Goal: Information Seeking & Learning: Learn about a topic

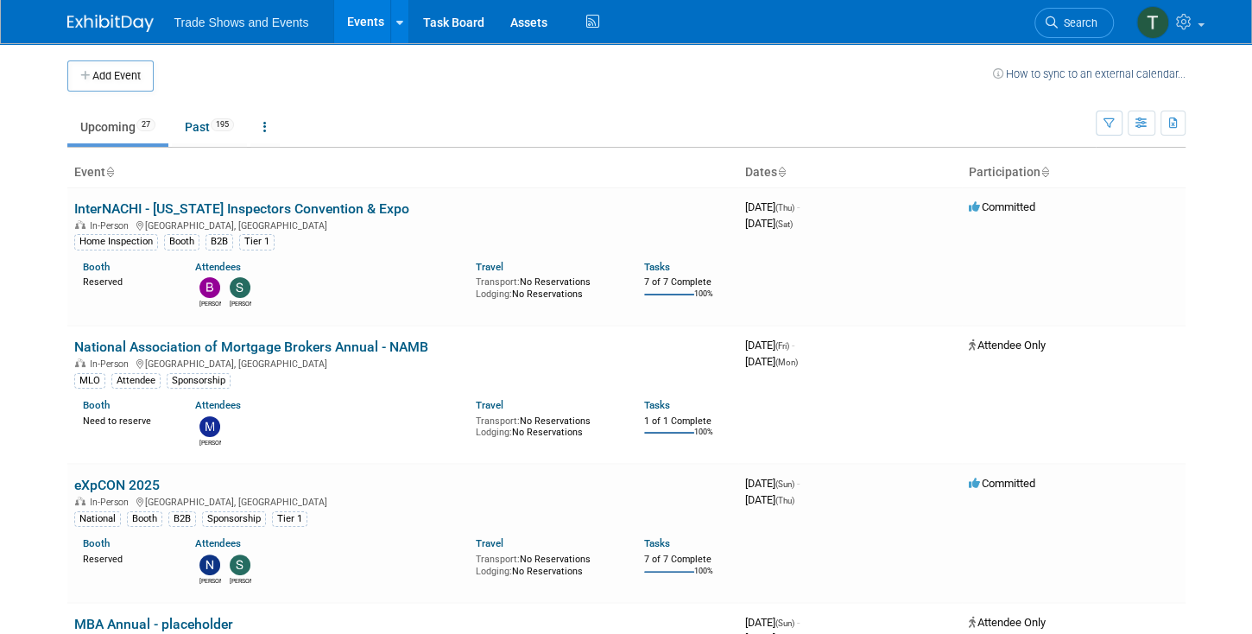
click at [1072, 22] on span "Search" at bounding box center [1078, 22] width 40 height 13
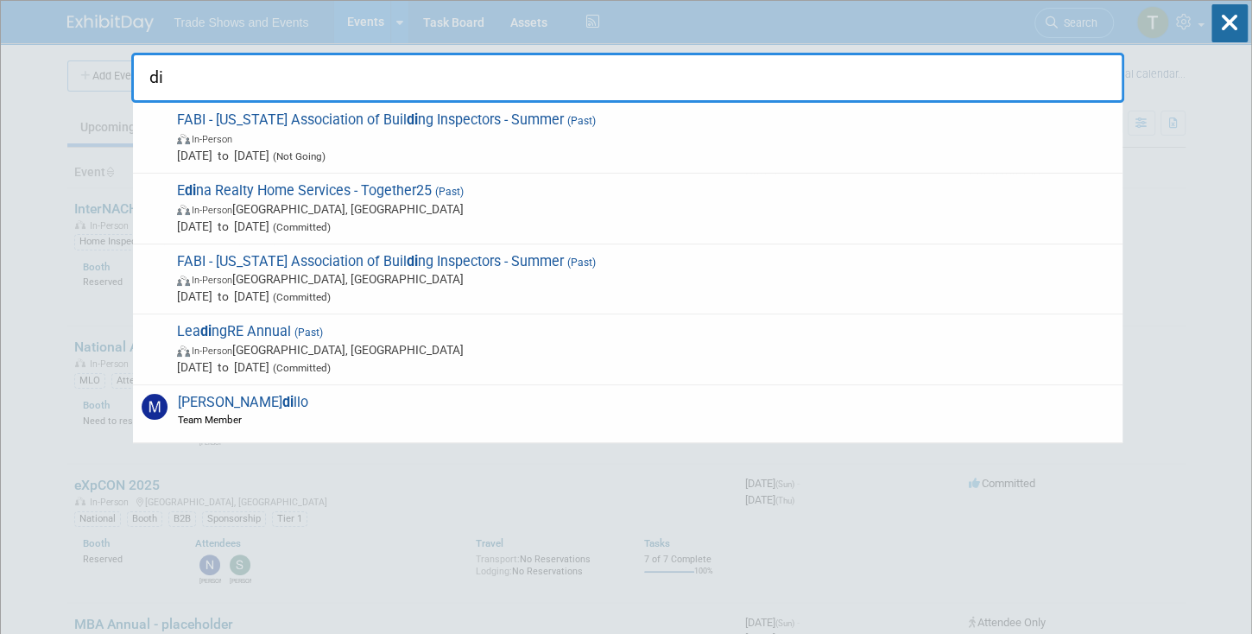
type input "d"
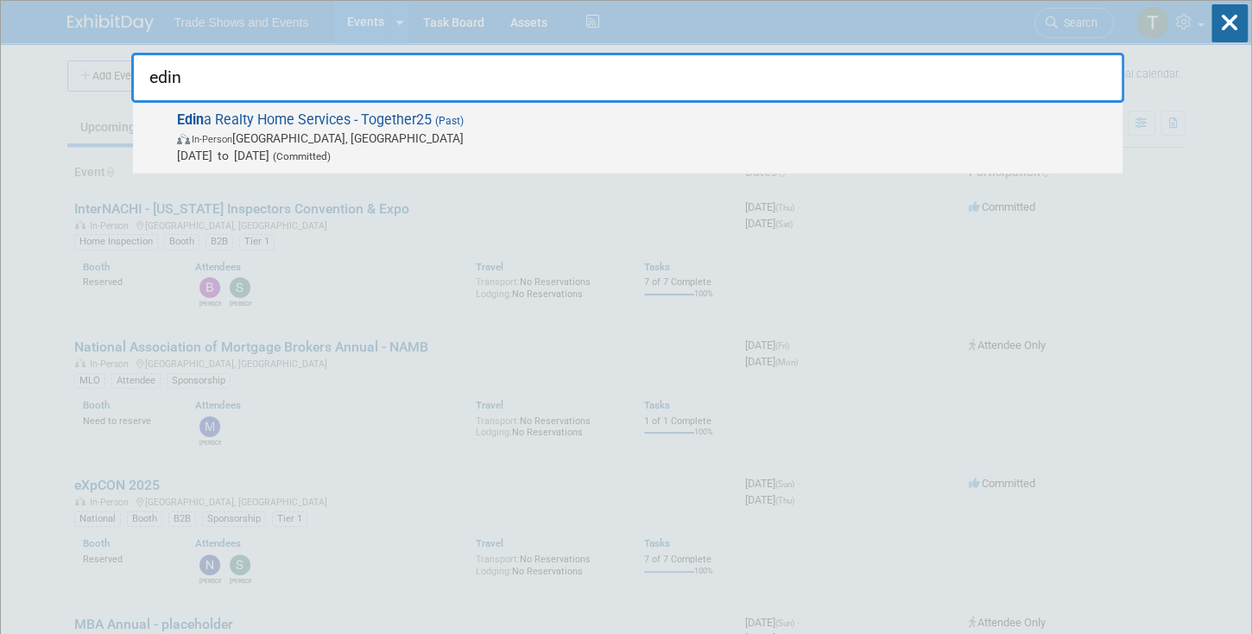
type input "edin"
click at [441, 119] on span "(Past)" at bounding box center [448, 121] width 32 height 12
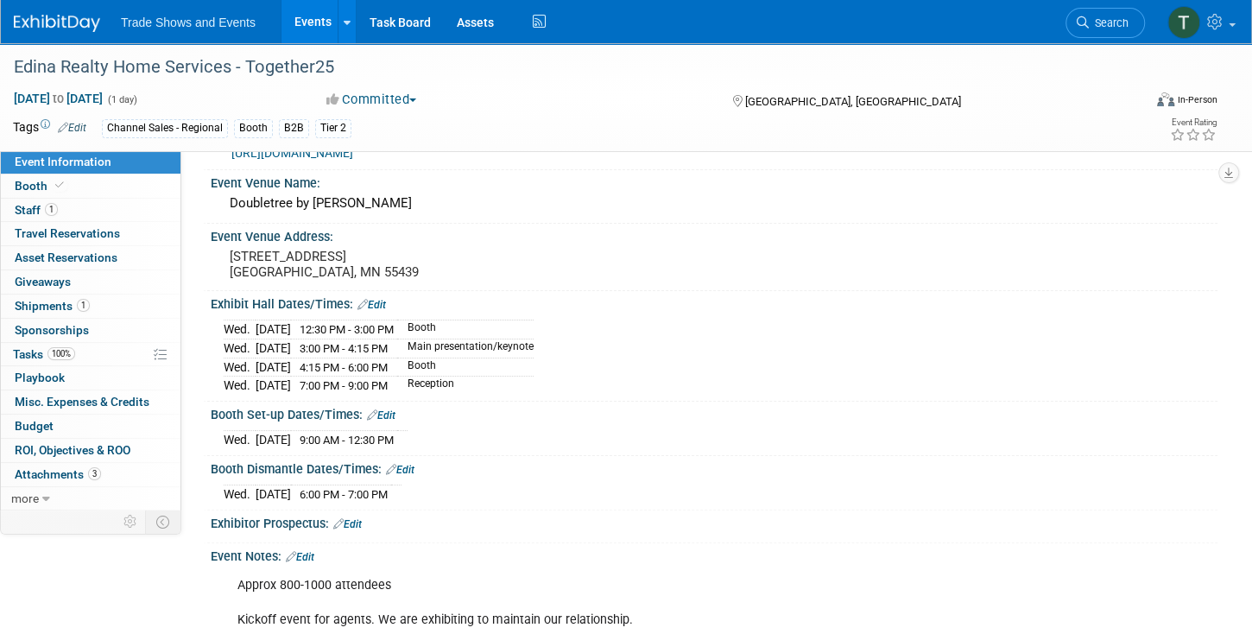
scroll to position [98, 0]
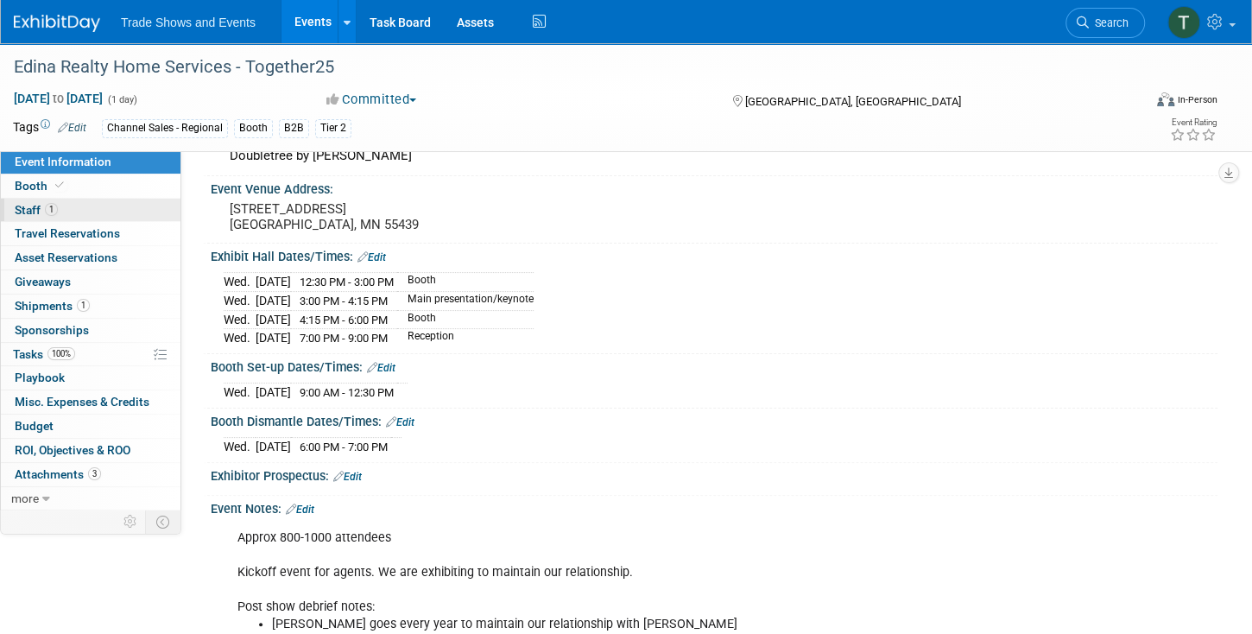
click at [78, 213] on link "1 Staff 1" at bounding box center [91, 210] width 180 height 23
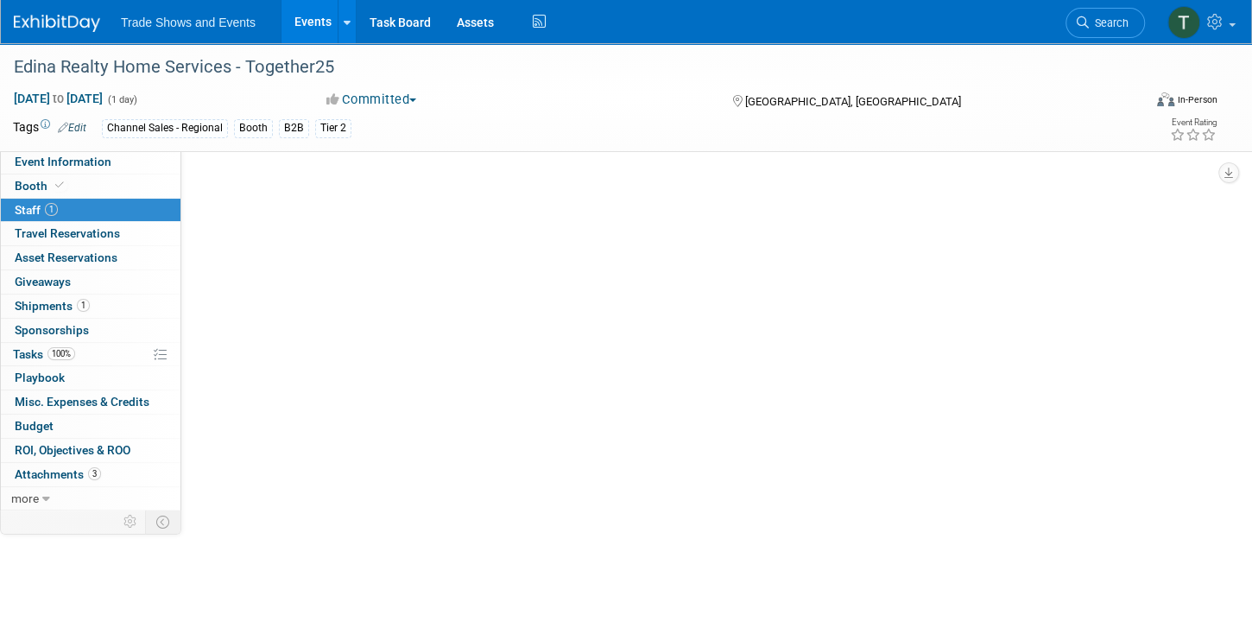
scroll to position [0, 0]
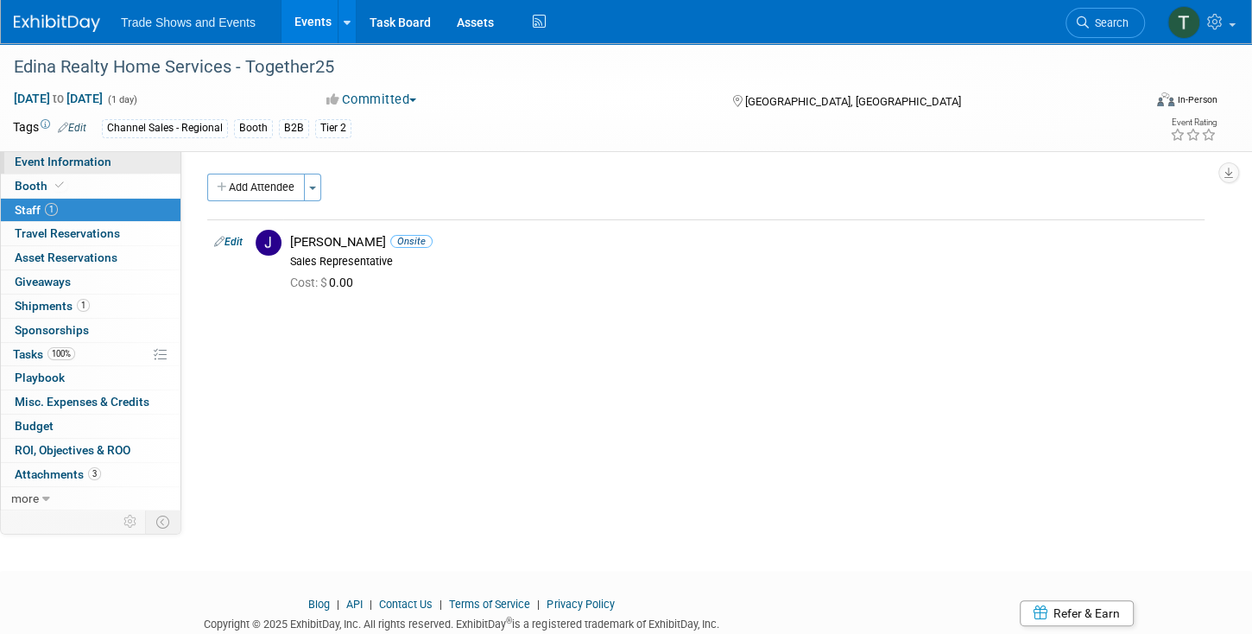
click at [78, 163] on span "Event Information" at bounding box center [63, 162] width 97 height 14
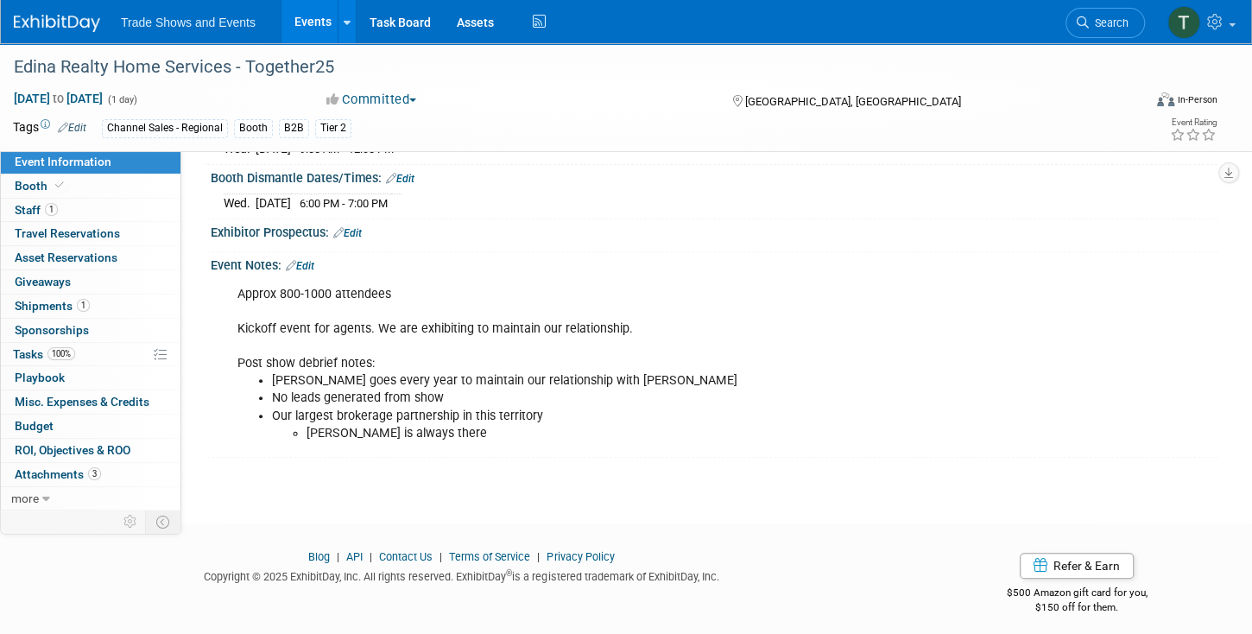
scroll to position [343, 0]
click at [87, 187] on link "Booth" at bounding box center [91, 185] width 180 height 23
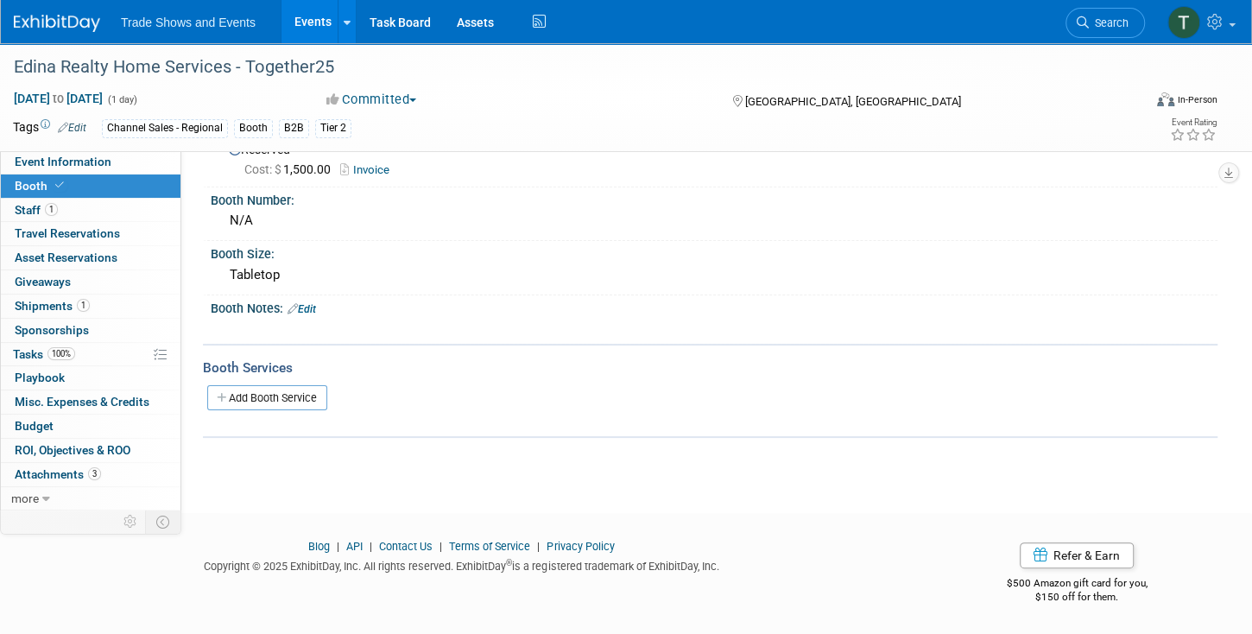
scroll to position [0, 0]
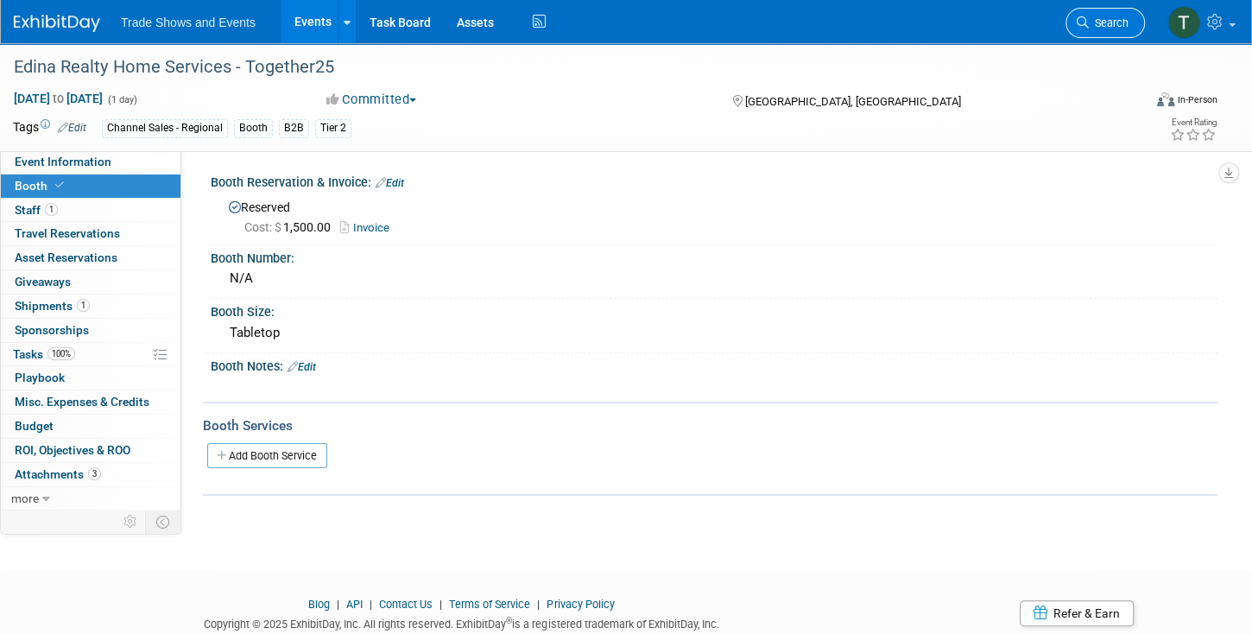
click at [1094, 24] on span "Search" at bounding box center [1109, 22] width 40 height 13
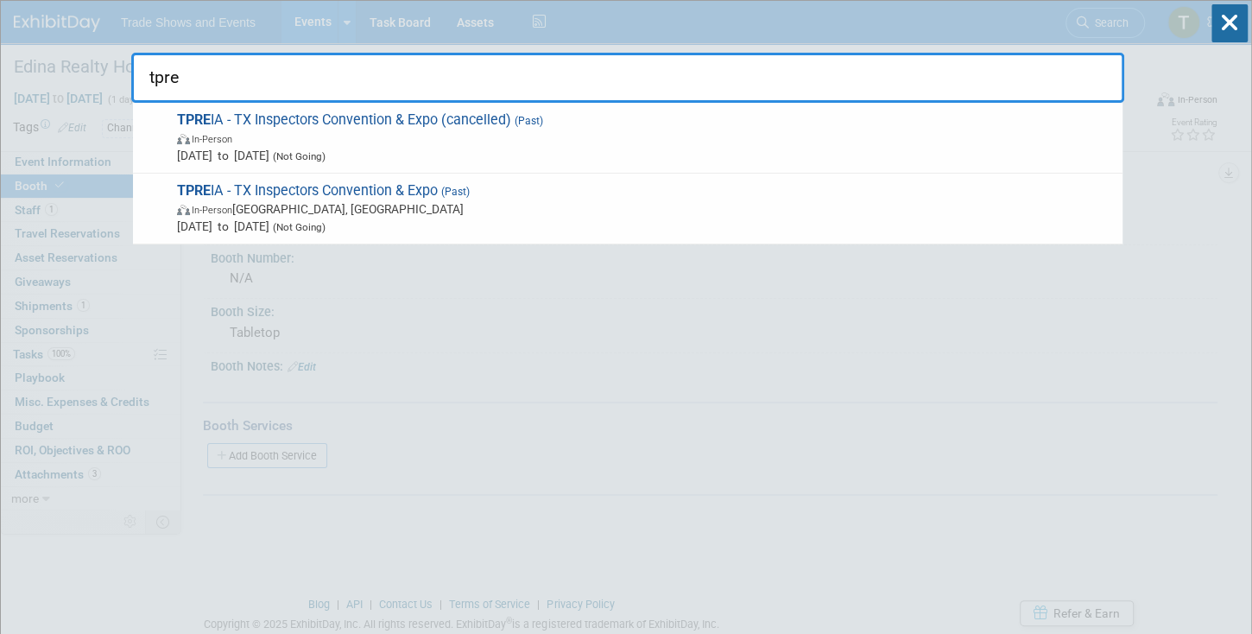
click at [244, 81] on input "tpre" at bounding box center [627, 78] width 993 height 50
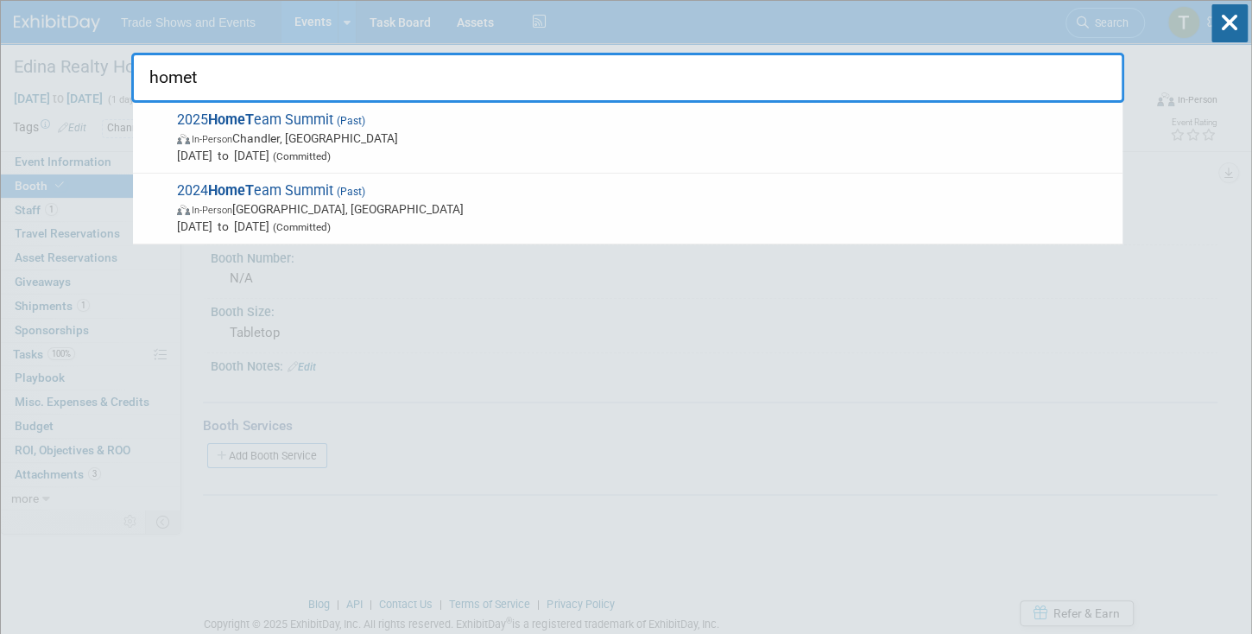
click at [0, 301] on html "Trade Shows and Events Events Add Event Bulk Upload Events Shareable Event Boar…" at bounding box center [626, 317] width 1252 height 634
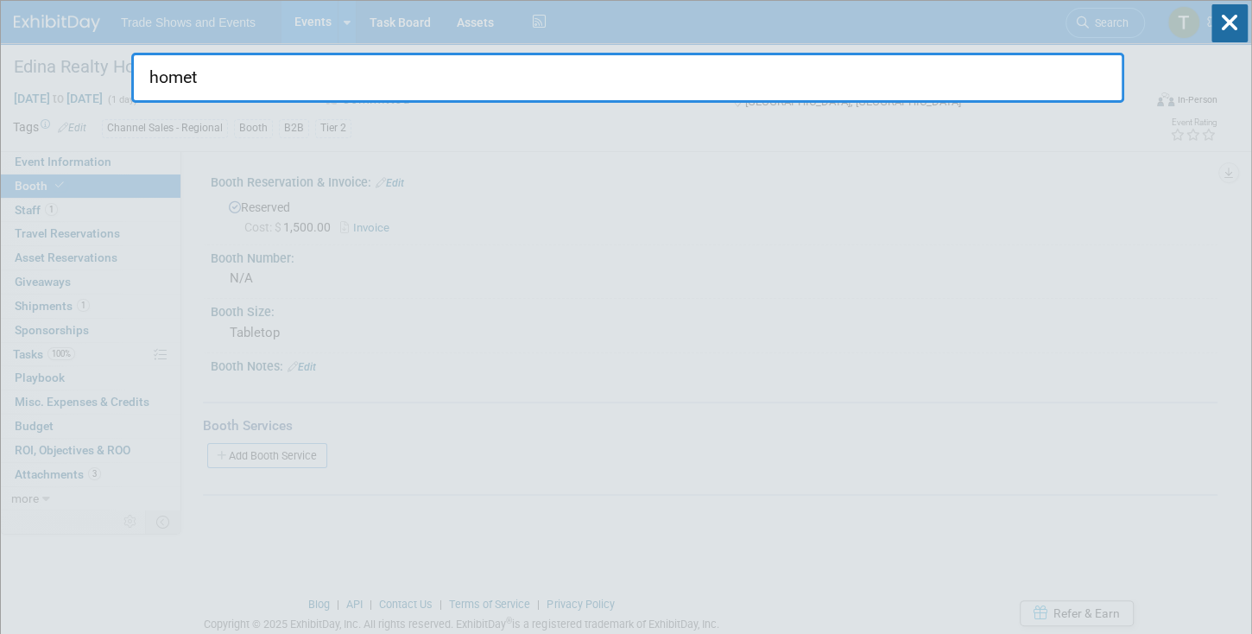
click at [672, 78] on input "homet" at bounding box center [627, 78] width 993 height 50
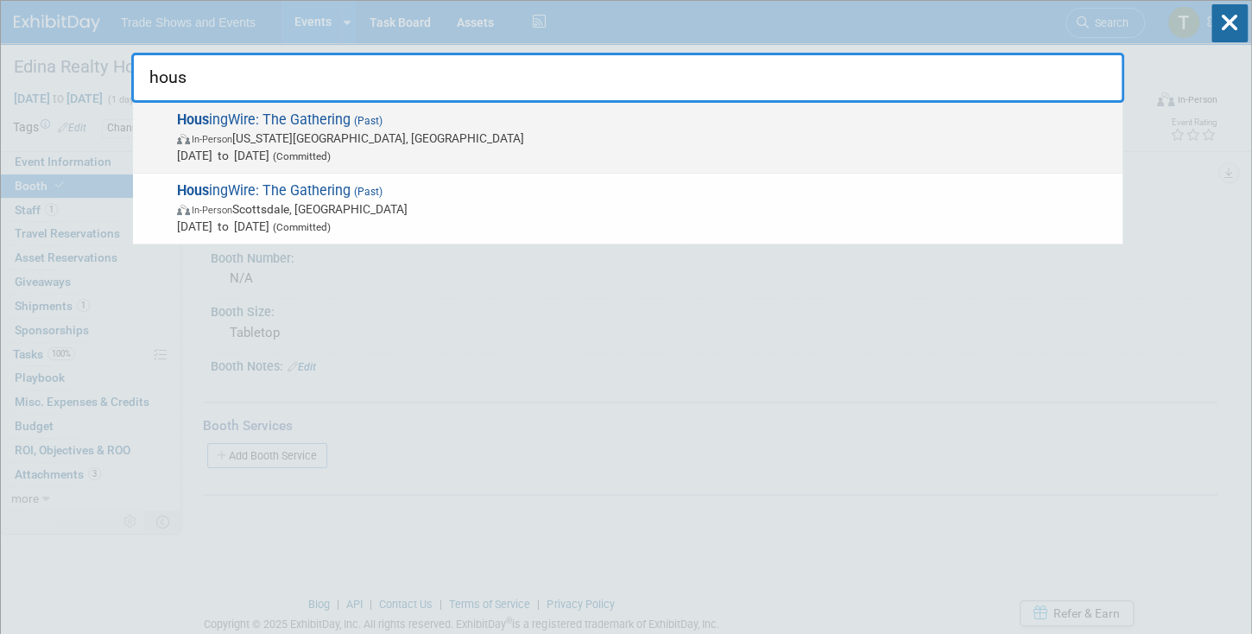
type input "hous"
click at [291, 118] on span "Hous ingWire: The Gathering (Past) In-Person Colorado Springs, CO Jun 8, 2025 t…" at bounding box center [643, 137] width 942 height 53
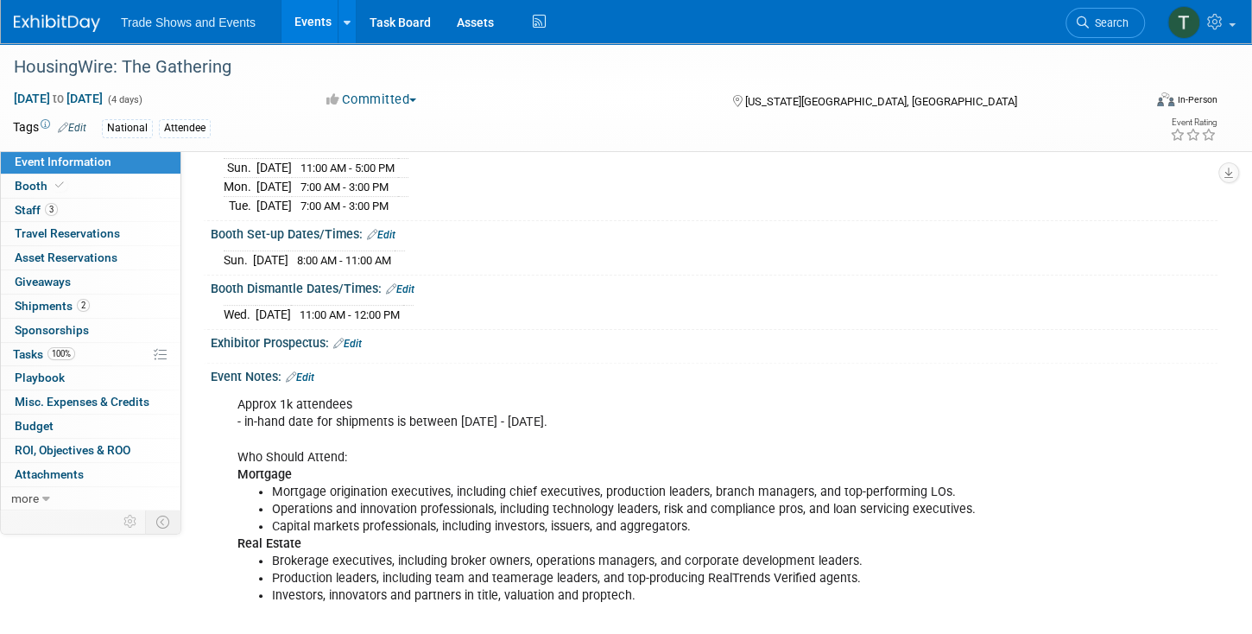
scroll to position [98, 0]
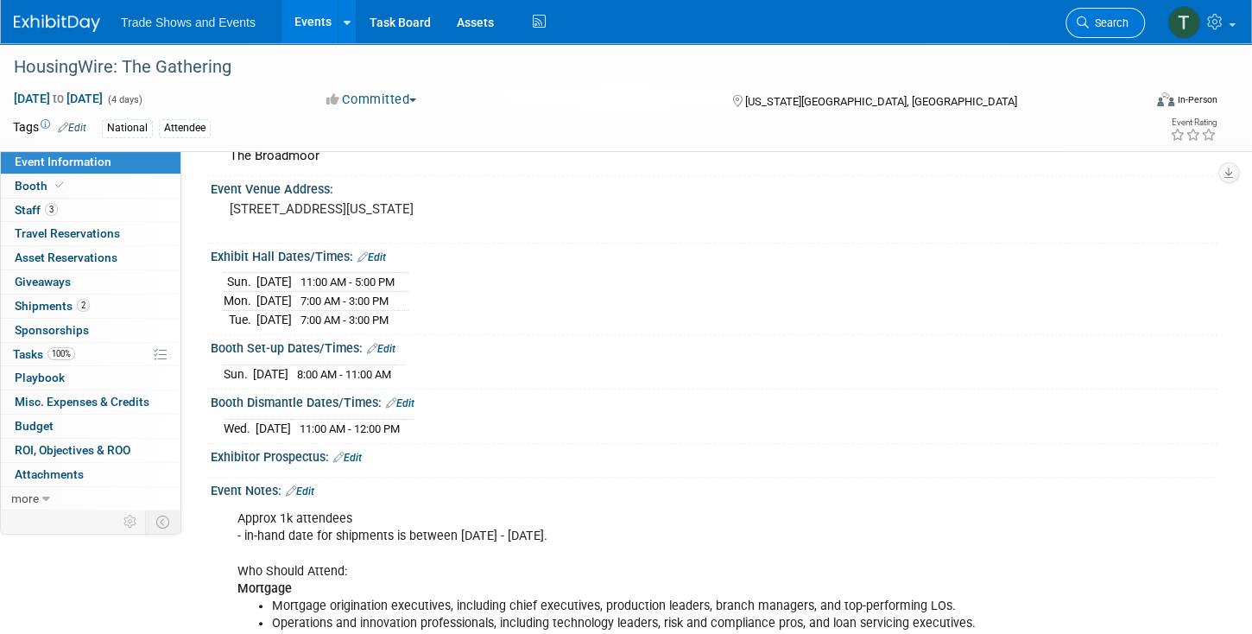
click at [1087, 23] on icon at bounding box center [1083, 22] width 12 height 12
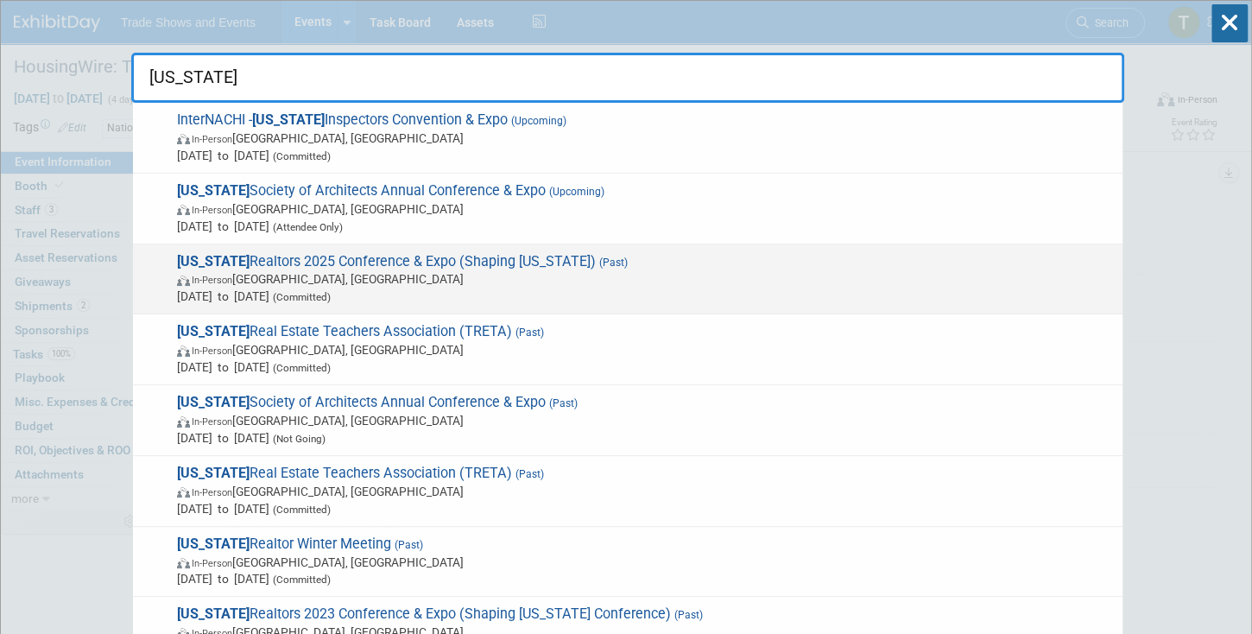
type input "texas"
click at [369, 259] on span "Texas Realtors 2025 Conference & Expo (Shaping Texas) (Past) In-Person Houston,…" at bounding box center [643, 279] width 942 height 53
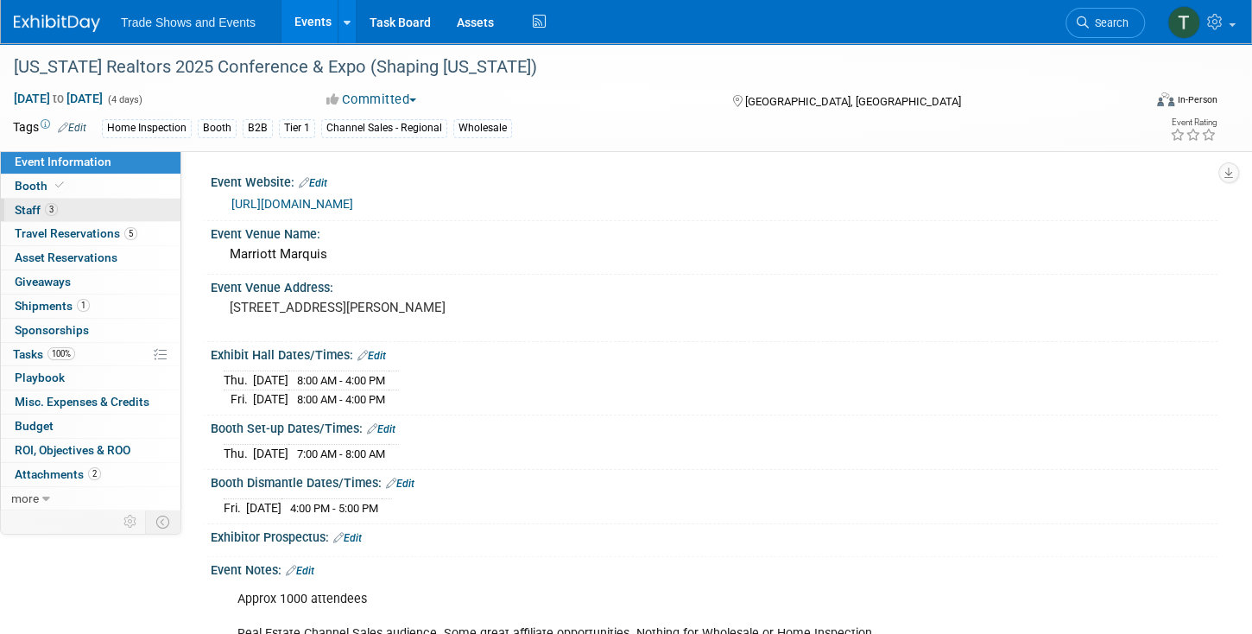
click at [49, 207] on span "3" at bounding box center [51, 209] width 13 height 13
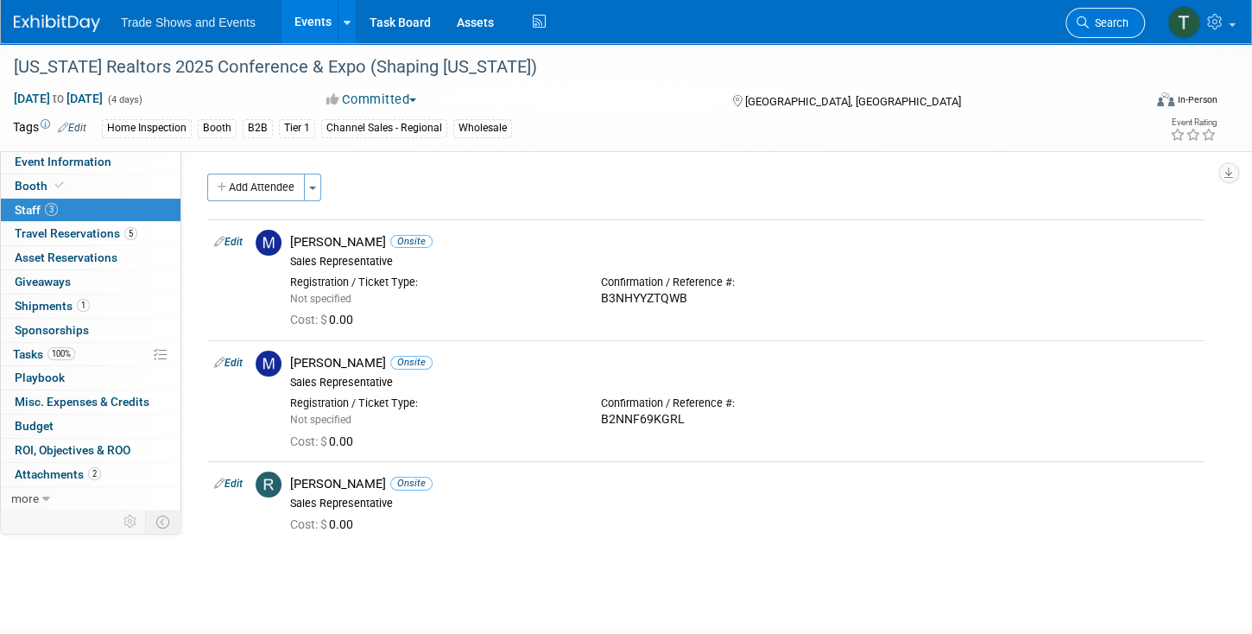
click at [1114, 33] on link "Search" at bounding box center [1105, 23] width 79 height 30
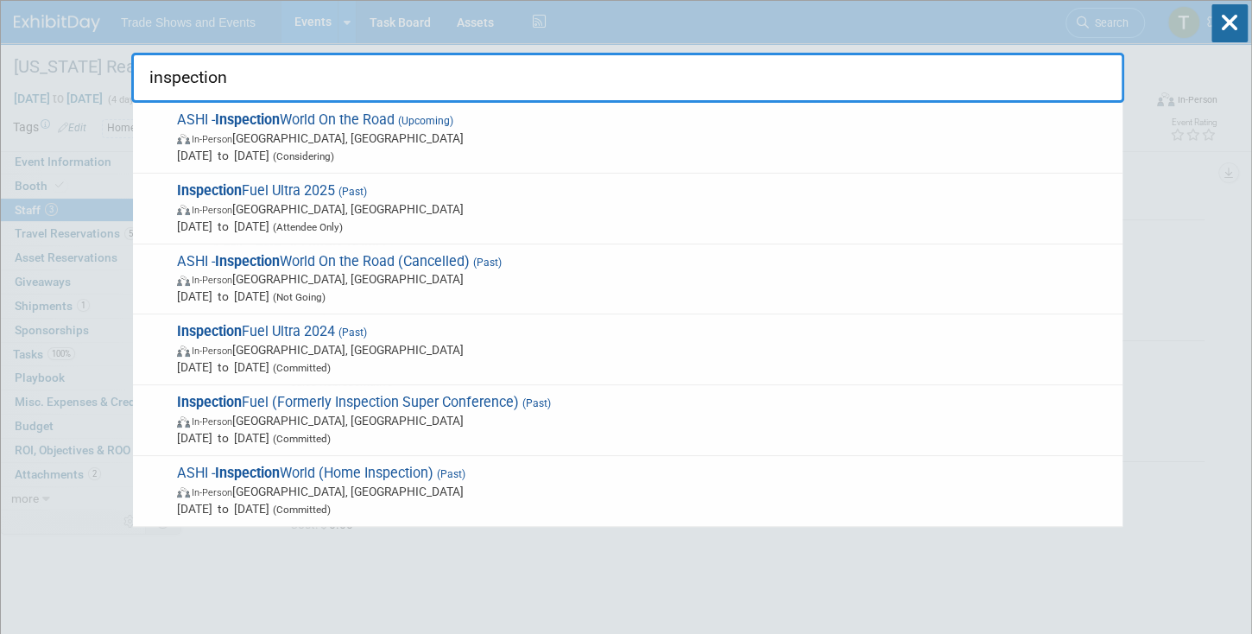
type input "inspection"
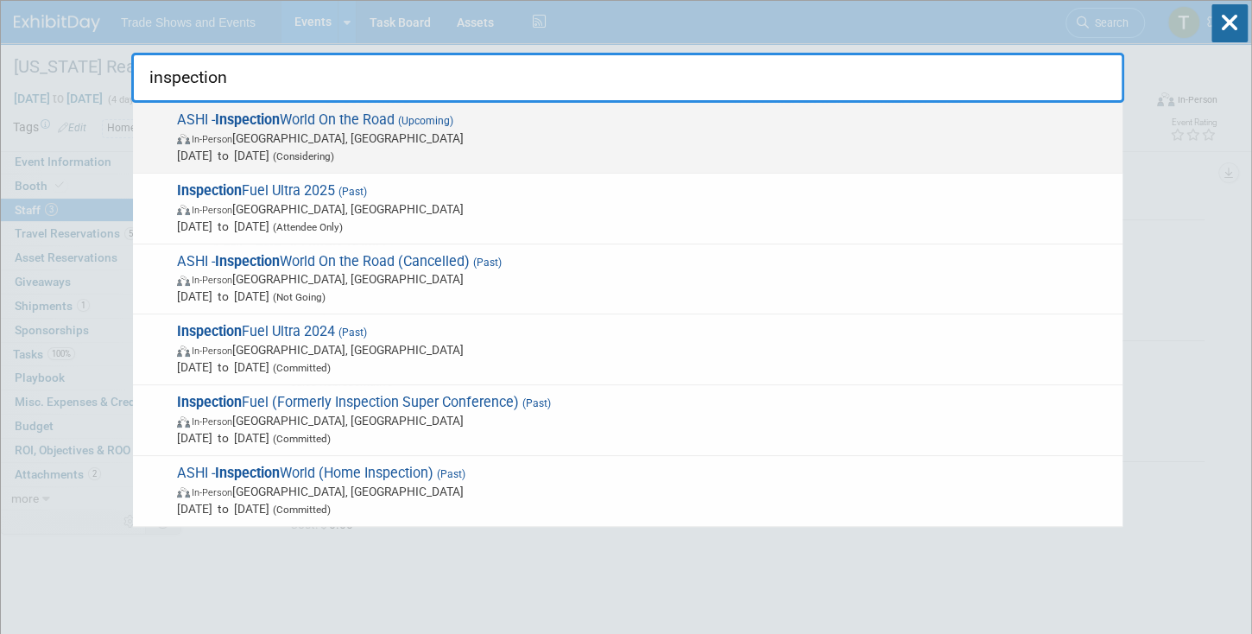
click at [523, 106] on div "ASHI - Inspection World On the Road (Upcoming) In-Person University Park, IL Ju…" at bounding box center [628, 138] width 990 height 71
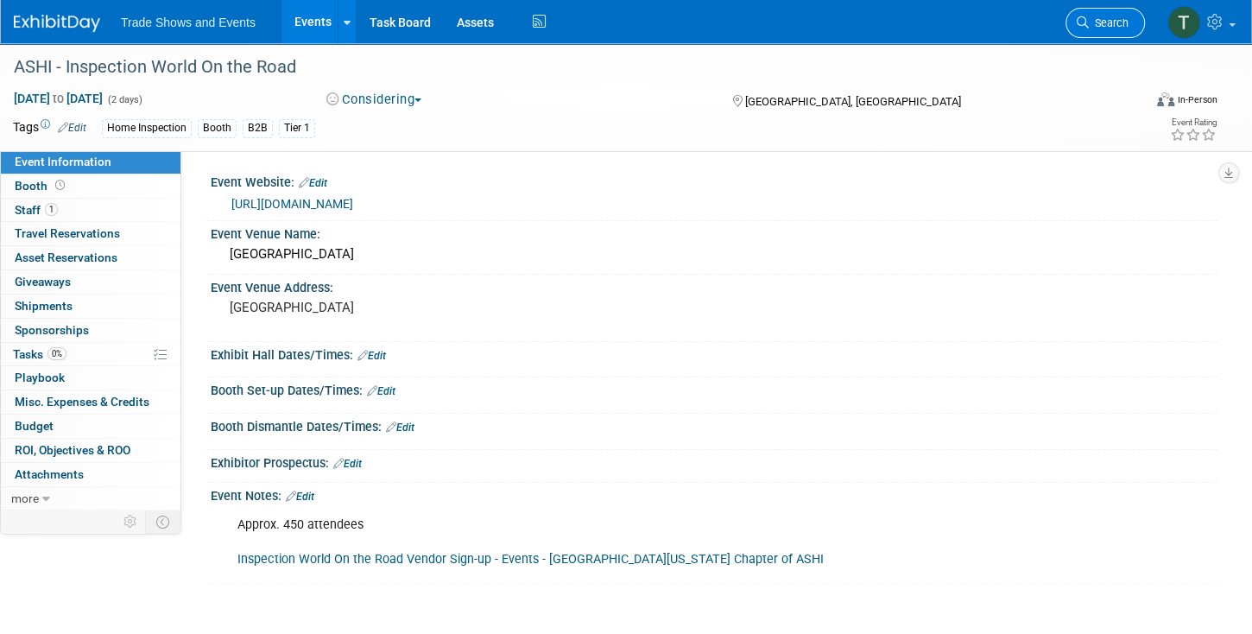
click at [1106, 20] on span "Search" at bounding box center [1109, 22] width 40 height 13
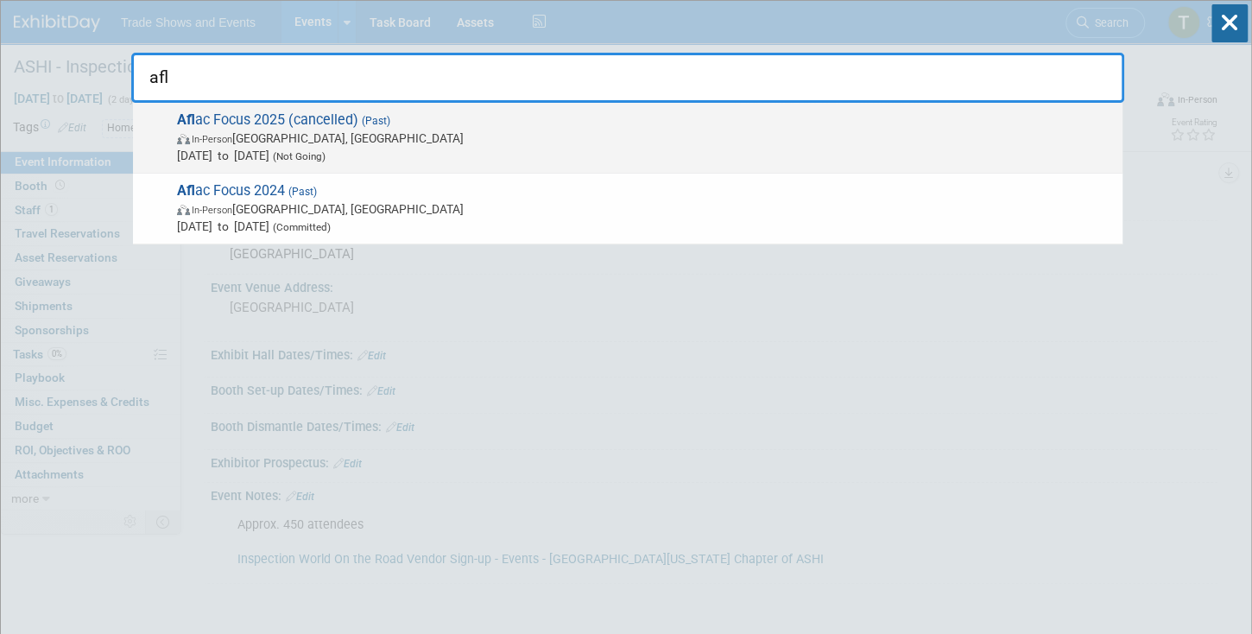
type input "afl"
click at [290, 119] on span "Afl ac Focus 2025 (cancelled) (Past) In-Person [GEOGRAPHIC_DATA], [GEOGRAPHIC_D…" at bounding box center [643, 137] width 942 height 53
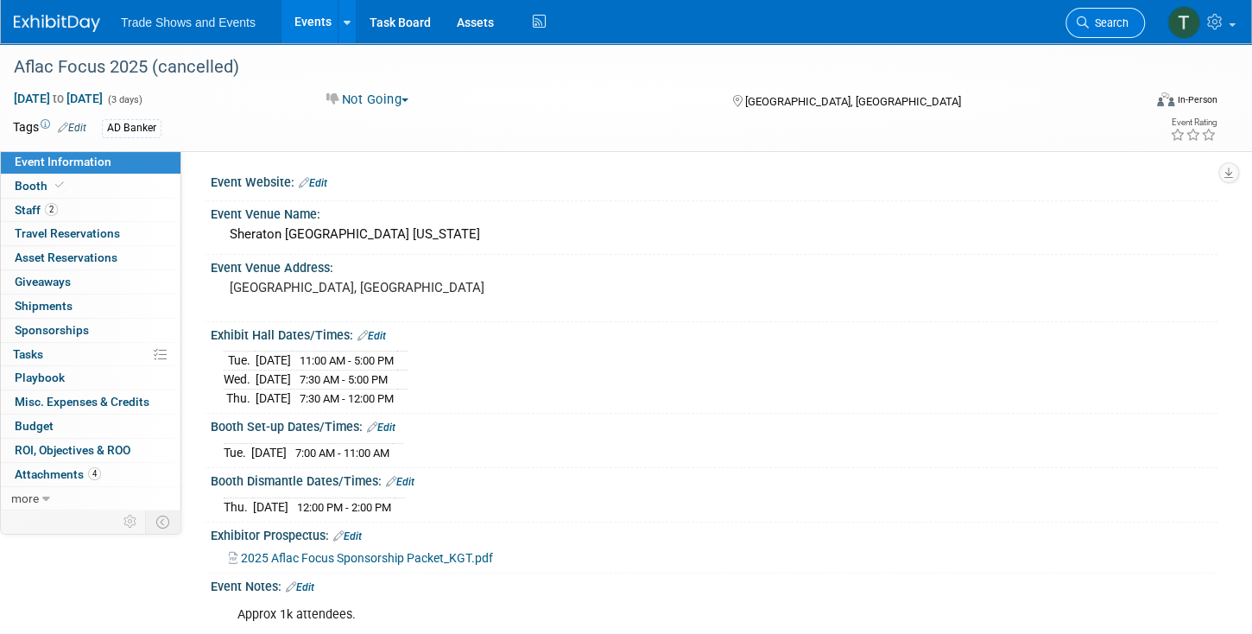
click at [1103, 26] on span "Search" at bounding box center [1109, 22] width 40 height 13
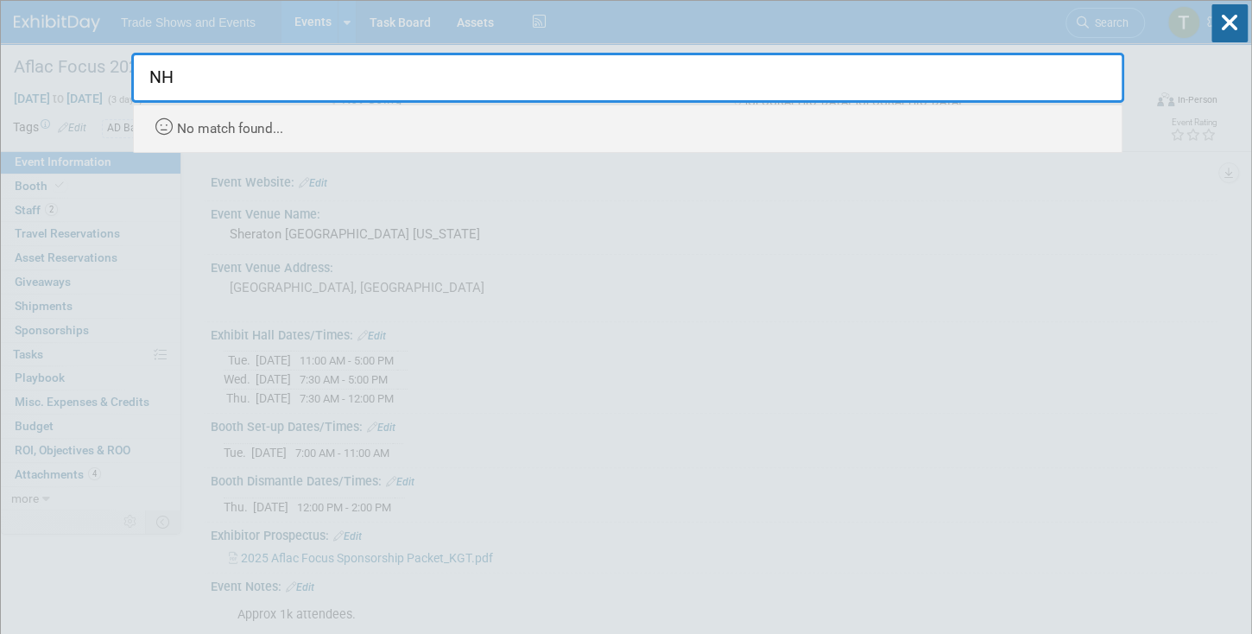
type input "N"
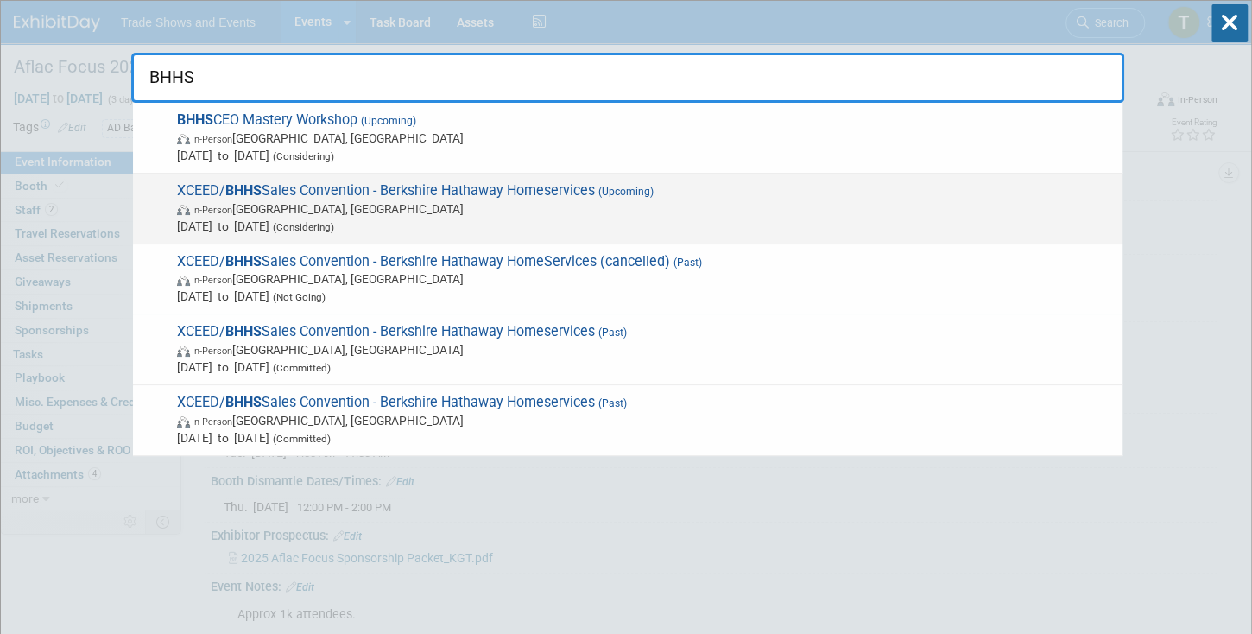
type input "BHHS"
click at [312, 185] on span "XCEED/ BHHS Sales Convention - Berkshire Hathaway Homeservices (Upcoming) In-Pe…" at bounding box center [643, 208] width 942 height 53
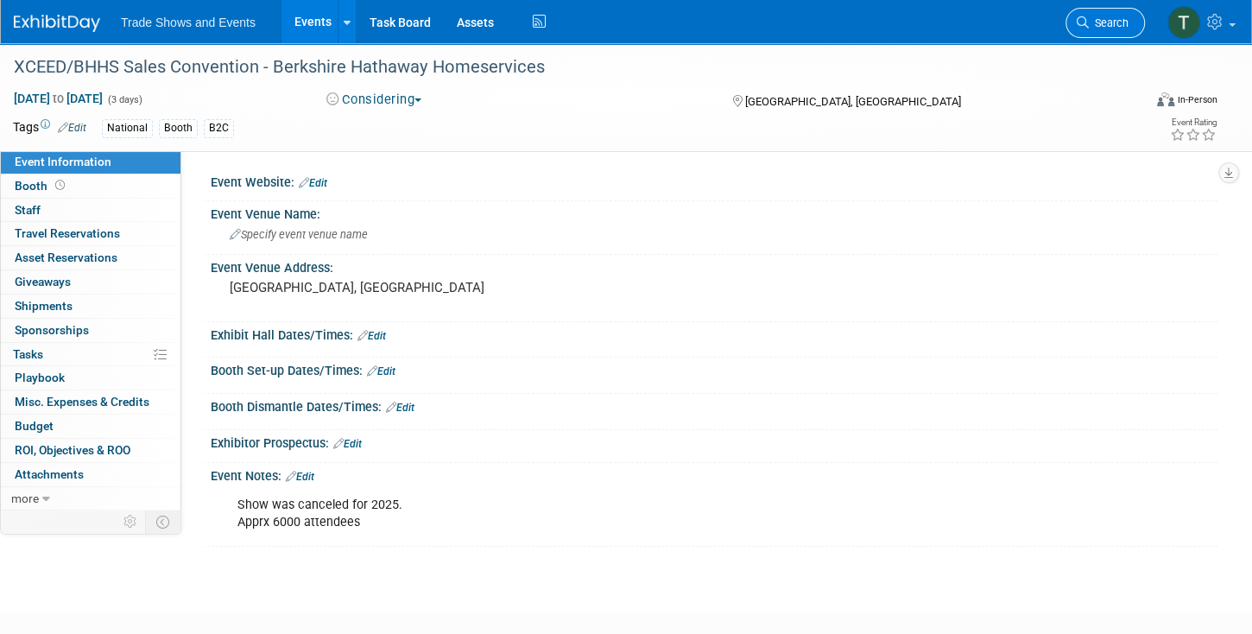
click at [1098, 29] on link "Search" at bounding box center [1105, 23] width 79 height 30
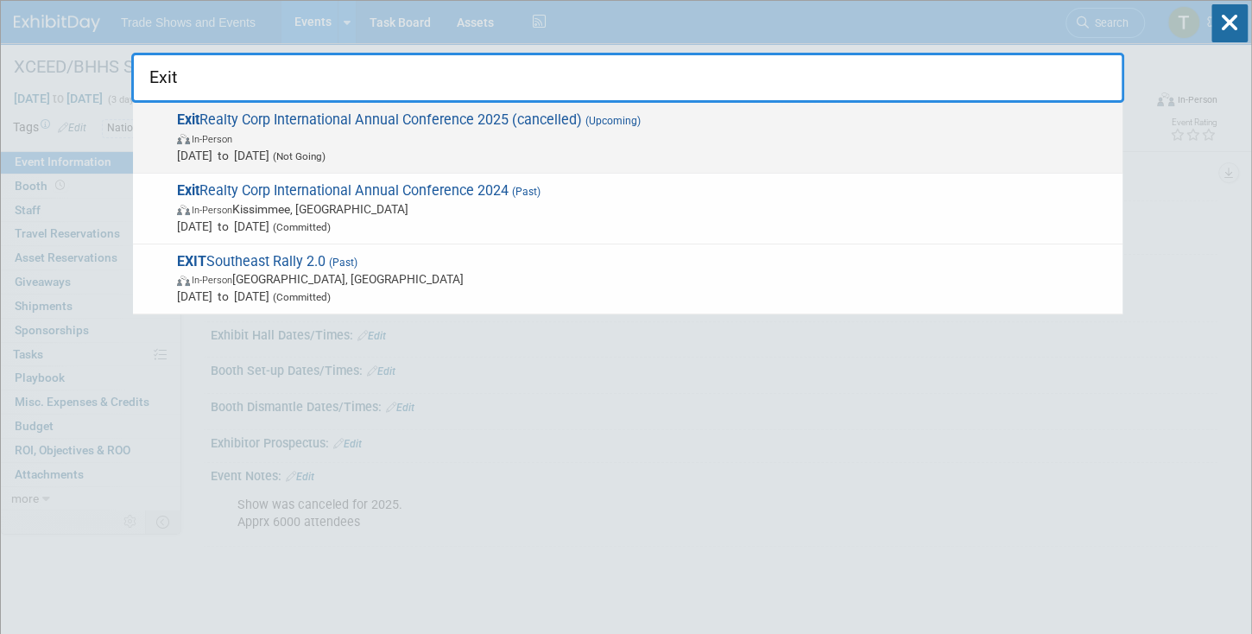
type input "Exit"
click at [460, 120] on span "Exit Realty Corp International Annual Conference 2025 (cancelled) (Upcoming) In…" at bounding box center [643, 137] width 942 height 53
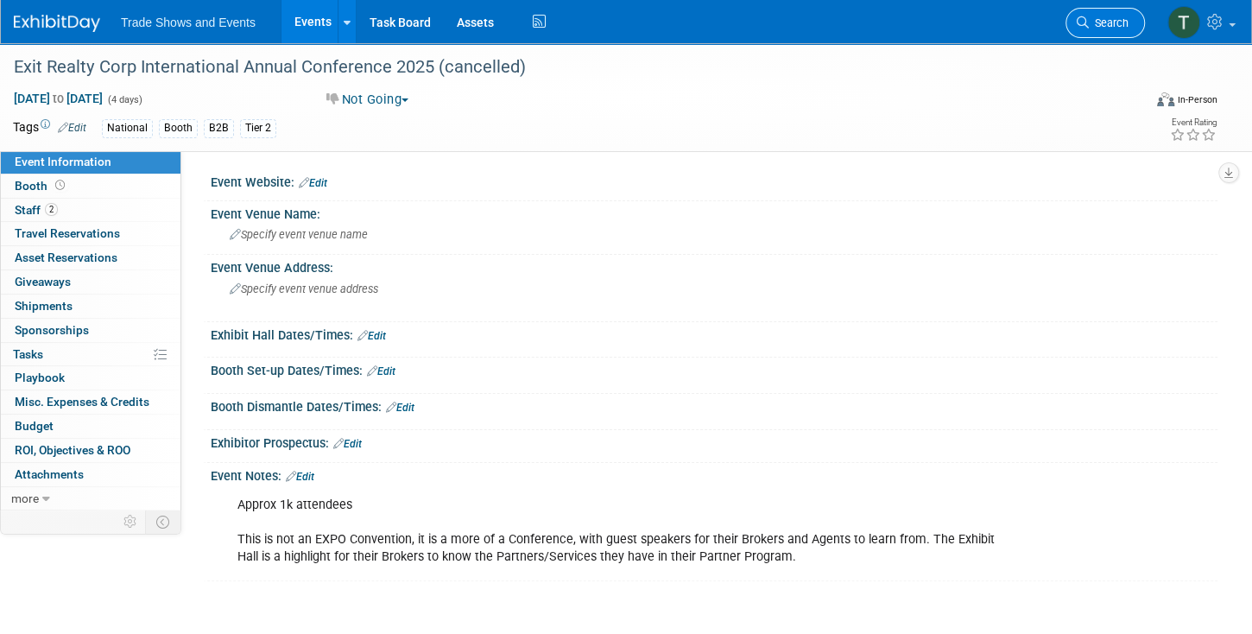
click at [1086, 22] on icon at bounding box center [1083, 22] width 12 height 12
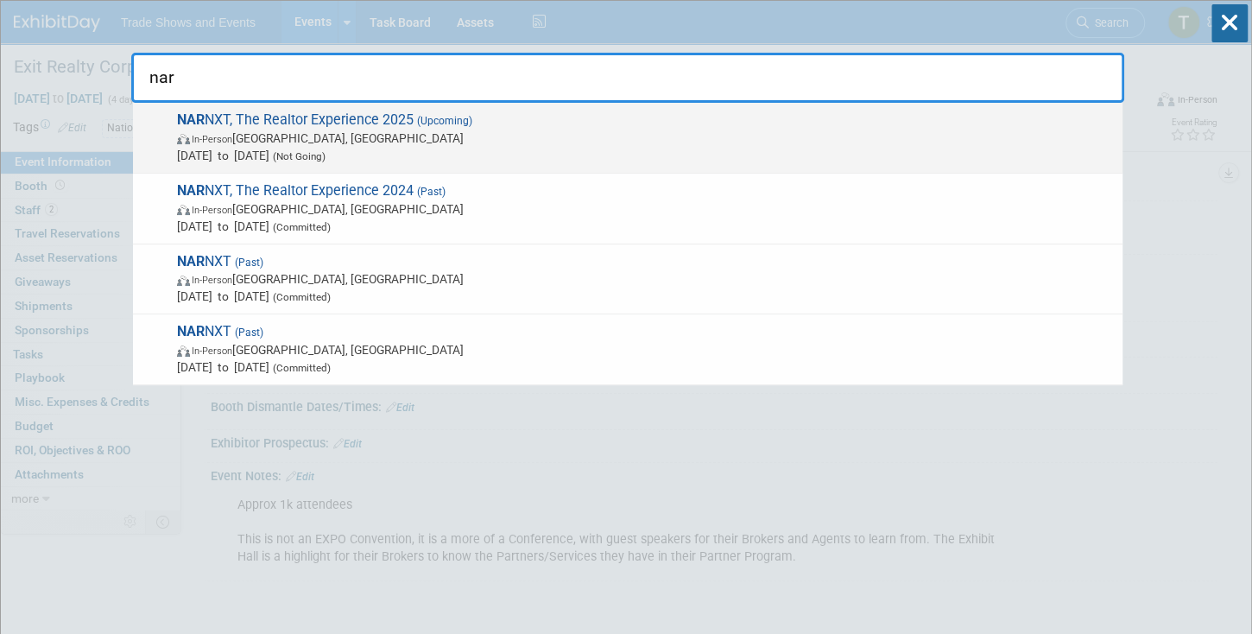
type input "nar"
click at [302, 121] on span "NAR NXT, The Realtor Experience 2025 (Upcoming) In-Person Houston, TX Nov 14, 2…" at bounding box center [643, 137] width 942 height 53
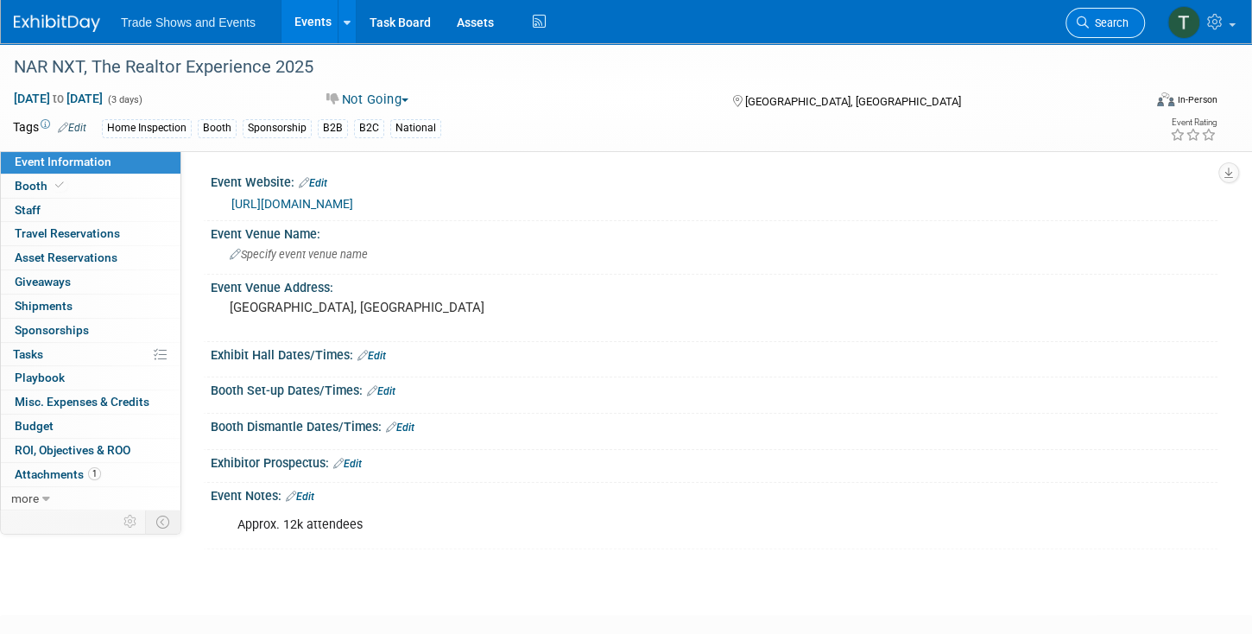
click at [1086, 21] on icon at bounding box center [1083, 22] width 12 height 12
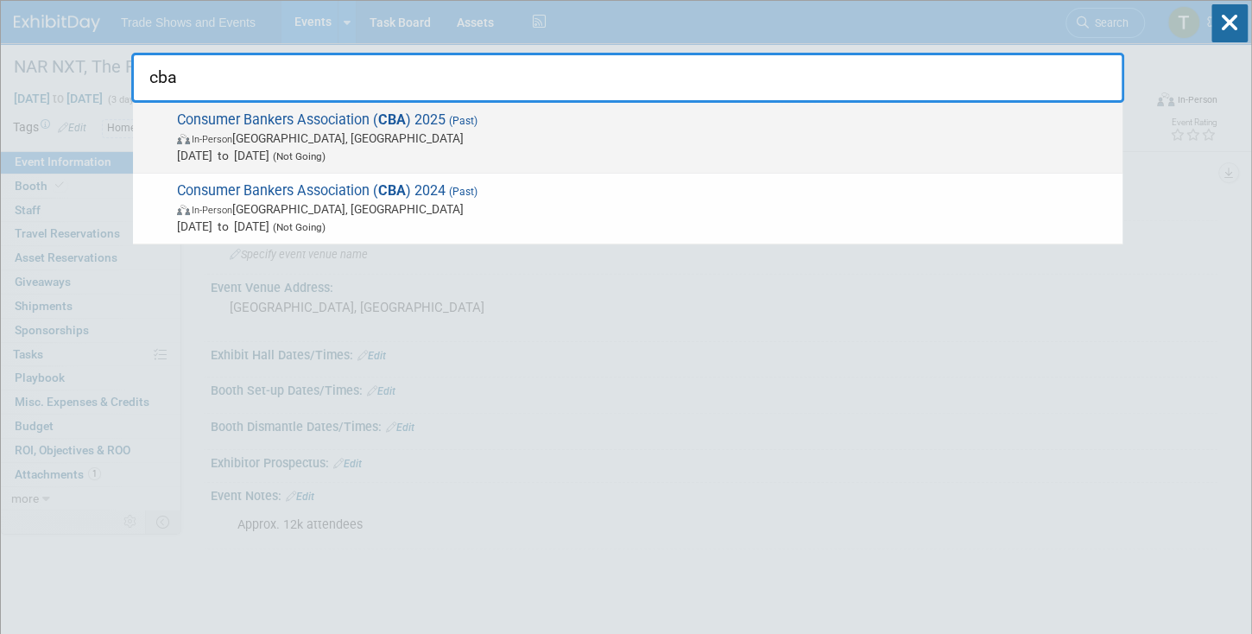
type input "cba"
click at [296, 119] on span "Consumer Bankers Association ( CBA ) 2025 (Past) In-Person [GEOGRAPHIC_DATA], […" at bounding box center [643, 137] width 942 height 53
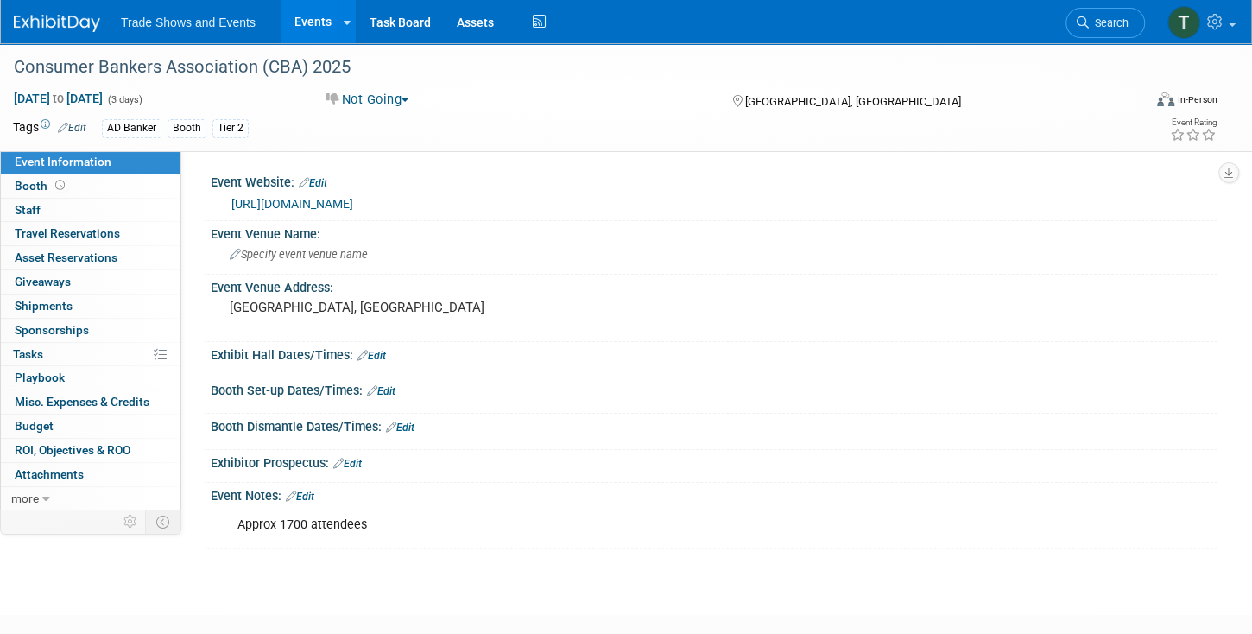
click at [1106, 22] on span "Search" at bounding box center [1109, 22] width 40 height 13
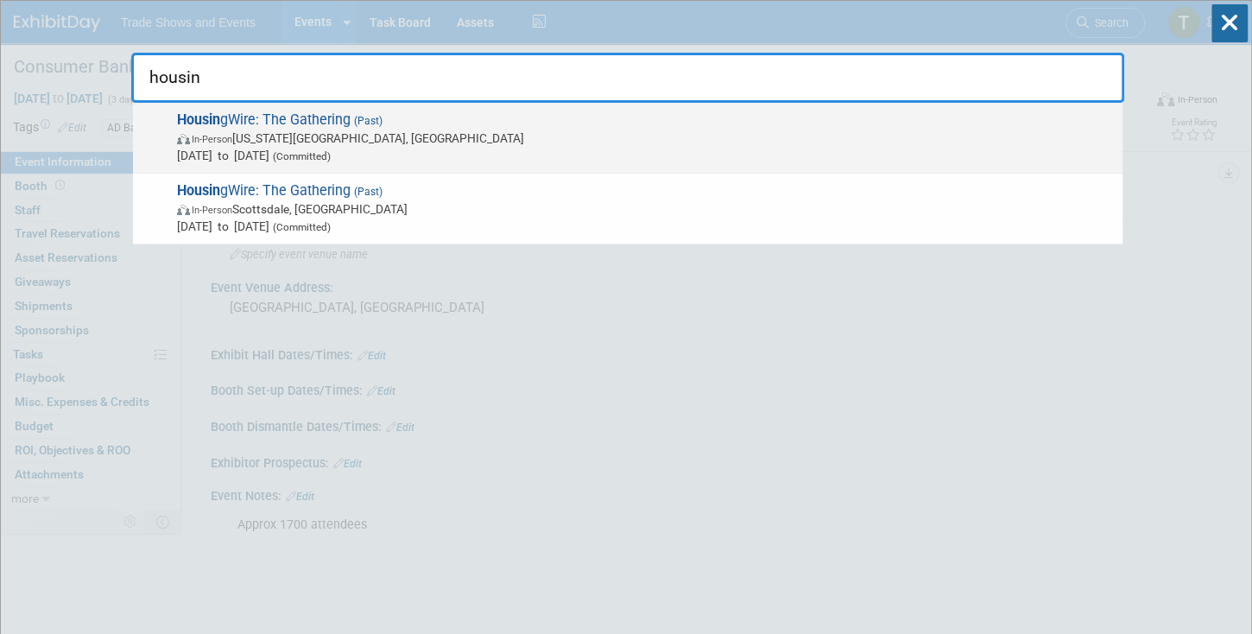
type input "housin"
click at [333, 122] on span "Housin gWire: The Gathering (Past) In-Person Colorado Springs, CO Jun 8, 2025 t…" at bounding box center [643, 137] width 942 height 53
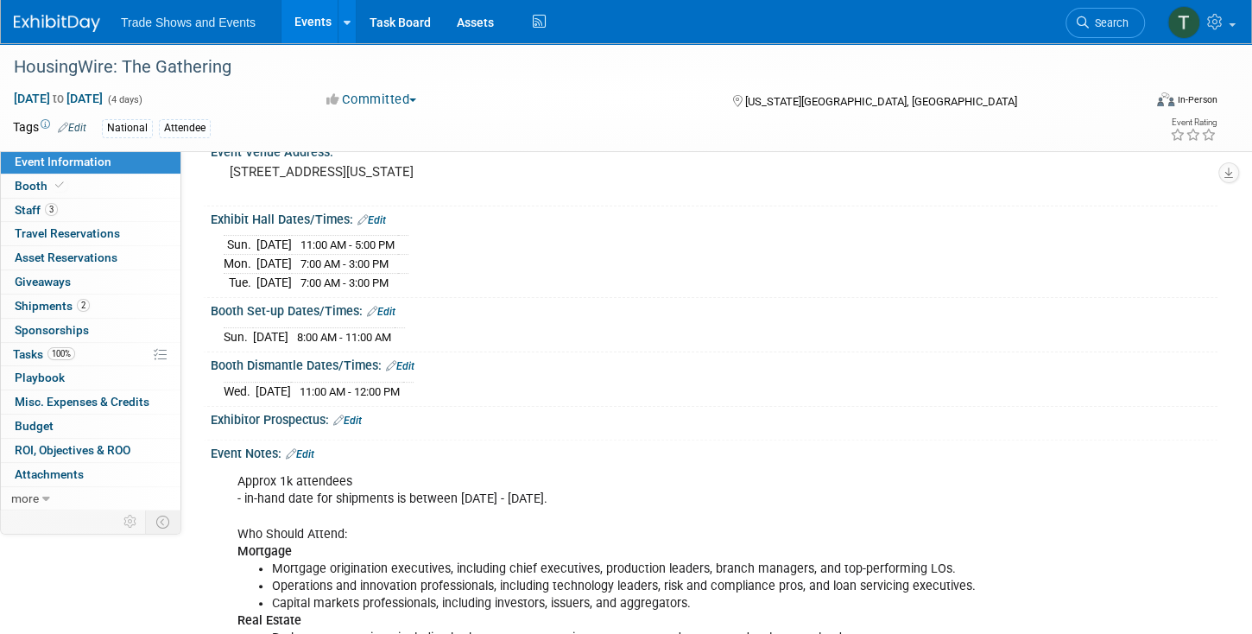
scroll to position [197, 0]
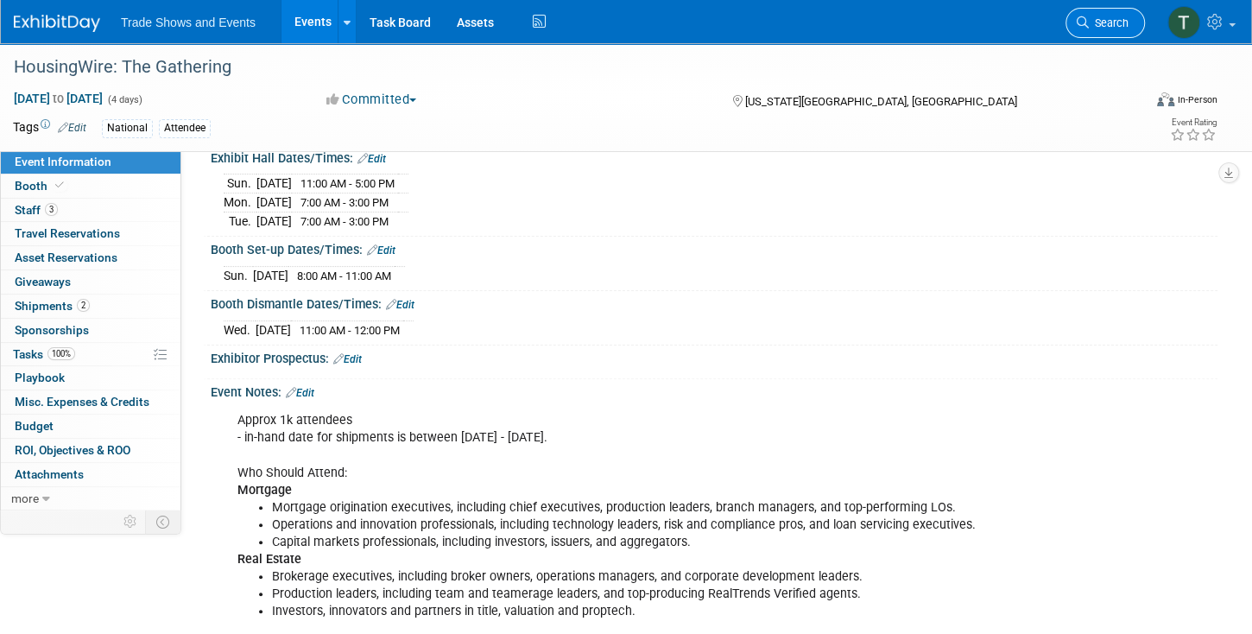
click at [1093, 22] on span "Search" at bounding box center [1109, 22] width 40 height 13
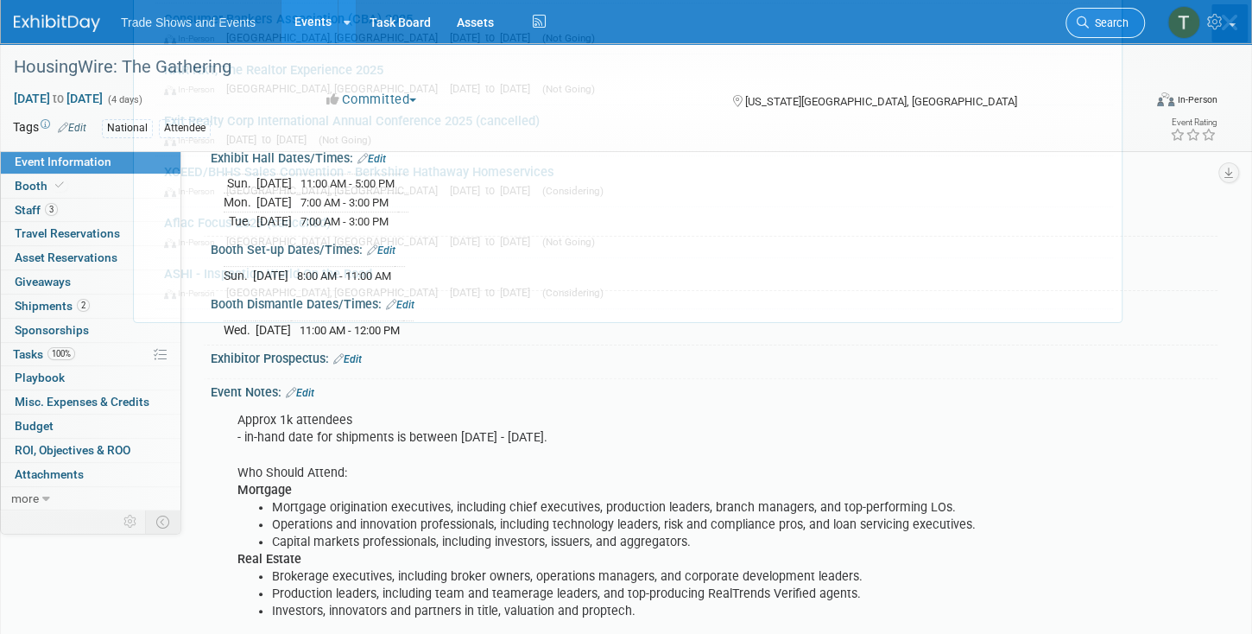
scroll to position [0, 0]
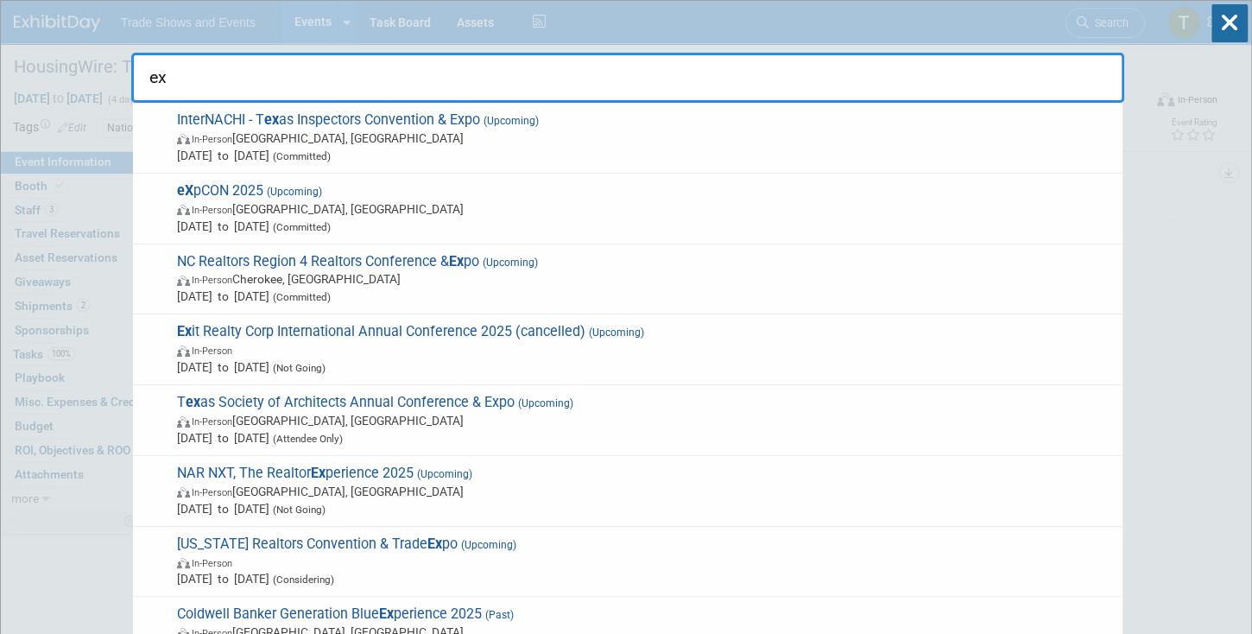
type input "e"
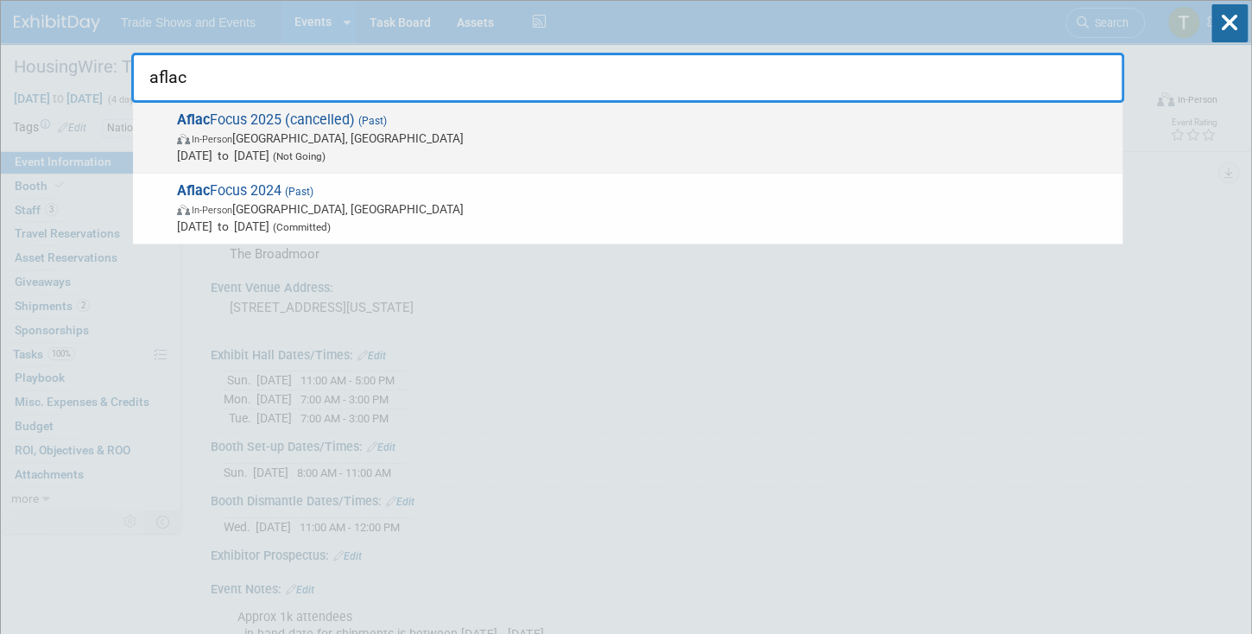
type input "aflac"
click at [340, 124] on span "Aflac Focus 2025 (cancelled) (Past) In-Person Dallas, TX Jan 7, 2025 to Jan 9, …" at bounding box center [643, 137] width 942 height 53
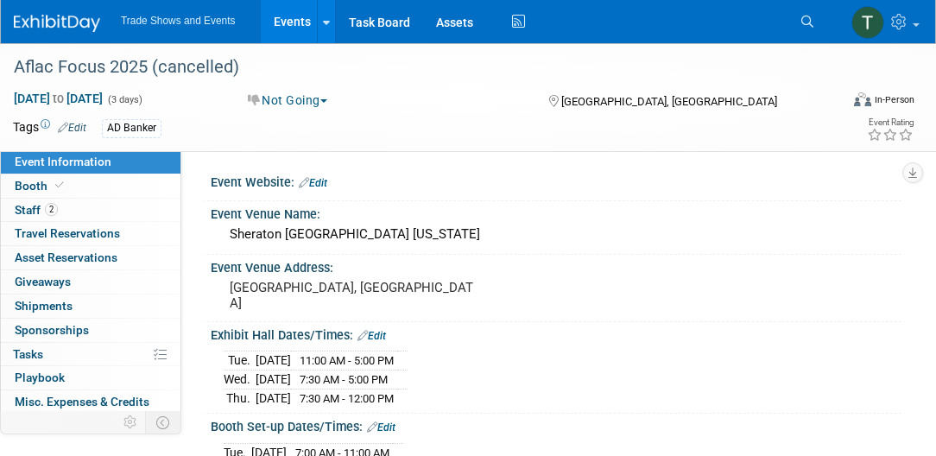
click at [809, 14] on link "Search" at bounding box center [810, 22] width 38 height 28
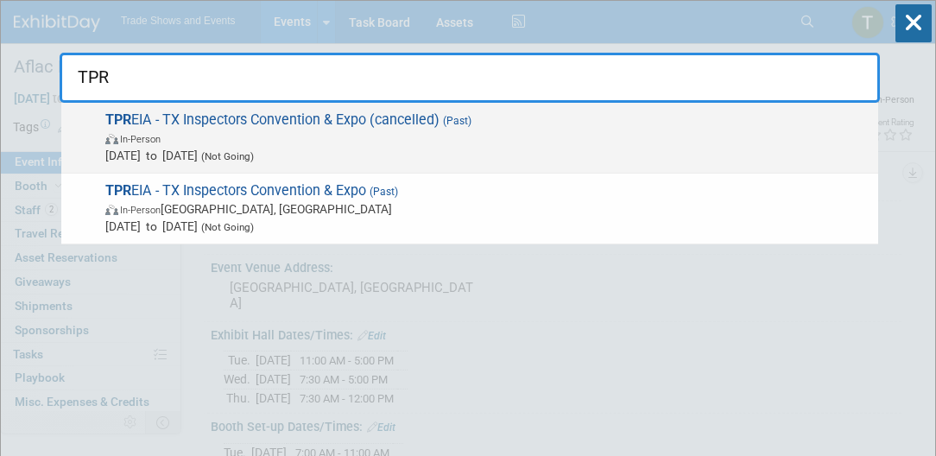
type input "TPR"
click at [282, 124] on span "TPR EIA - TX Inspectors Convention & Expo (cancelled) (Past) In-Person Jan 16, …" at bounding box center [485, 137] width 770 height 53
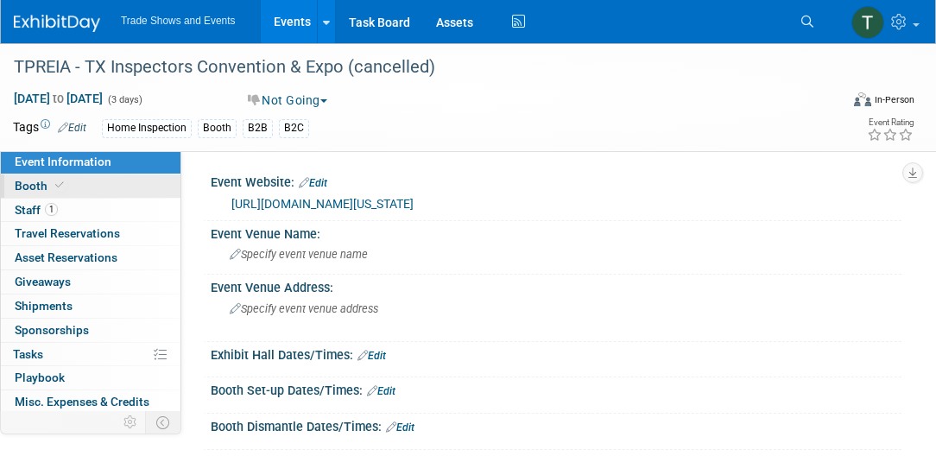
click at [60, 183] on icon at bounding box center [59, 186] width 9 height 10
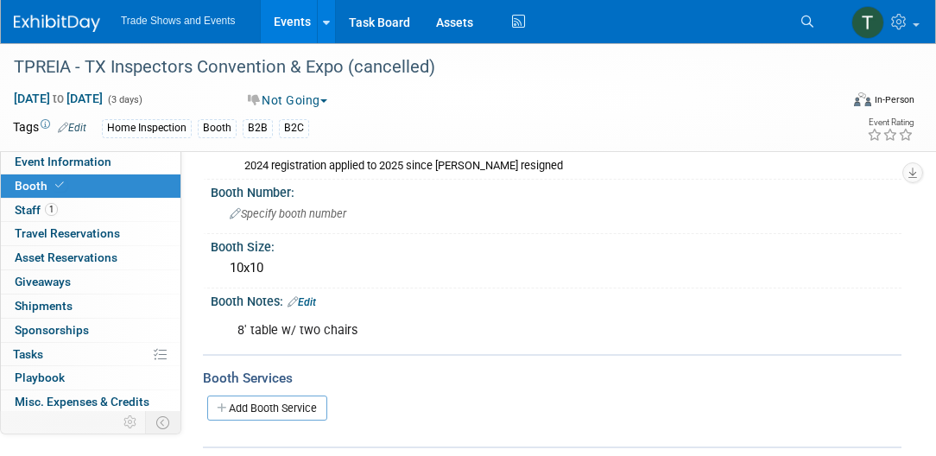
scroll to position [197, 0]
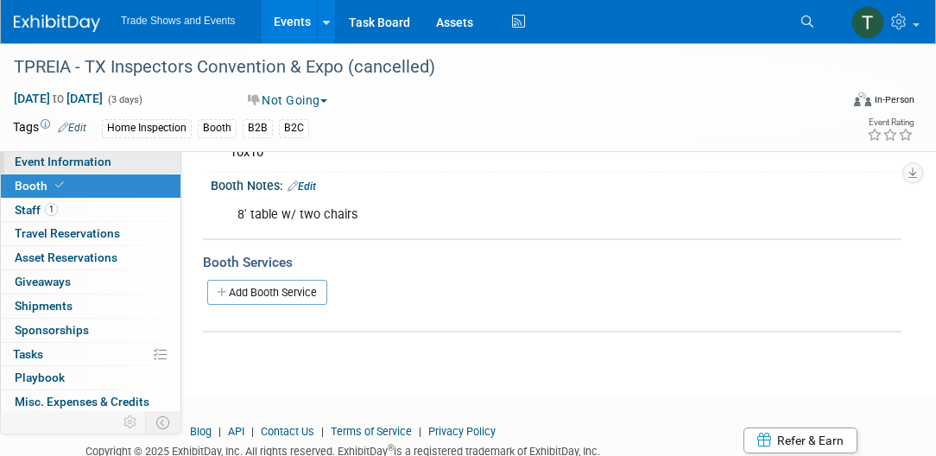
click at [130, 161] on link "Event Information" at bounding box center [91, 161] width 180 height 23
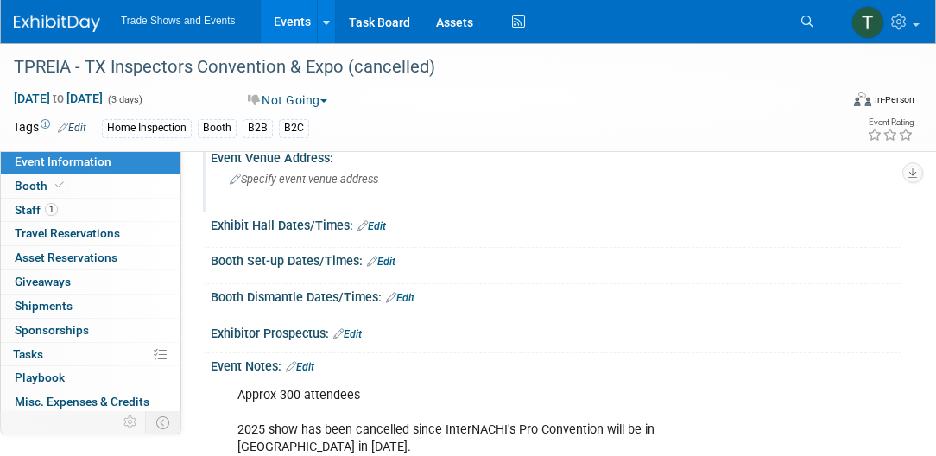
scroll to position [148, 0]
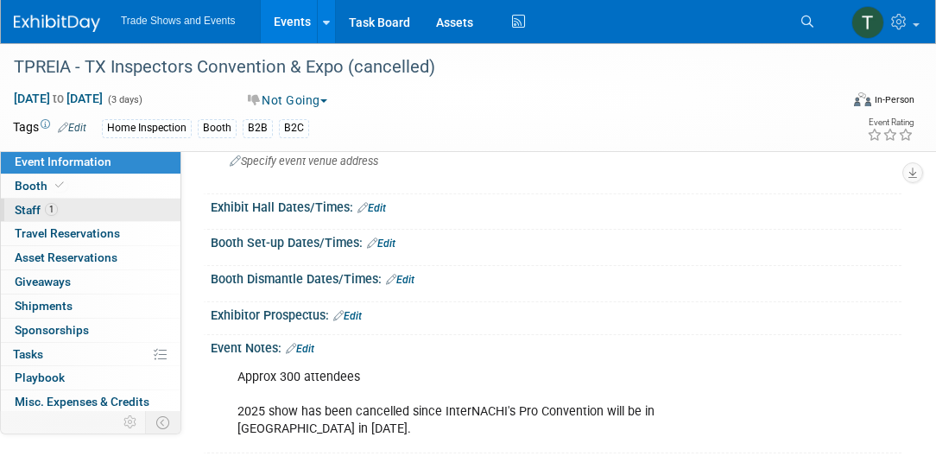
click at [63, 203] on link "1 Staff 1" at bounding box center [91, 210] width 180 height 23
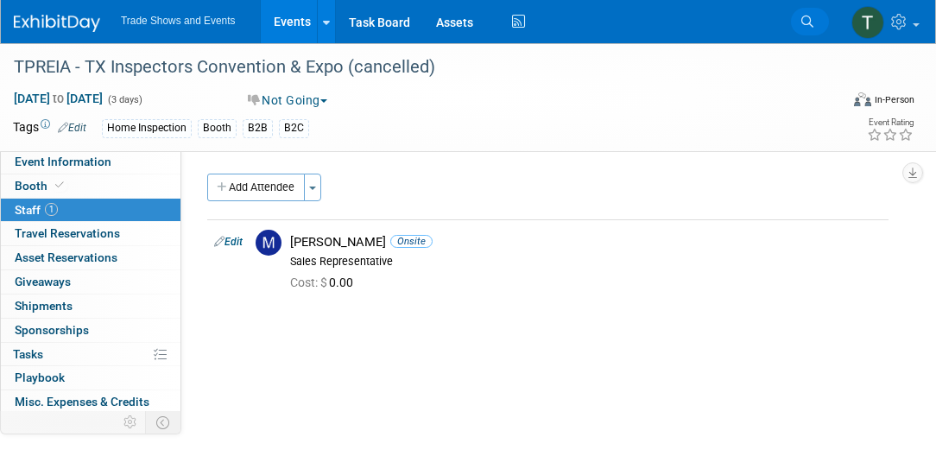
click at [816, 22] on link "Search" at bounding box center [810, 22] width 38 height 28
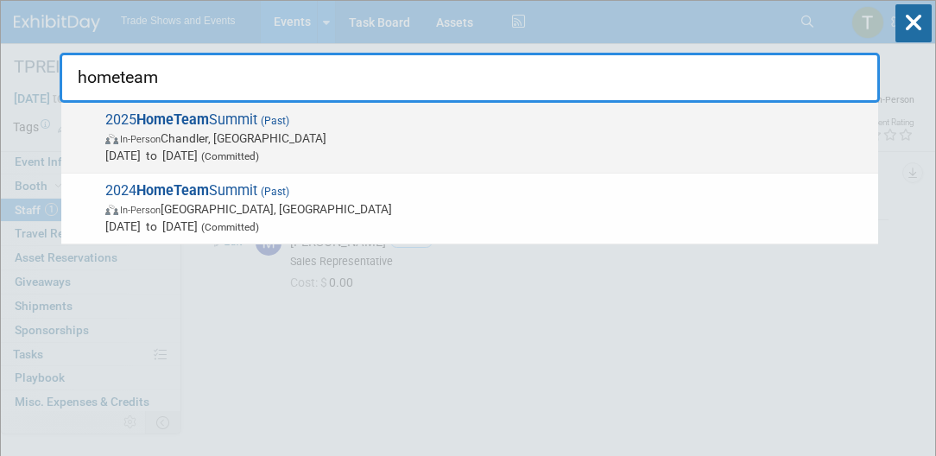
type input "hometeam"
click at [191, 123] on strong "HomeTeam" at bounding box center [172, 119] width 73 height 16
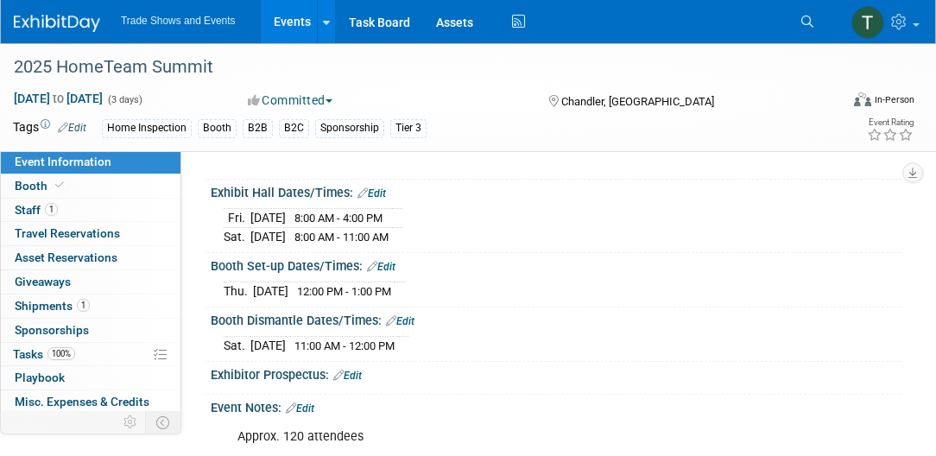
scroll to position [148, 0]
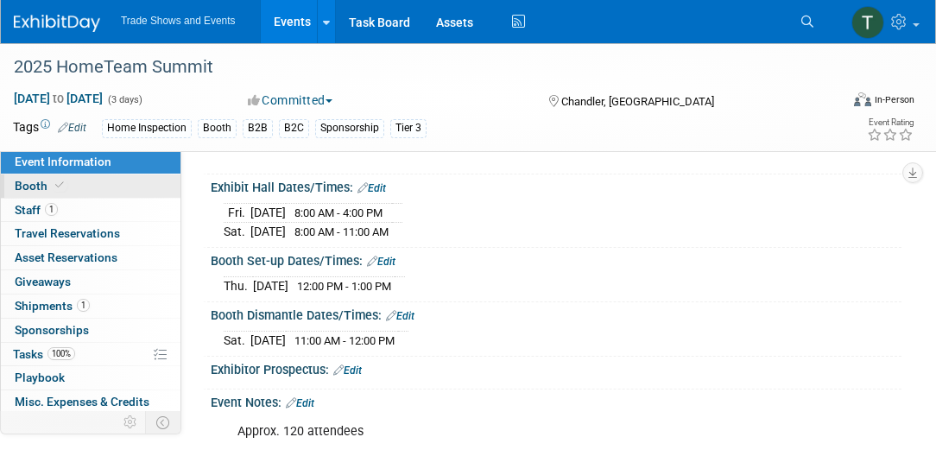
click at [148, 184] on link "Booth" at bounding box center [91, 185] width 180 height 23
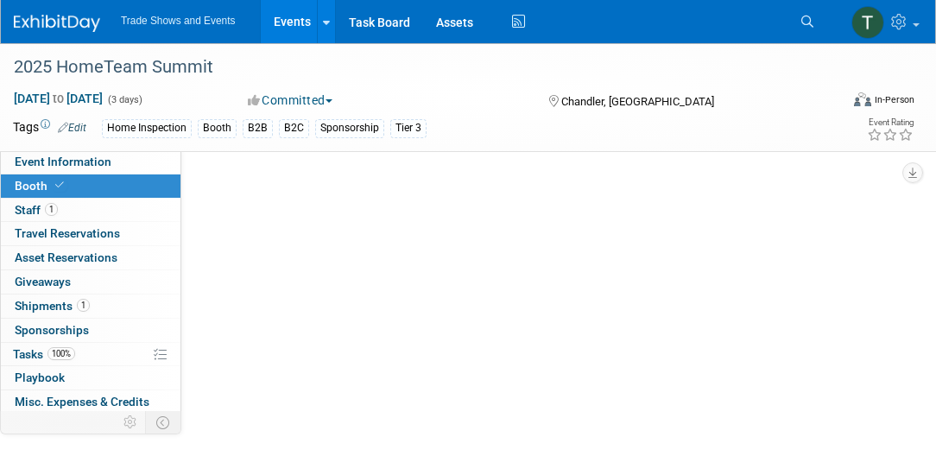
scroll to position [0, 0]
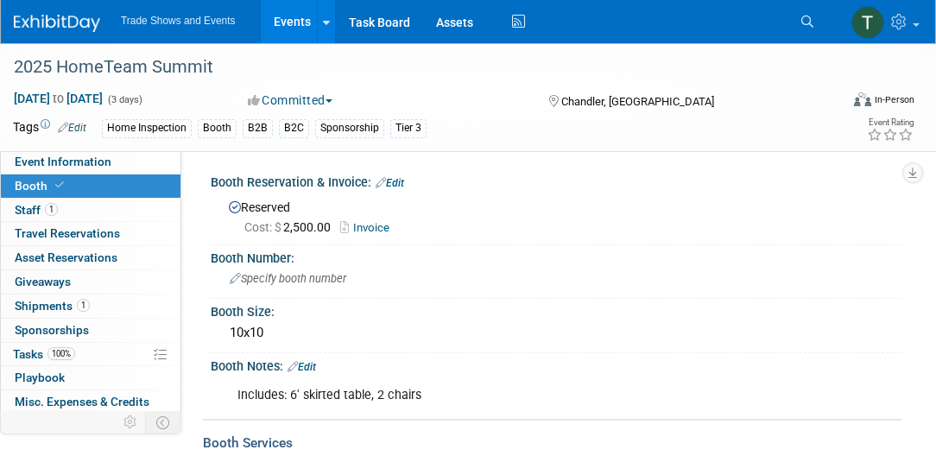
click at [802, 17] on icon at bounding box center [808, 22] width 12 height 12
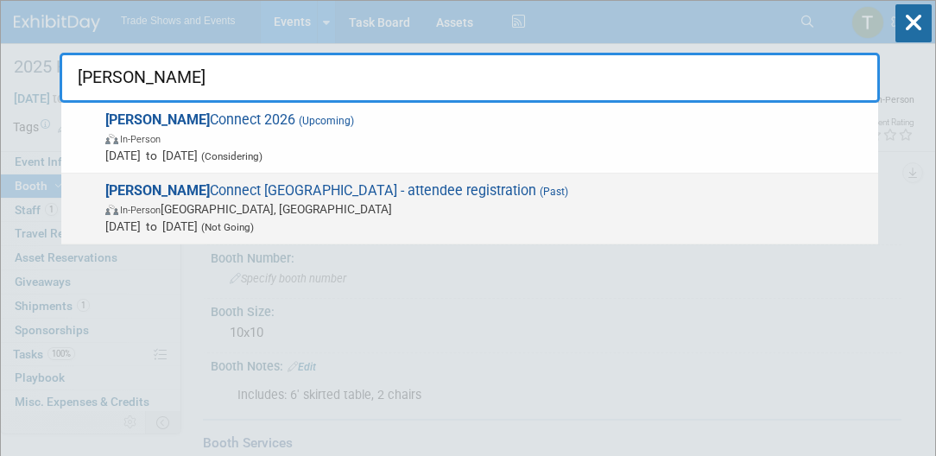
type input "inman"
click at [276, 193] on span "Inman Connect Las Vegas - attendee registration (Past) In-Person Las Vegas, NV …" at bounding box center [485, 208] width 770 height 53
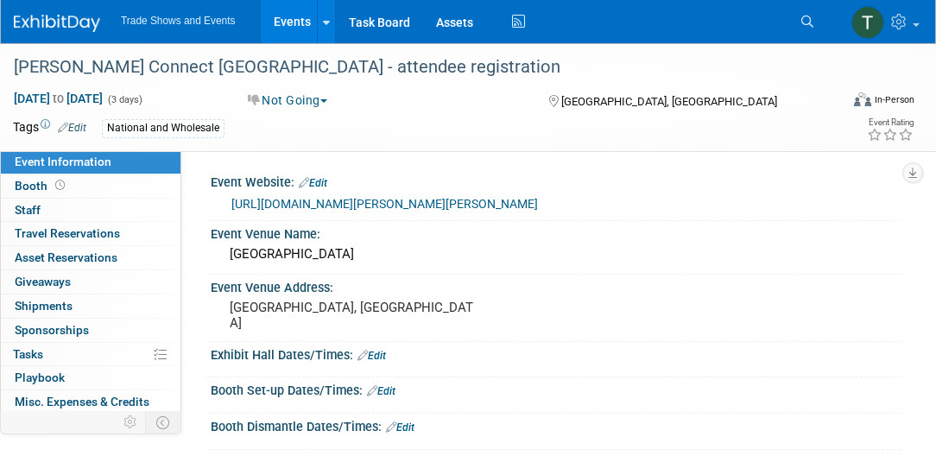
click at [815, 22] on link "Search" at bounding box center [810, 22] width 38 height 28
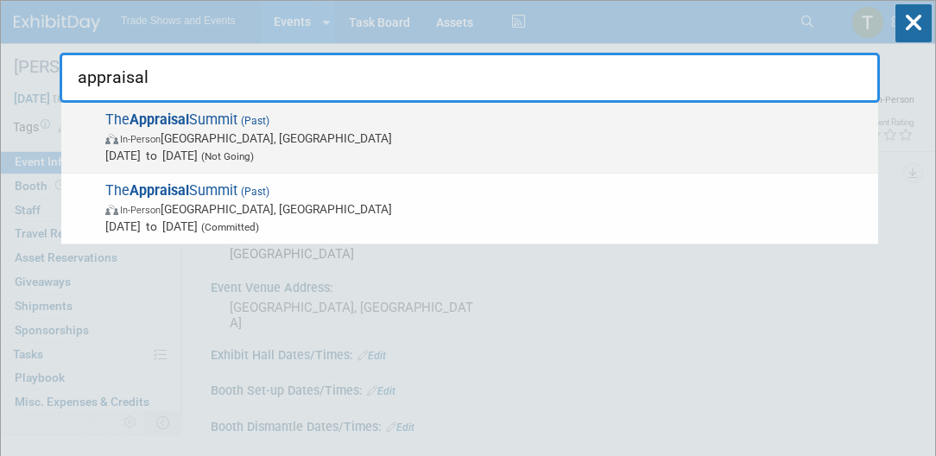
type input "appraisal"
click at [257, 141] on span "In-Person [GEOGRAPHIC_DATA], [GEOGRAPHIC_DATA]" at bounding box center [487, 138] width 764 height 17
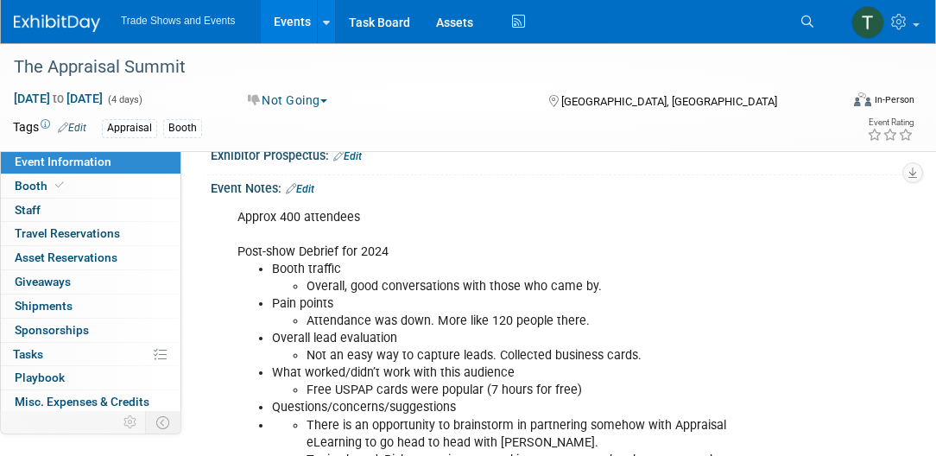
scroll to position [295, 0]
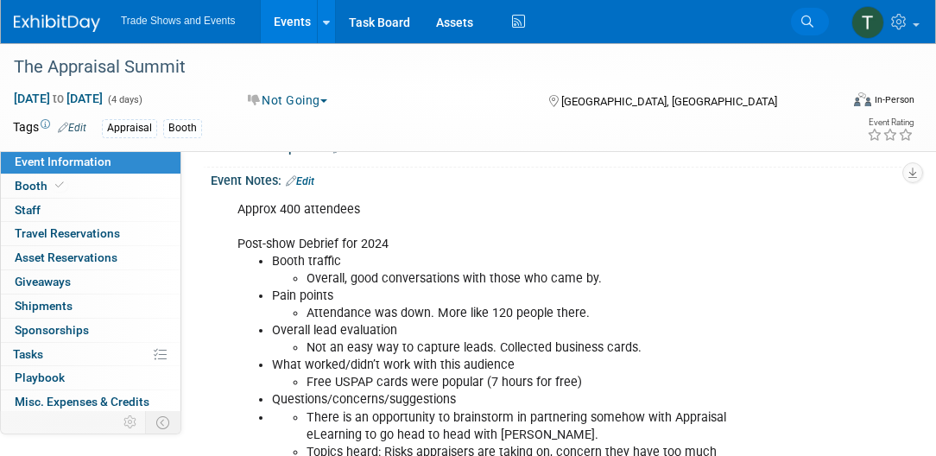
click at [807, 22] on icon at bounding box center [808, 22] width 12 height 12
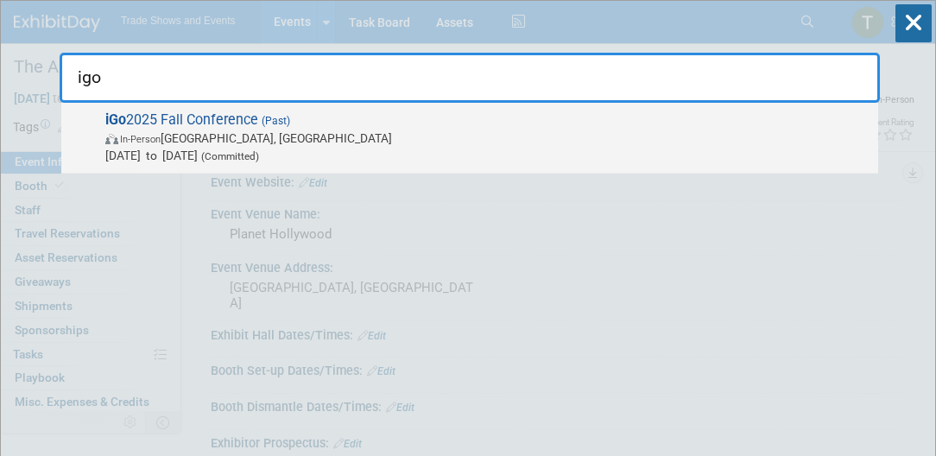
type input "igo"
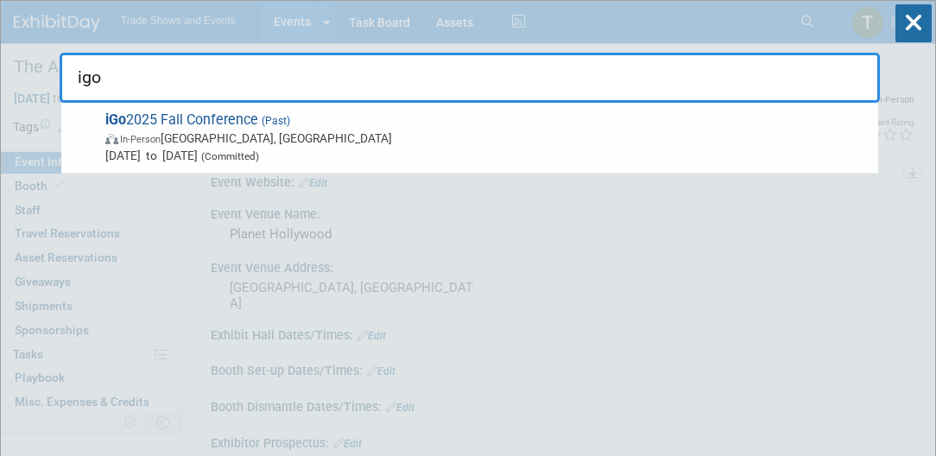
click at [237, 142] on span "In-Person Montgomery, TX" at bounding box center [487, 138] width 764 height 17
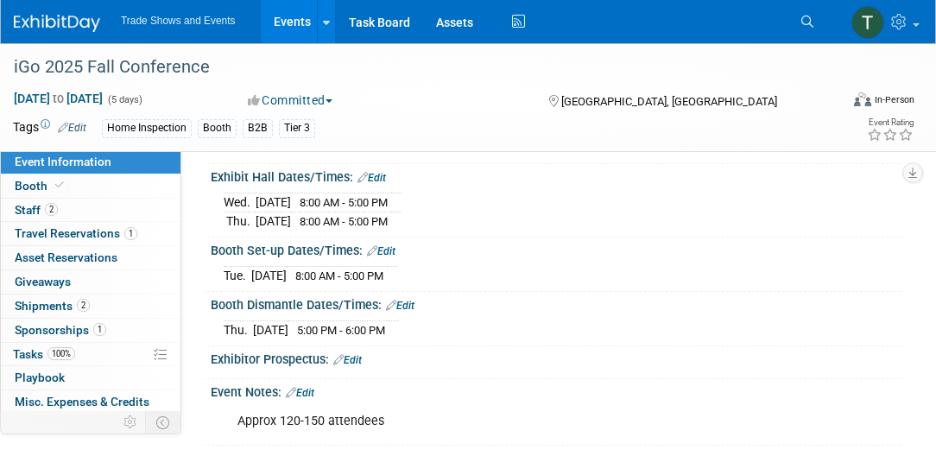
scroll to position [197, 0]
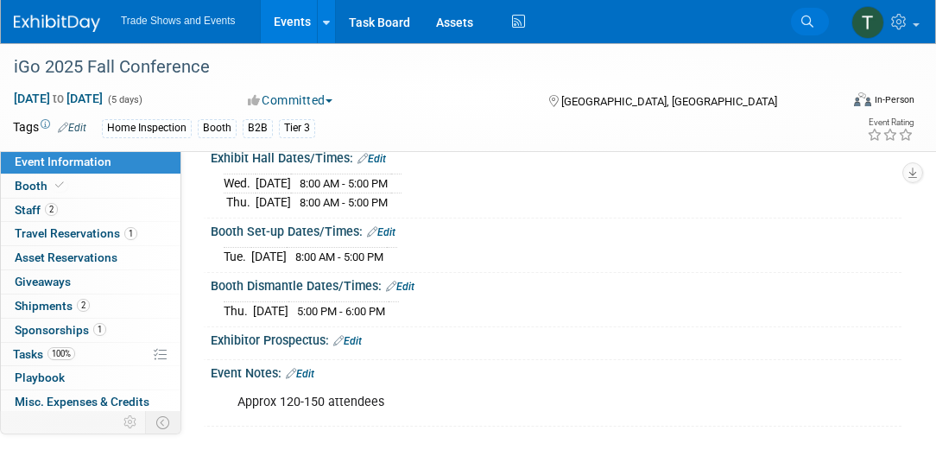
click at [813, 22] on icon at bounding box center [808, 22] width 12 height 12
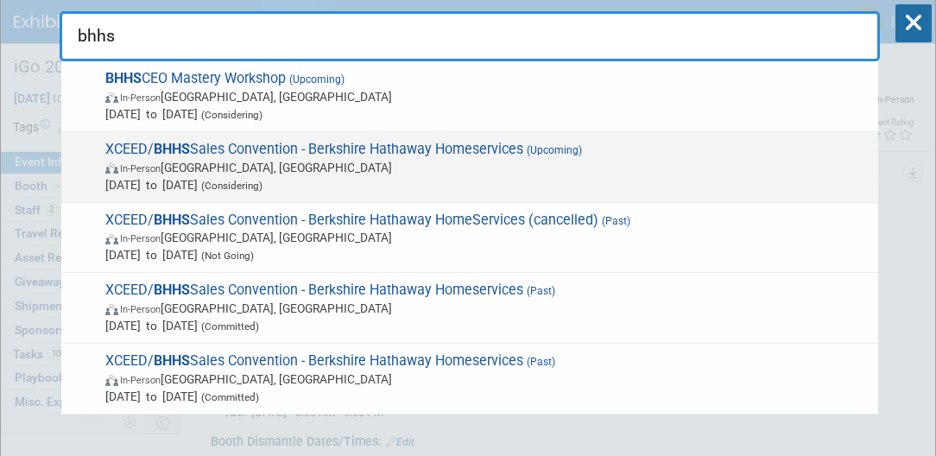
scroll to position [98, 0]
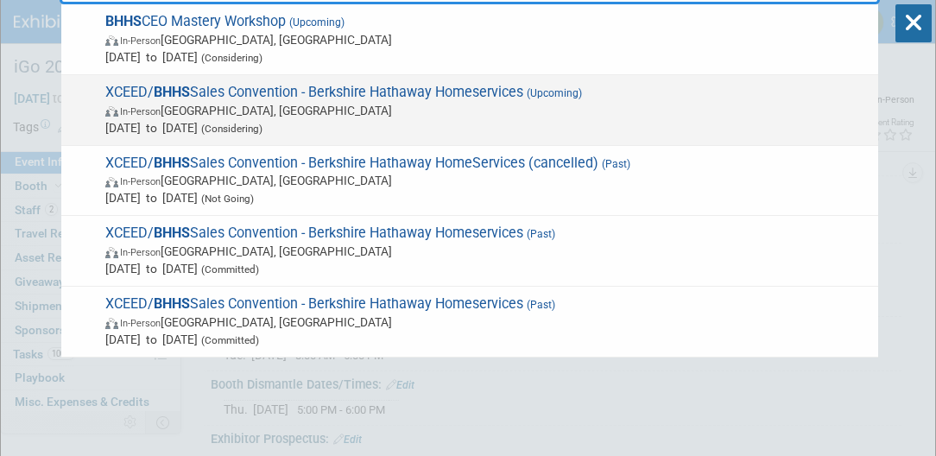
type input "bhhs"
click at [246, 95] on span "XCEED/ BHHS Sales Convention - Berkshire Hathaway Homeservices (Upcoming) In-Pe…" at bounding box center [485, 110] width 770 height 53
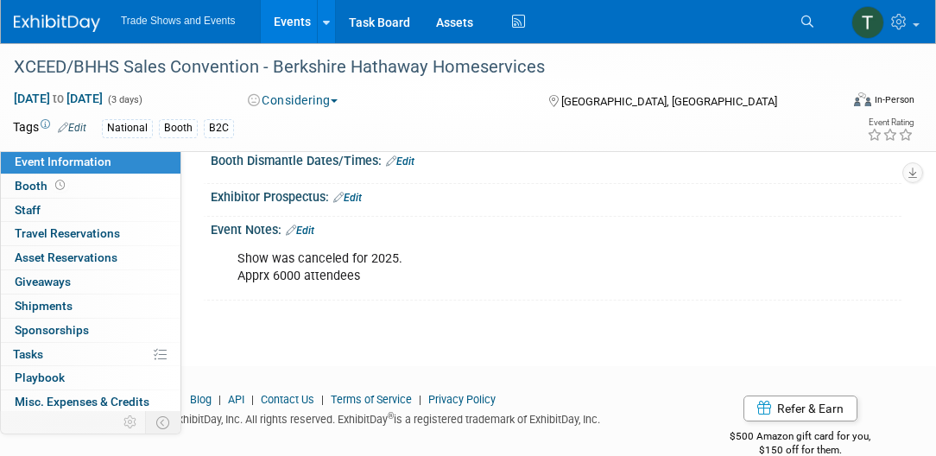
scroll to position [273, 0]
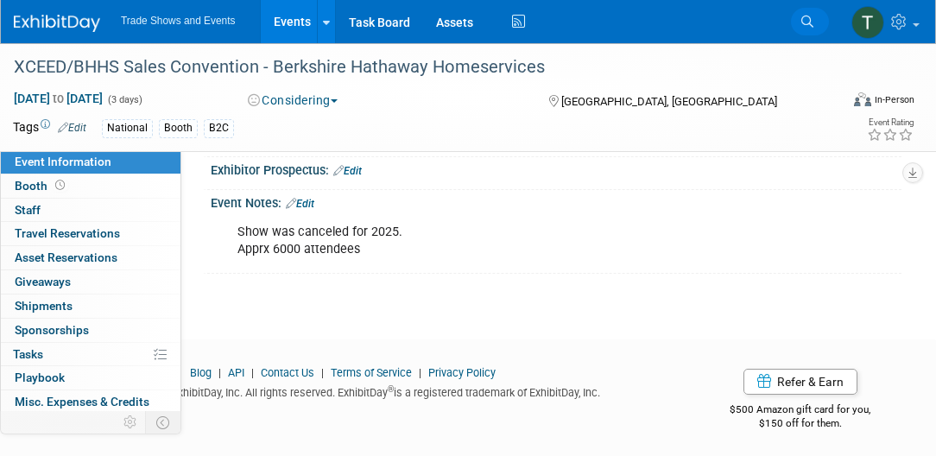
click at [799, 30] on link "Search" at bounding box center [810, 22] width 38 height 28
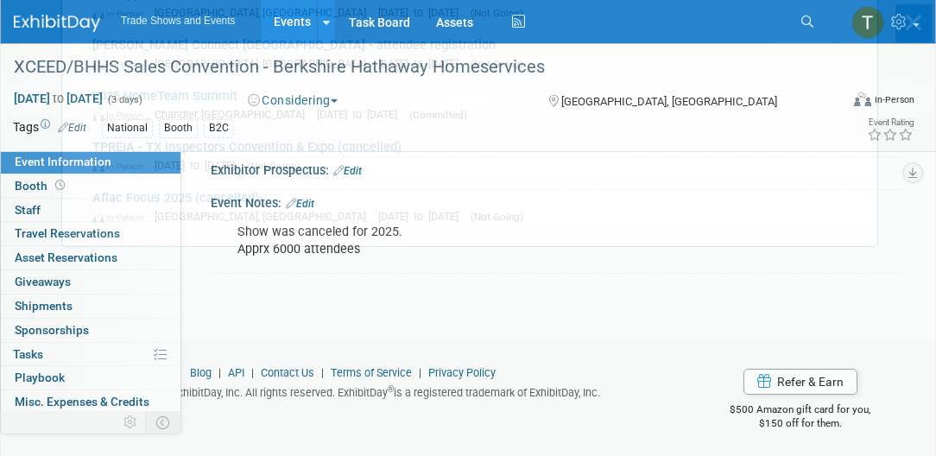
scroll to position [0, 0]
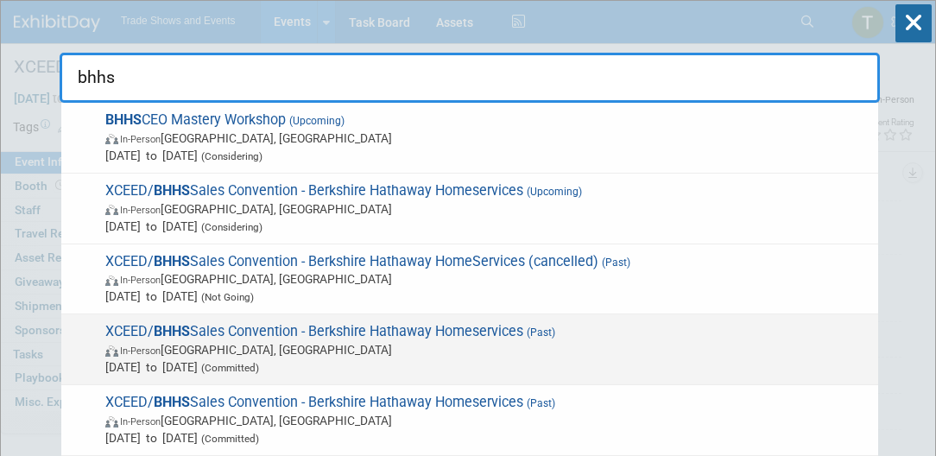
type input "bhhs"
click at [274, 330] on span "XCEED/ BHHS Sales Convention - Berkshire Hathaway Homeservices (Past) In-Person…" at bounding box center [485, 349] width 770 height 53
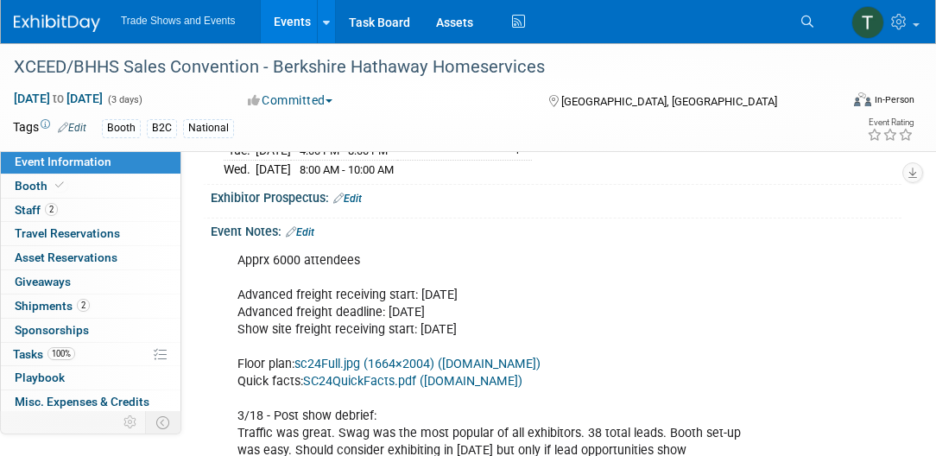
scroll to position [444, 0]
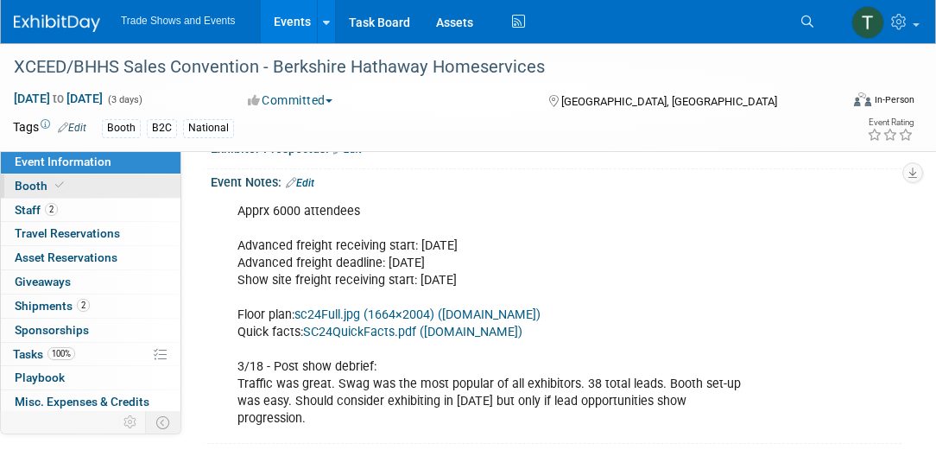
click at [74, 187] on link "Booth" at bounding box center [91, 185] width 180 height 23
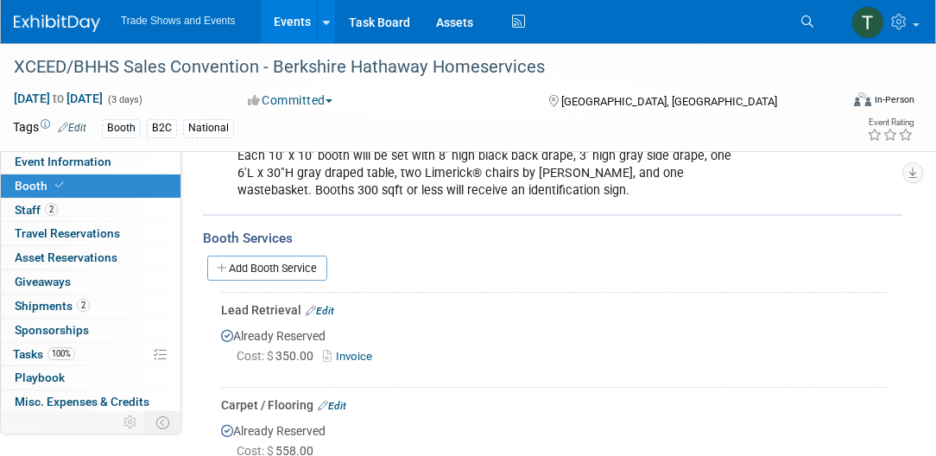
scroll to position [246, 0]
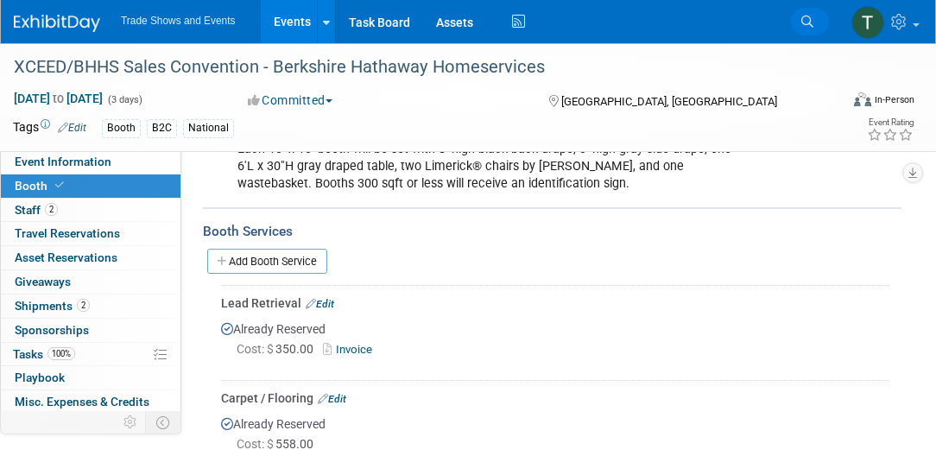
click at [810, 22] on icon at bounding box center [808, 22] width 12 height 12
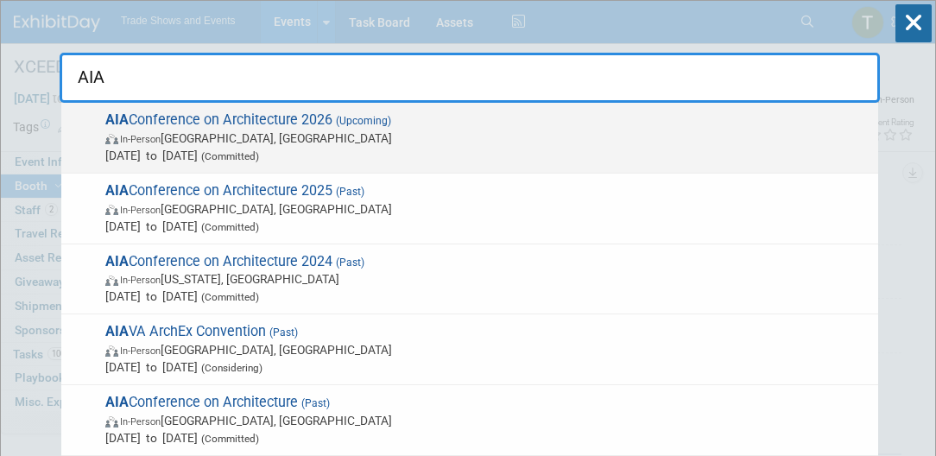
type input "AIA"
click at [282, 130] on span "In-Person San Diego, CA" at bounding box center [487, 138] width 764 height 17
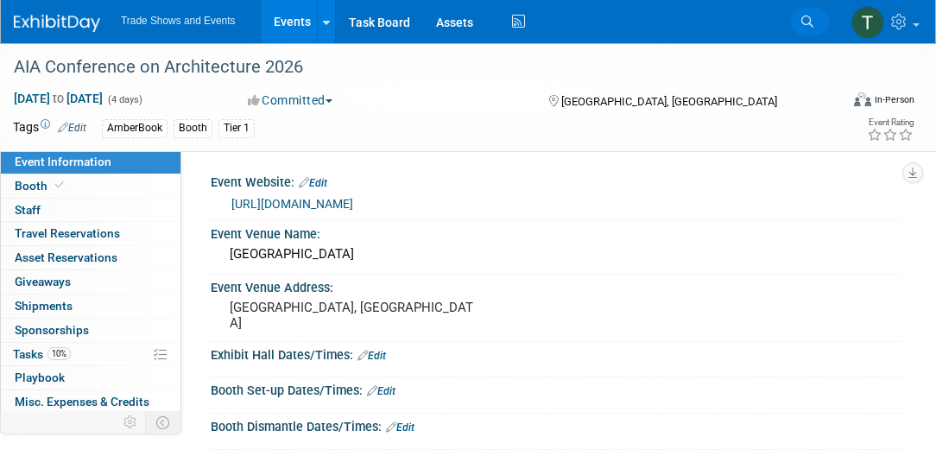
click at [814, 25] on link "Search" at bounding box center [810, 22] width 38 height 28
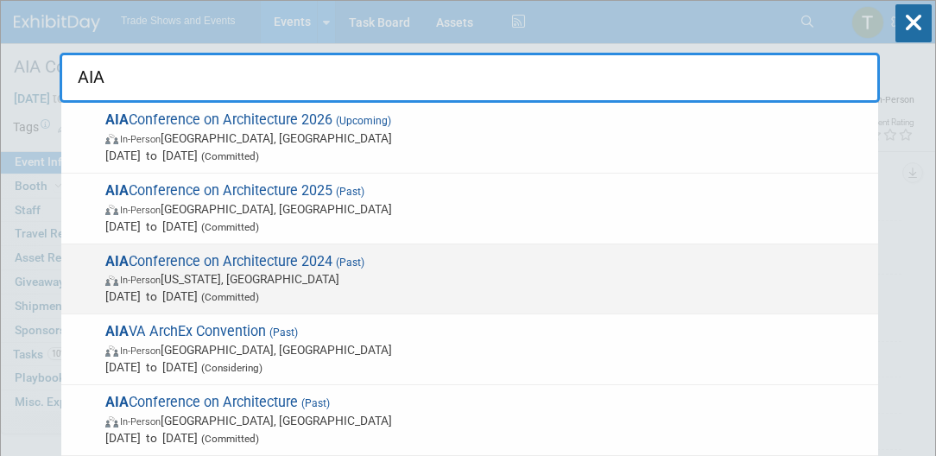
type input "AIA"
click at [247, 256] on span "AIA Conference on Architecture 2024 (Past) In-Person Washington, DC Jun 5, 2024…" at bounding box center [485, 279] width 770 height 53
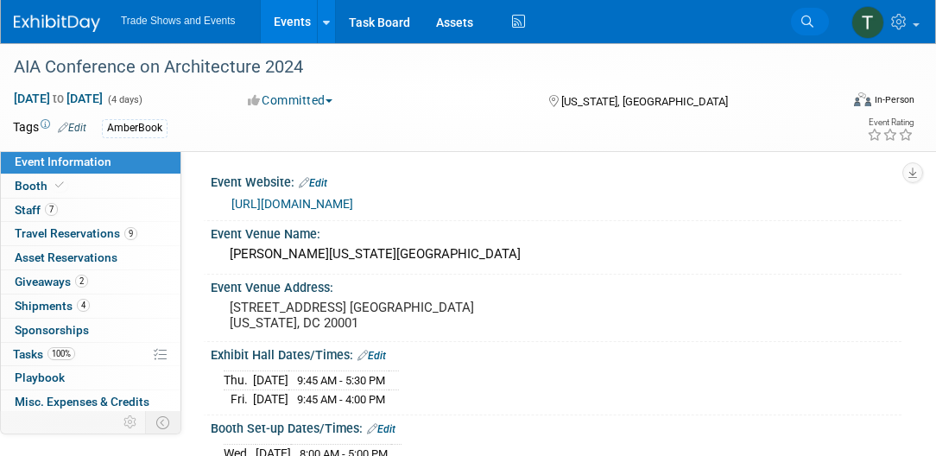
click at [798, 24] on link "Search" at bounding box center [810, 22] width 38 height 28
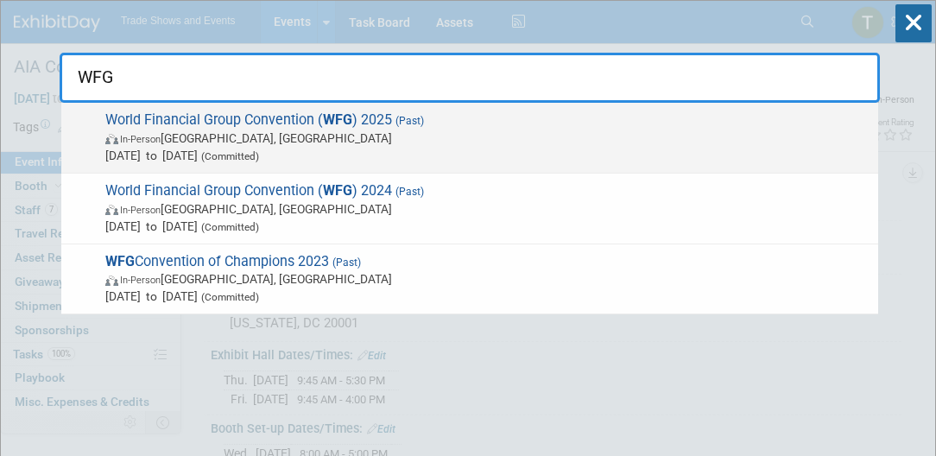
type input "WFG"
click at [394, 123] on span "(Past)" at bounding box center [408, 121] width 32 height 12
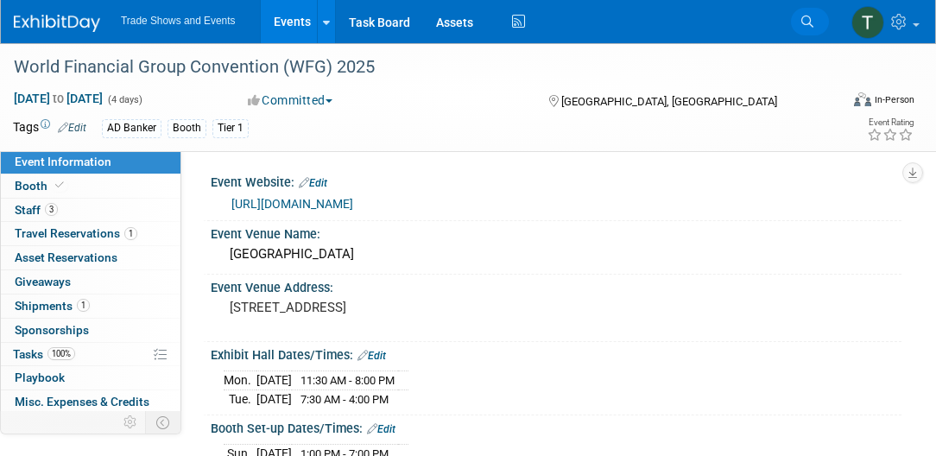
click at [807, 22] on icon at bounding box center [808, 22] width 12 height 12
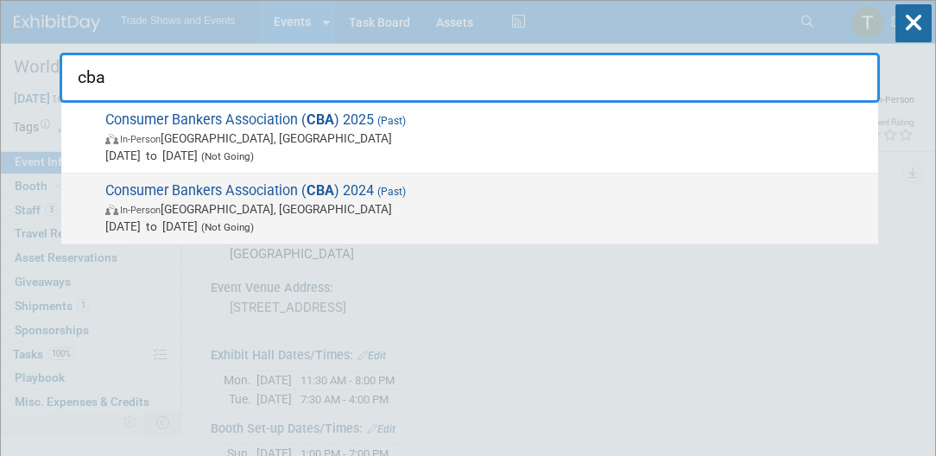
type input "cba"
click at [396, 198] on span "Consumer Bankers Association ( CBA ) 2024 (Past) In-Person Forest Heights, MD M…" at bounding box center [485, 208] width 770 height 53
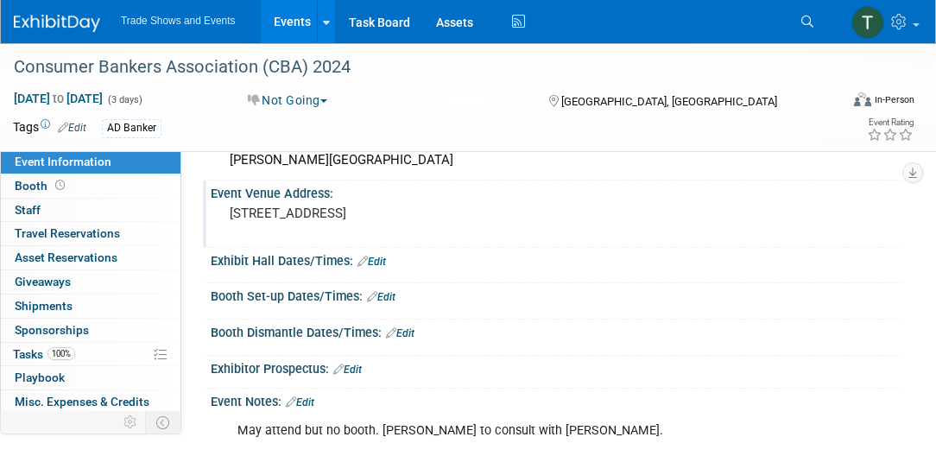
scroll to position [98, 0]
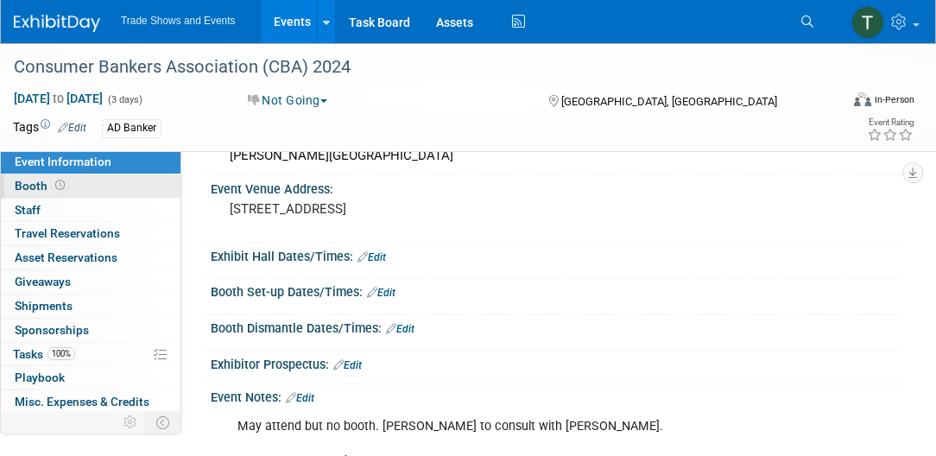
click at [137, 181] on link "Booth" at bounding box center [91, 185] width 180 height 23
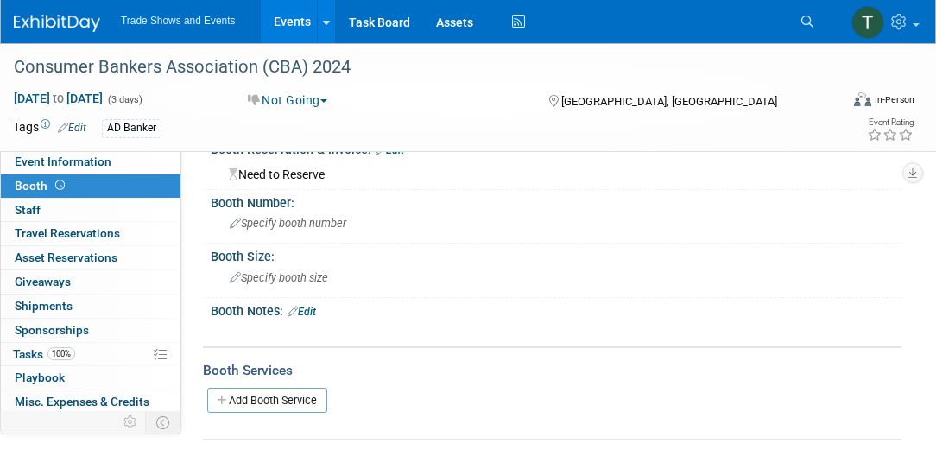
scroll to position [0, 0]
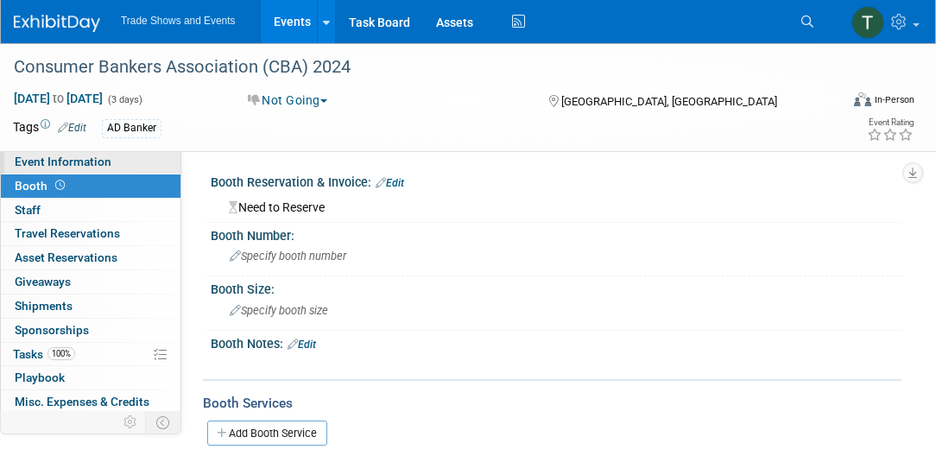
click at [92, 160] on span "Event Information" at bounding box center [63, 162] width 97 height 14
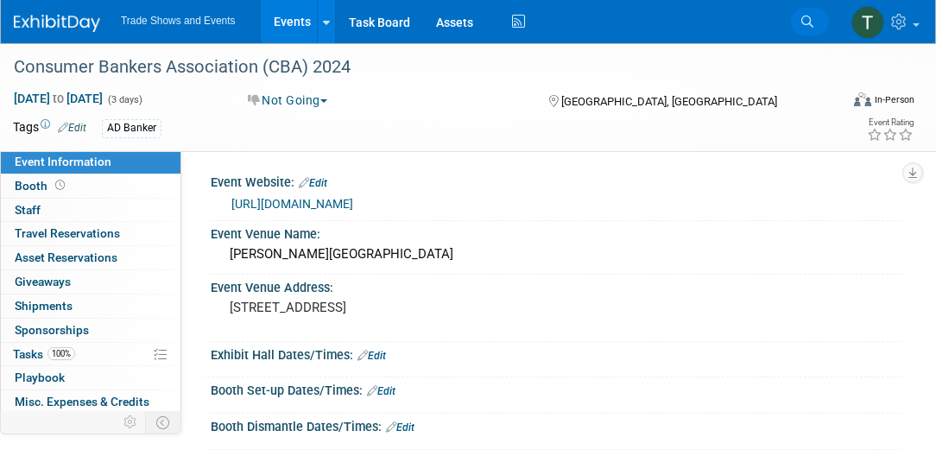
click at [812, 19] on icon at bounding box center [808, 22] width 12 height 12
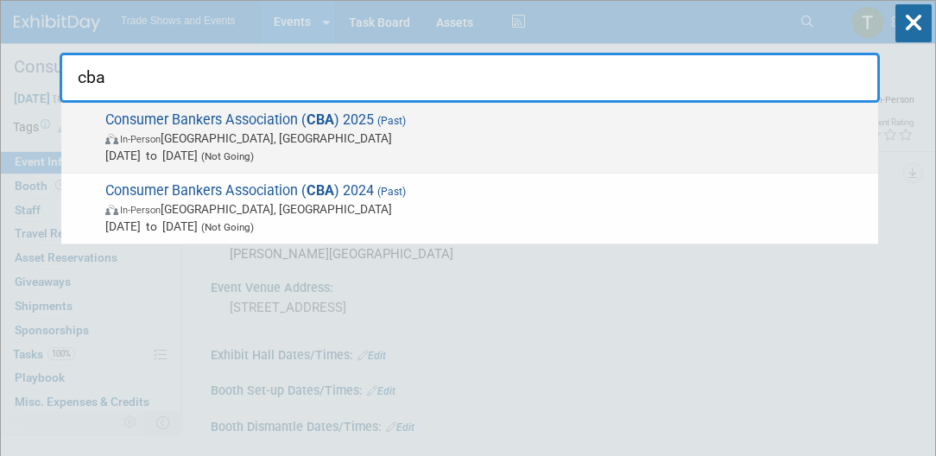
type input "cba"
click at [294, 142] on span "In-Person Orlando, FL" at bounding box center [487, 138] width 764 height 17
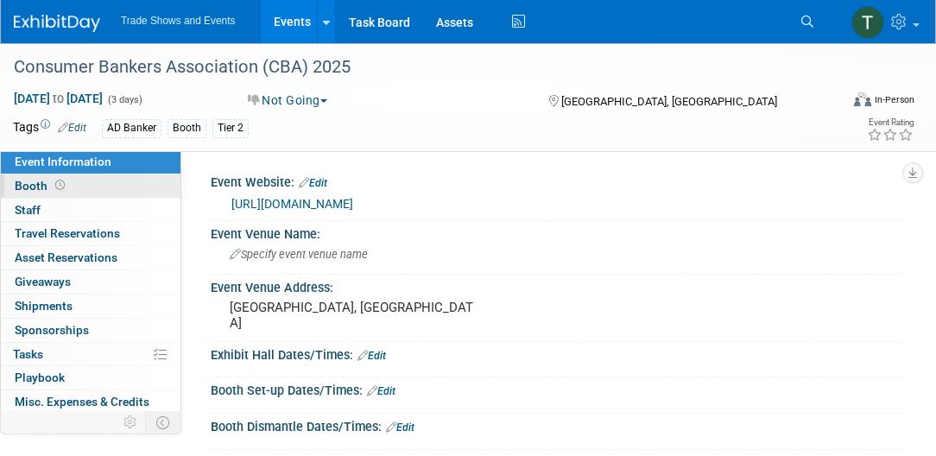
click at [119, 177] on link "Booth" at bounding box center [91, 185] width 180 height 23
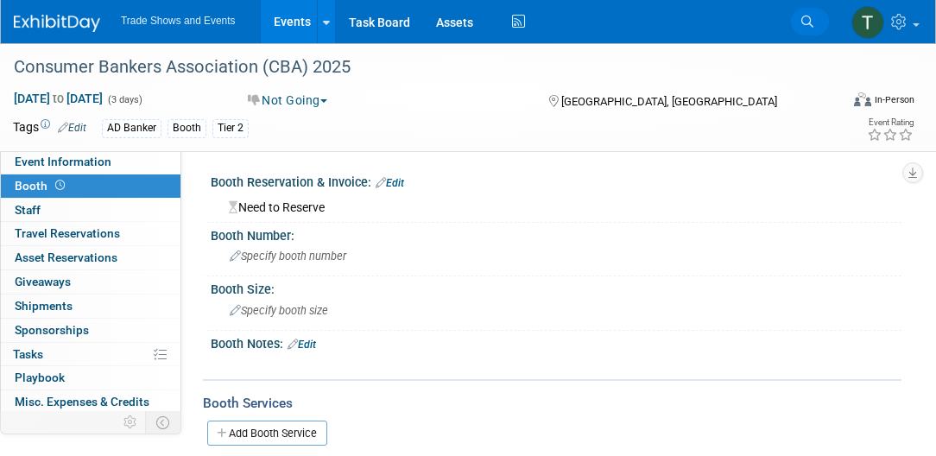
click at [802, 16] on icon at bounding box center [808, 22] width 12 height 12
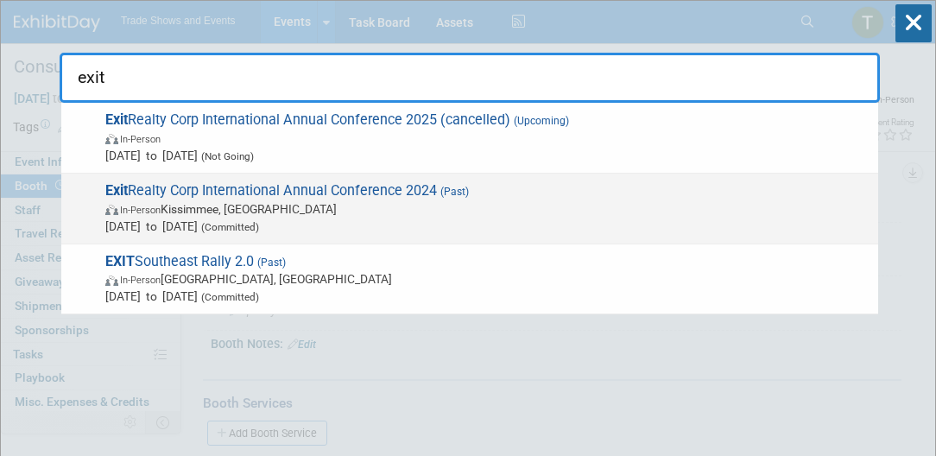
type input "exit"
click at [369, 193] on span "Exit Realty Corp International Annual Conference 2024 (Past) In-Person [GEOGRAP…" at bounding box center [485, 208] width 770 height 53
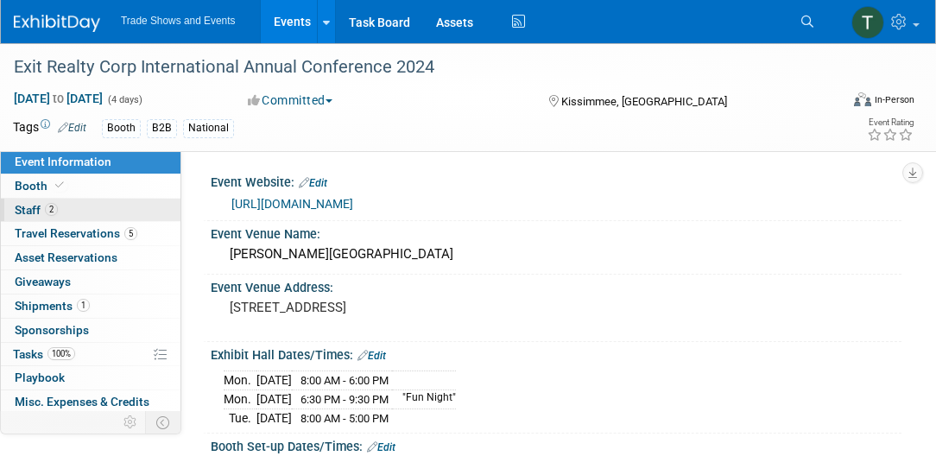
click at [75, 213] on link "2 Staff 2" at bounding box center [91, 210] width 180 height 23
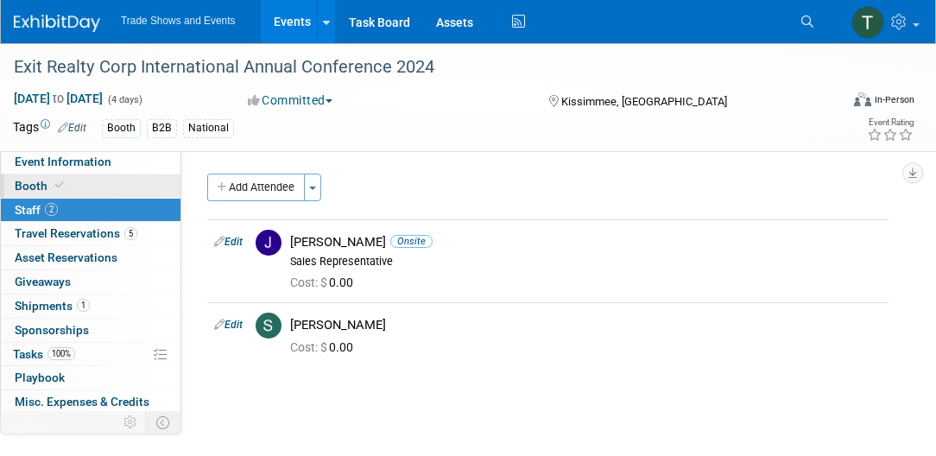
click at [117, 181] on link "Booth" at bounding box center [91, 185] width 180 height 23
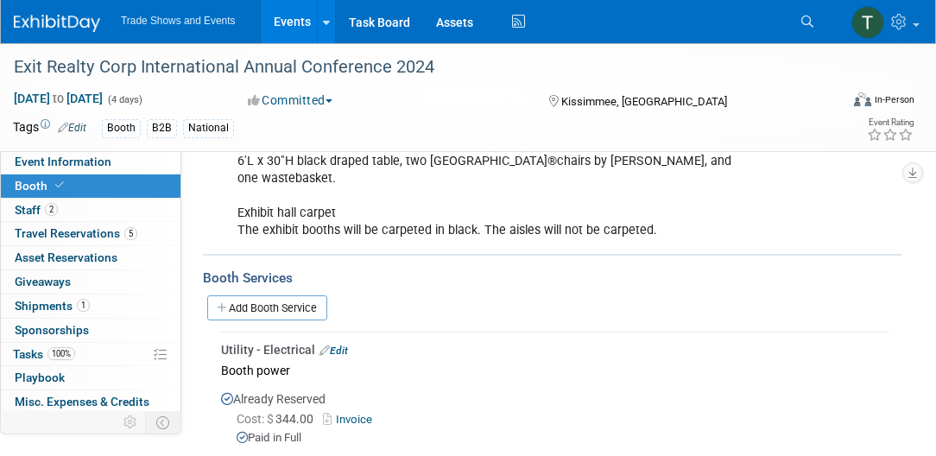
scroll to position [280, 0]
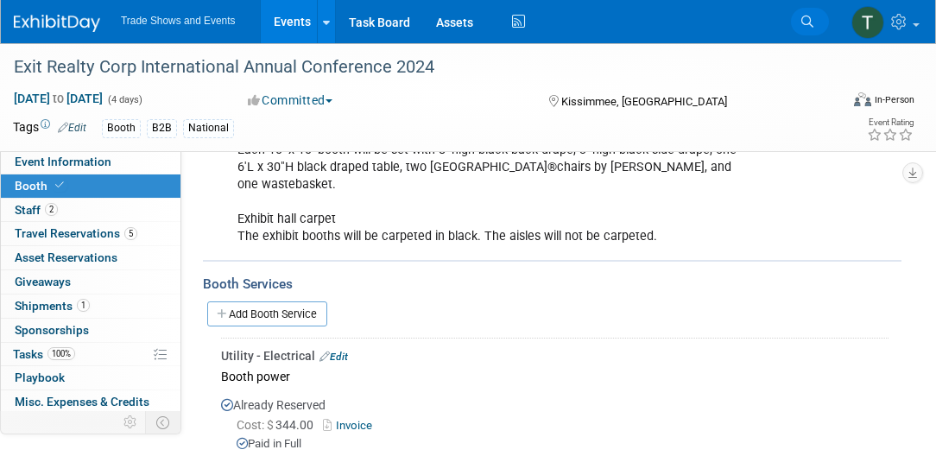
click at [802, 21] on icon at bounding box center [808, 22] width 12 height 12
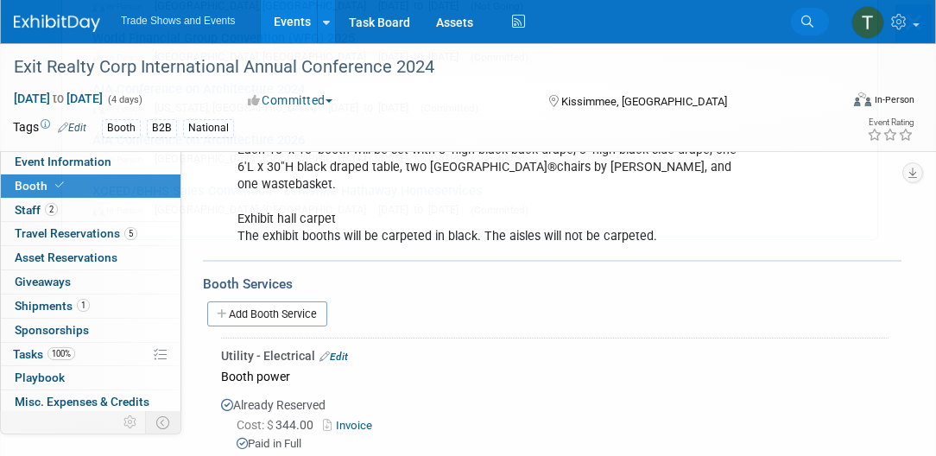
scroll to position [0, 0]
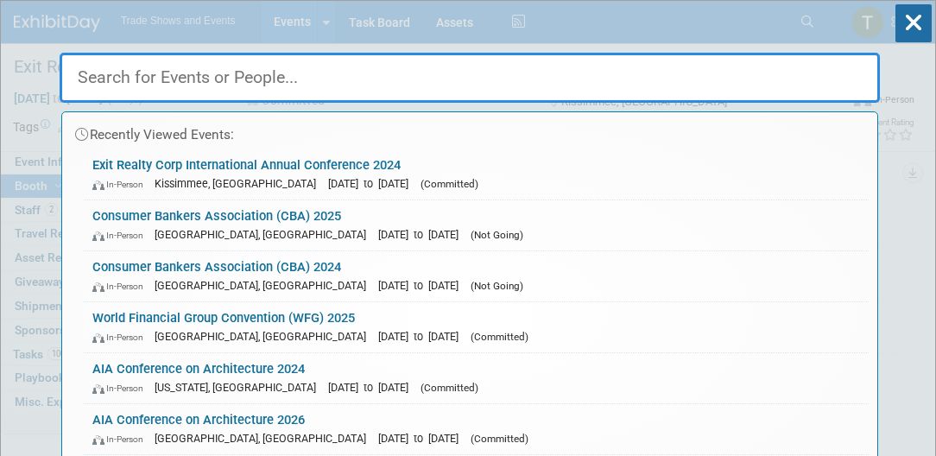
click at [358, 74] on input "text" at bounding box center [470, 78] width 821 height 50
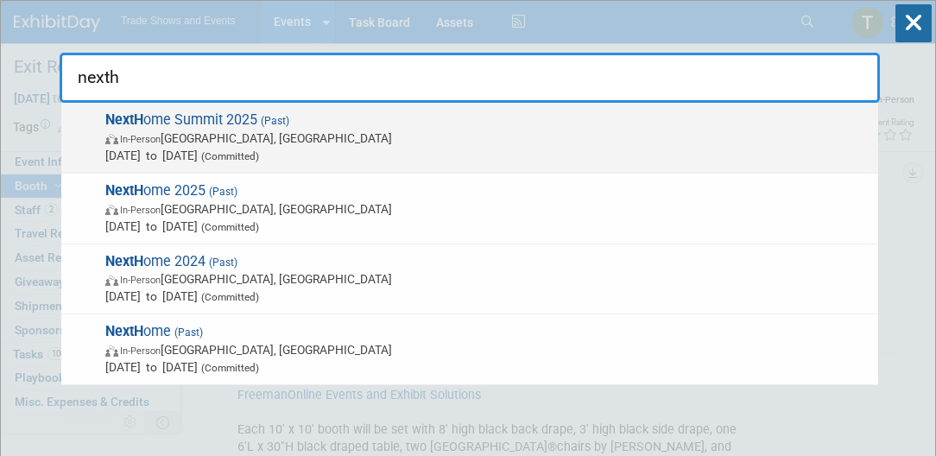
type input "nexth"
click at [264, 126] on span "(Past)" at bounding box center [273, 121] width 32 height 12
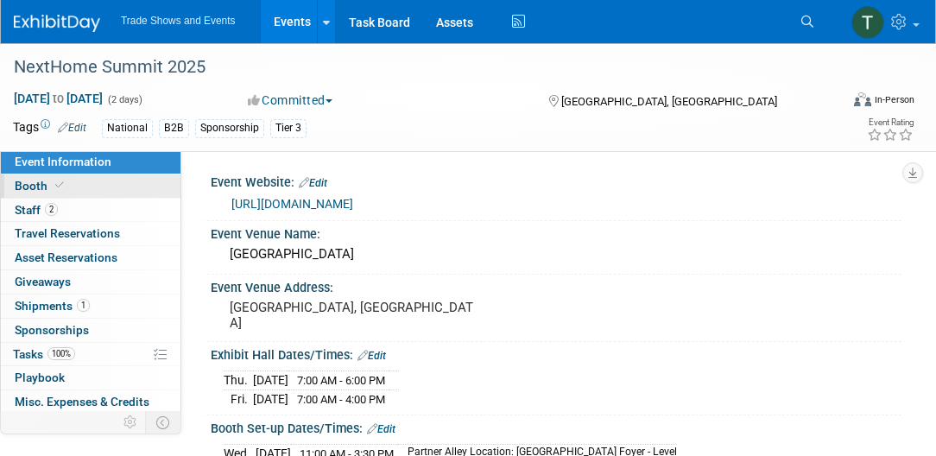
click at [130, 181] on link "Booth" at bounding box center [91, 185] width 180 height 23
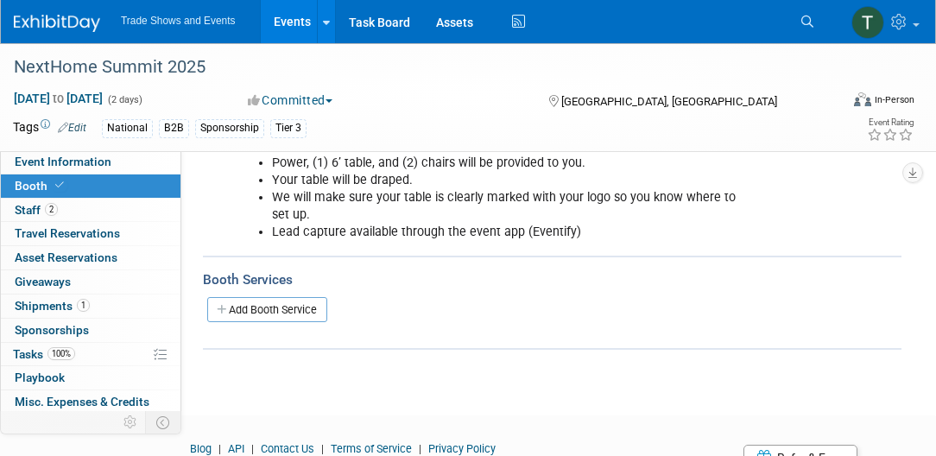
scroll to position [197, 0]
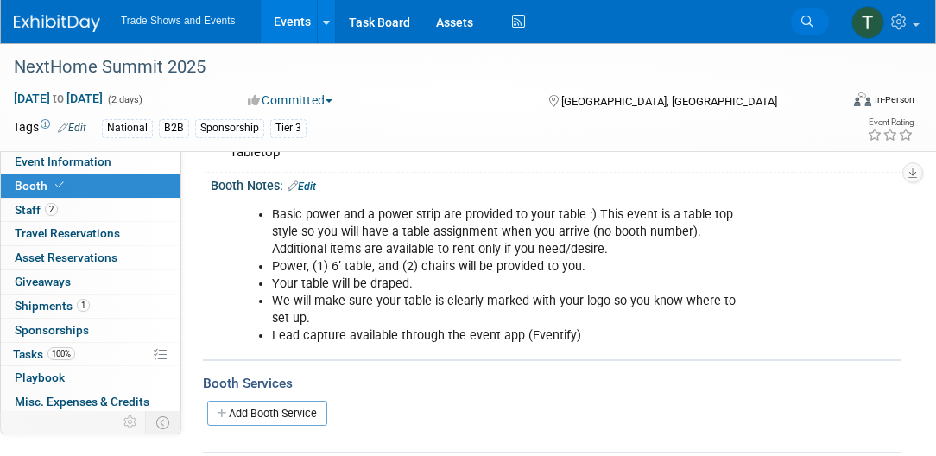
click at [816, 21] on link "Search" at bounding box center [810, 22] width 38 height 28
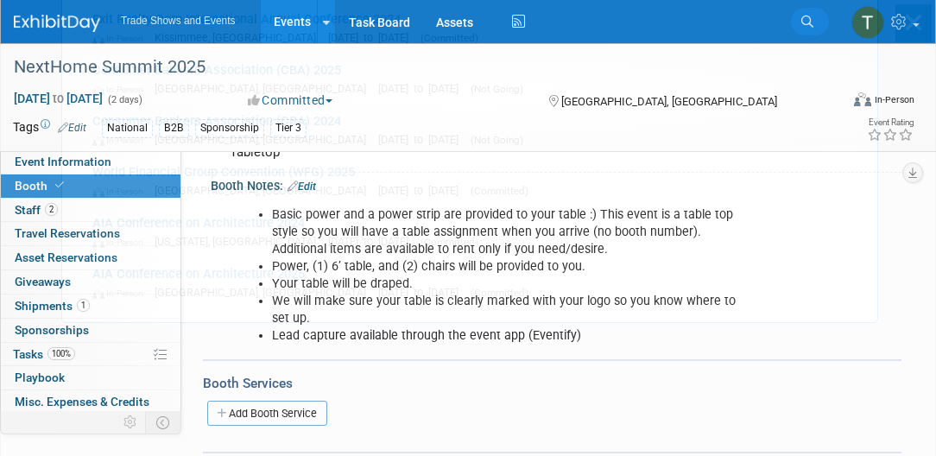
scroll to position [0, 0]
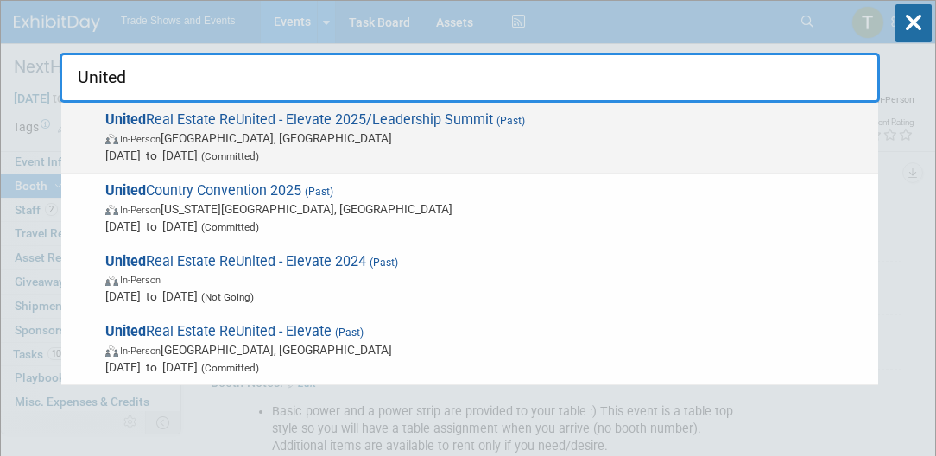
type input "United"
click at [206, 127] on span "United Real Estate ReUnited - Elevate 2025/Leadership Summit (Past) In-Person […" at bounding box center [485, 137] width 770 height 53
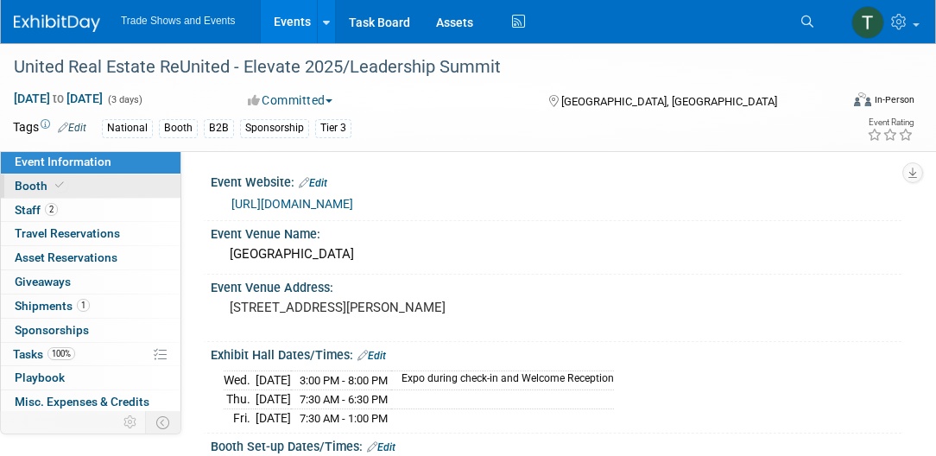
click at [116, 185] on link "Booth" at bounding box center [91, 185] width 180 height 23
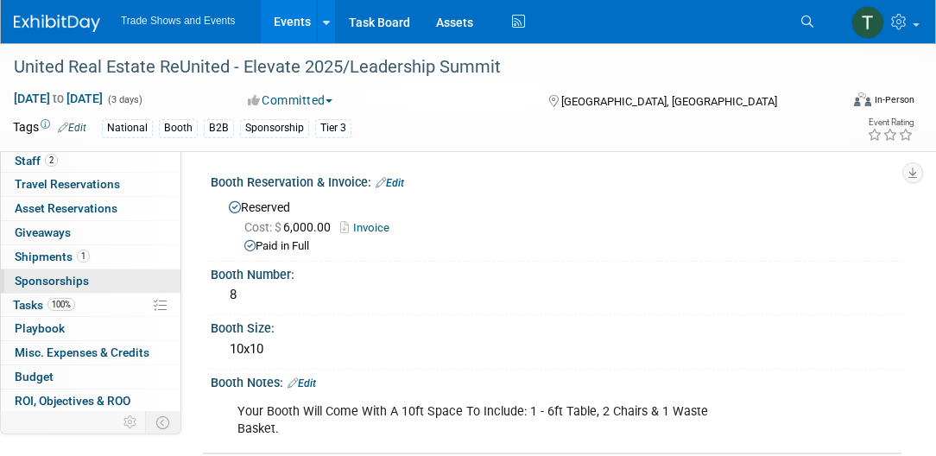
scroll to position [94, 0]
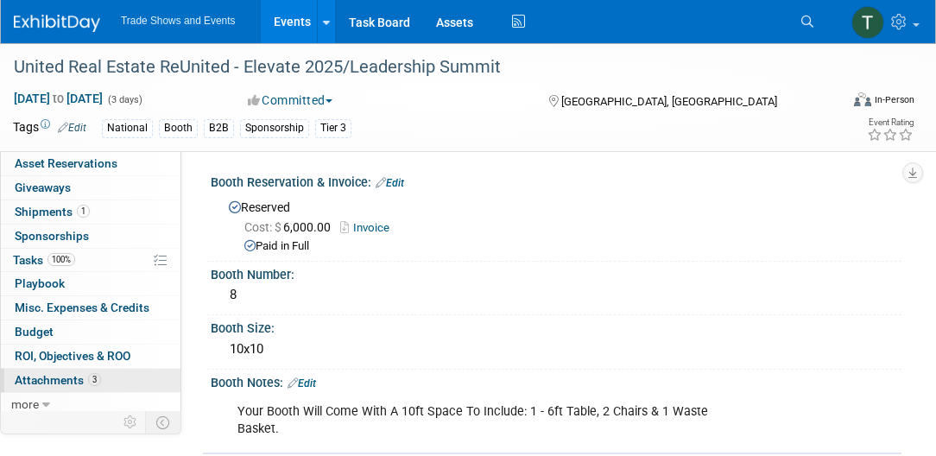
click at [70, 373] on span "Attachments 3" at bounding box center [58, 380] width 86 height 14
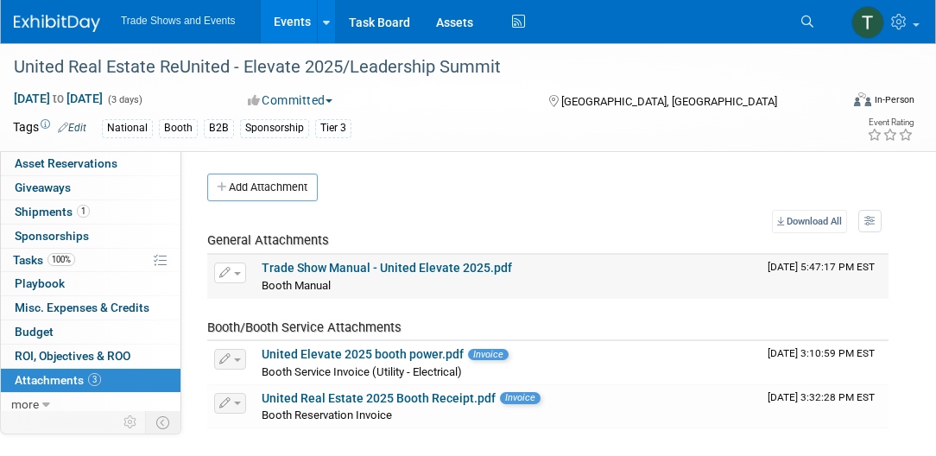
click at [378, 263] on link "Trade Show Manual - United Elevate 2025.pdf" at bounding box center [387, 268] width 250 height 14
click at [806, 21] on icon at bounding box center [808, 22] width 12 height 12
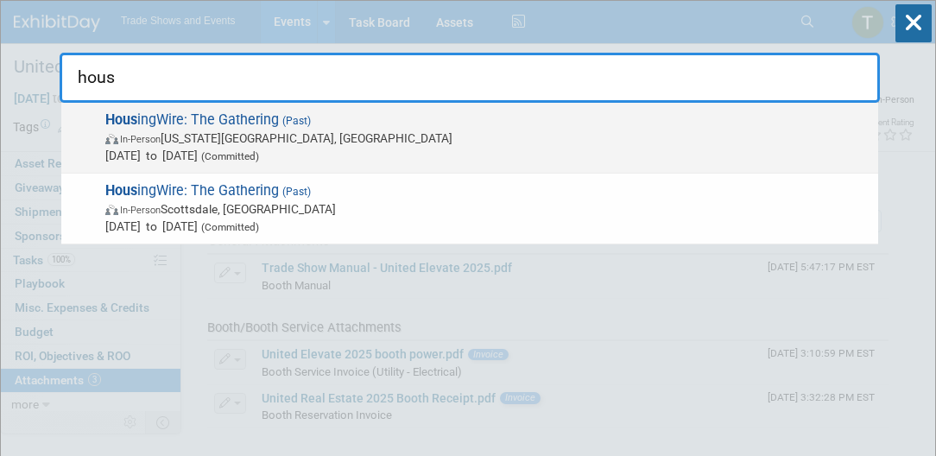
type input "hous"
click at [309, 126] on span "Hous ingWire: The Gathering (Past) In-Person [US_STATE][GEOGRAPHIC_DATA], [GEOG…" at bounding box center [485, 137] width 770 height 53
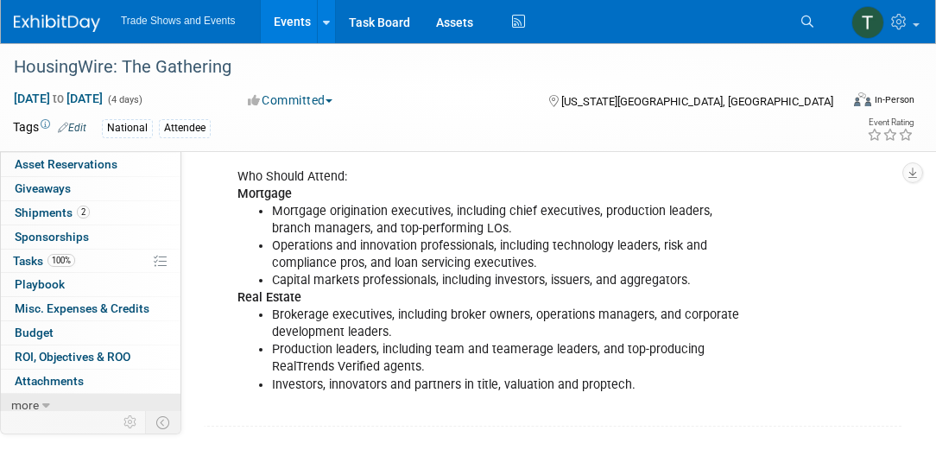
scroll to position [94, 0]
click at [817, 18] on link "Search" at bounding box center [810, 22] width 38 height 28
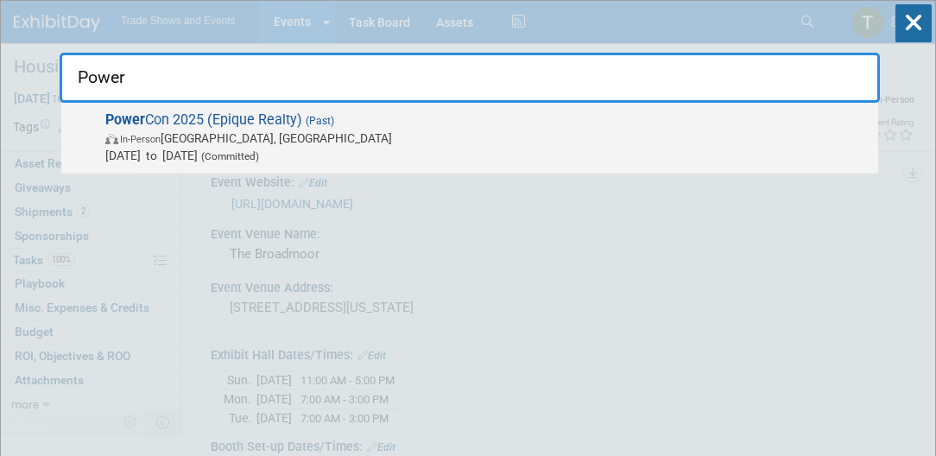
type input "Power"
click at [678, 117] on span "Power Con 2025 (Epique Realty) (Past) In-Person Nashville, TN Jun 25, 2025 to J…" at bounding box center [485, 137] width 770 height 53
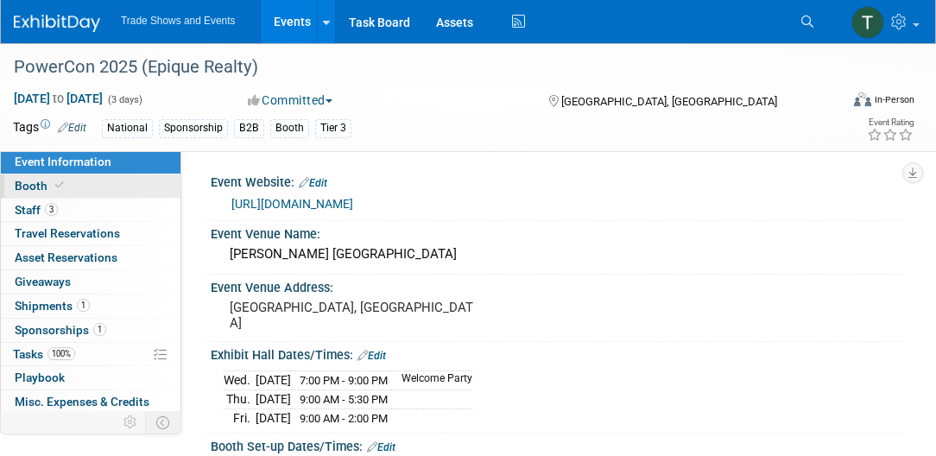
click at [117, 191] on link "Booth" at bounding box center [91, 185] width 180 height 23
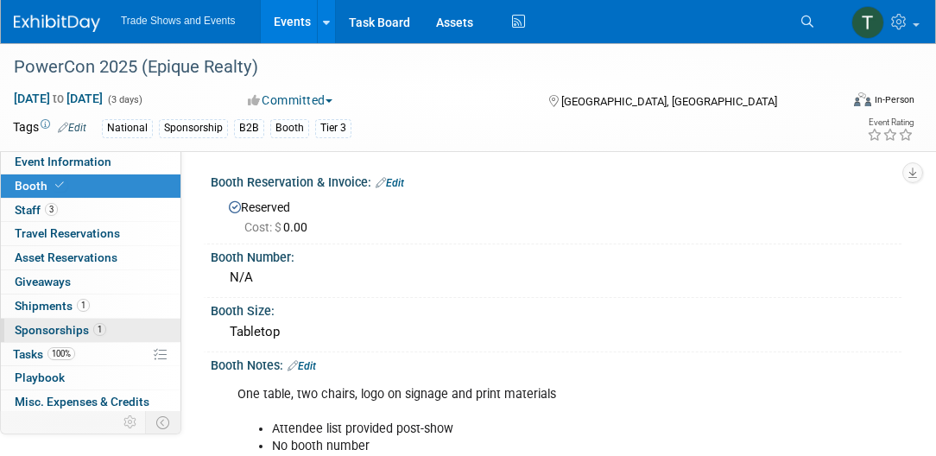
scroll to position [94, 0]
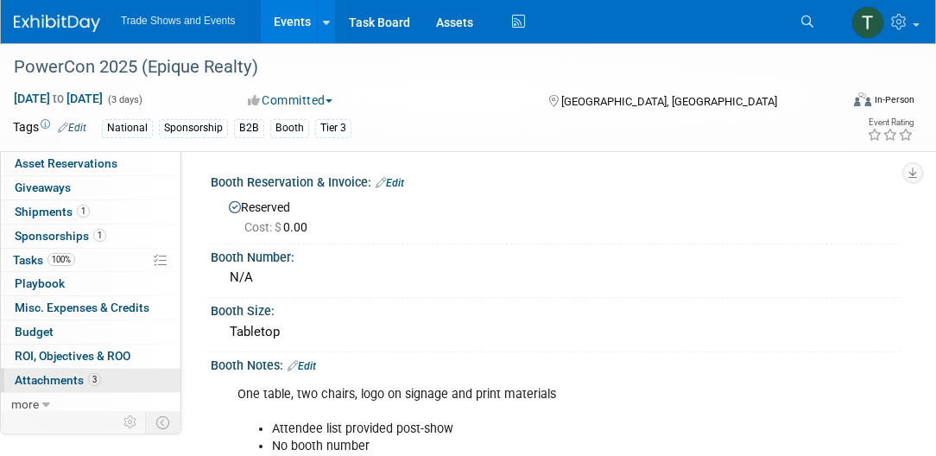
click at [105, 373] on link "3 Attachments 3" at bounding box center [91, 380] width 180 height 23
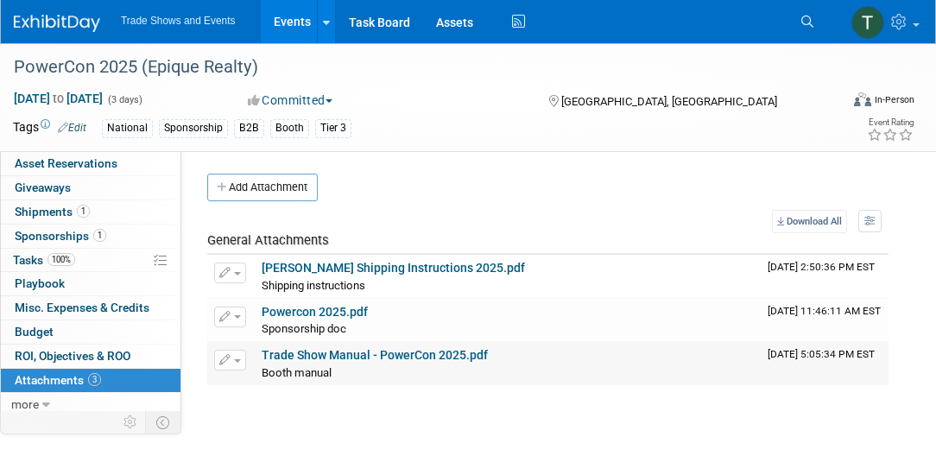
click at [330, 350] on link "Trade Show Manual - PowerCon 2025.pdf" at bounding box center [375, 355] width 226 height 14
click at [807, 21] on icon at bounding box center [808, 22] width 12 height 12
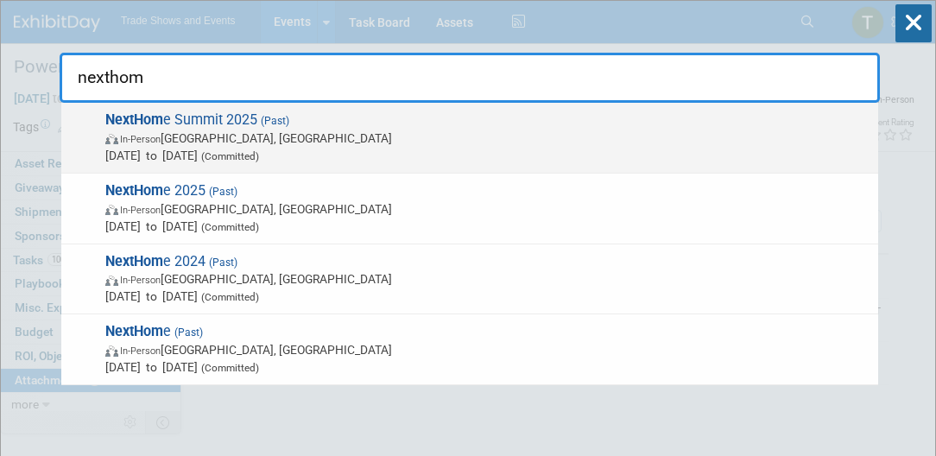
type input "nexthom"
click at [231, 104] on div "NextHom e Summit 2025 (Past) In-Person Phoenix, AZ Sep 4, 2025 to Sep 5, 2025 (…" at bounding box center [469, 138] width 817 height 71
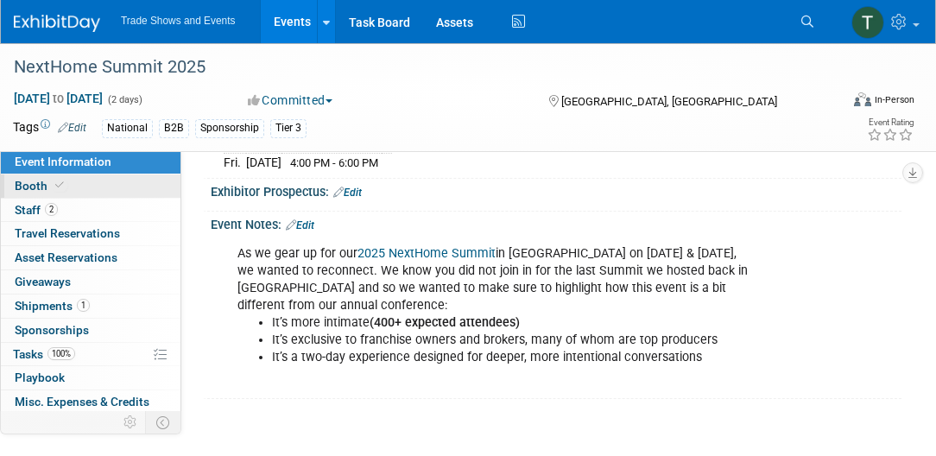
click at [98, 181] on link "Booth" at bounding box center [91, 185] width 180 height 23
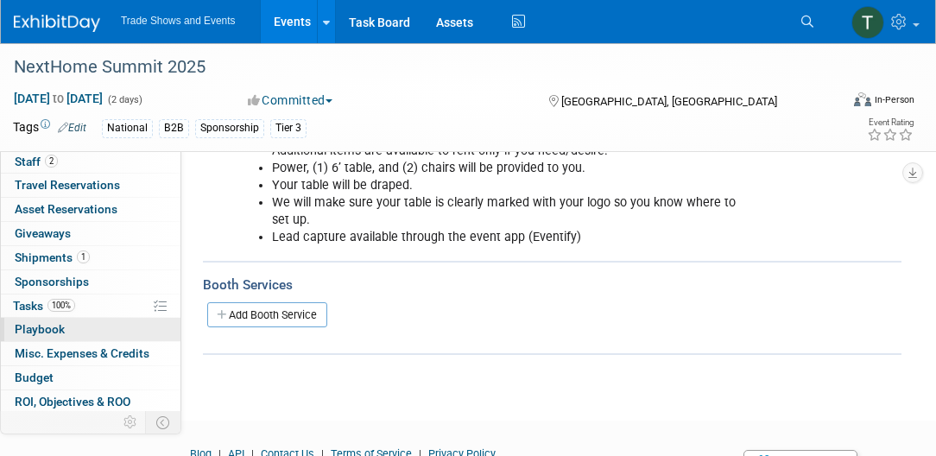
scroll to position [94, 0]
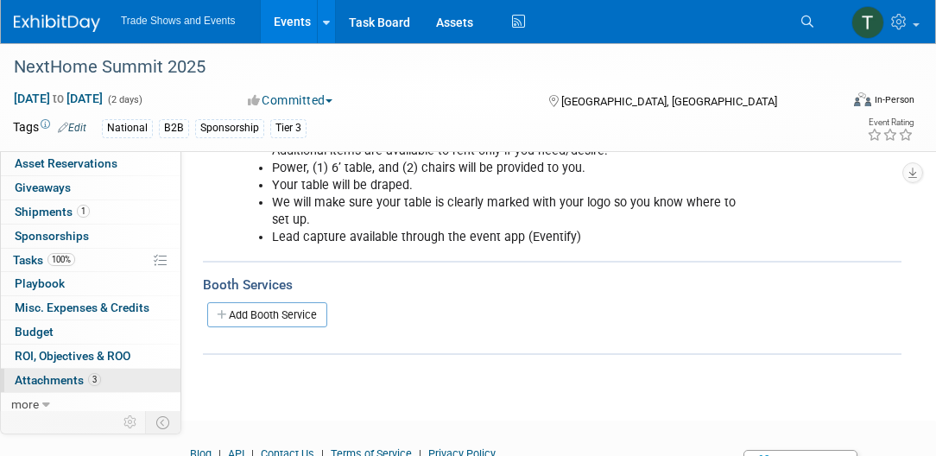
click at [119, 375] on link "3 Attachments 3" at bounding box center [91, 380] width 180 height 23
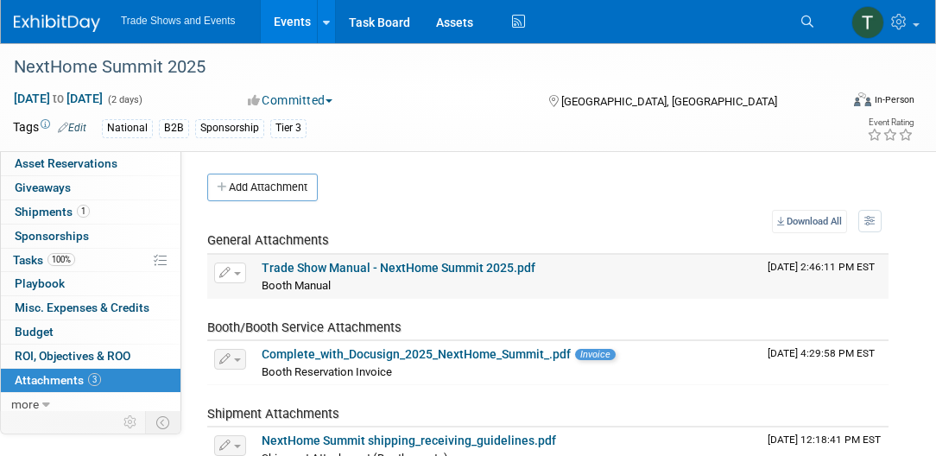
click at [360, 268] on link "Trade Show Manual - NextHome Summit 2025.pdf" at bounding box center [399, 268] width 274 height 14
click at [809, 17] on icon at bounding box center [808, 22] width 12 height 12
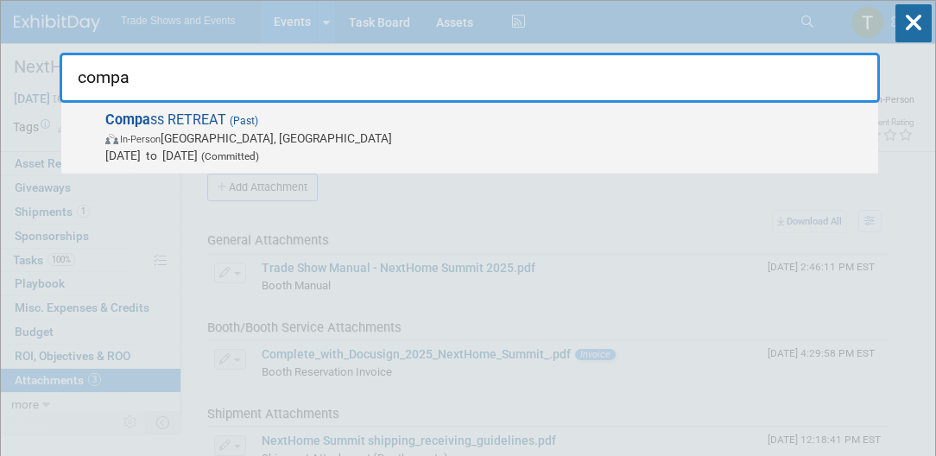
type input "compa"
click at [361, 125] on span "Compa ss RETREAT (Past) In-Person Denver, CO Jun 3, 2025 to Jun 5, 2025 (Commit…" at bounding box center [485, 137] width 770 height 53
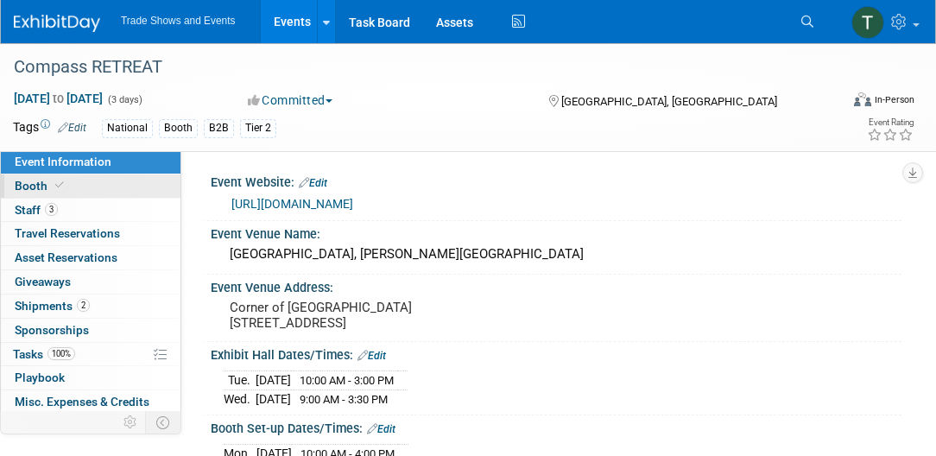
click at [103, 185] on link "Booth" at bounding box center [91, 185] width 180 height 23
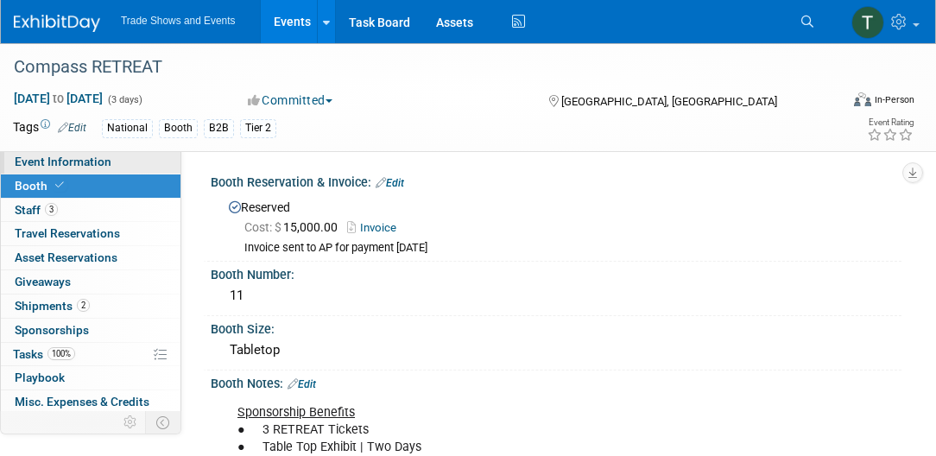
drag, startPoint x: 102, startPoint y: 162, endPoint x: 114, endPoint y: 168, distance: 13.5
click at [102, 162] on span "Event Information" at bounding box center [63, 162] width 97 height 14
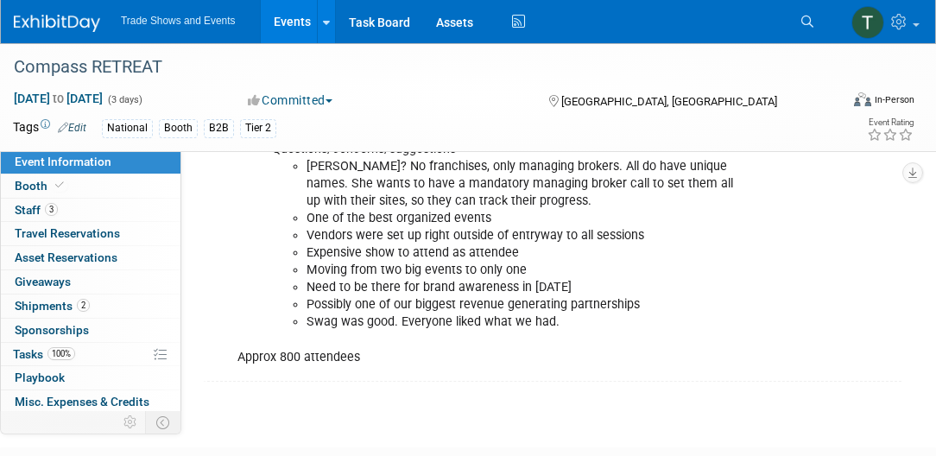
scroll to position [542, 0]
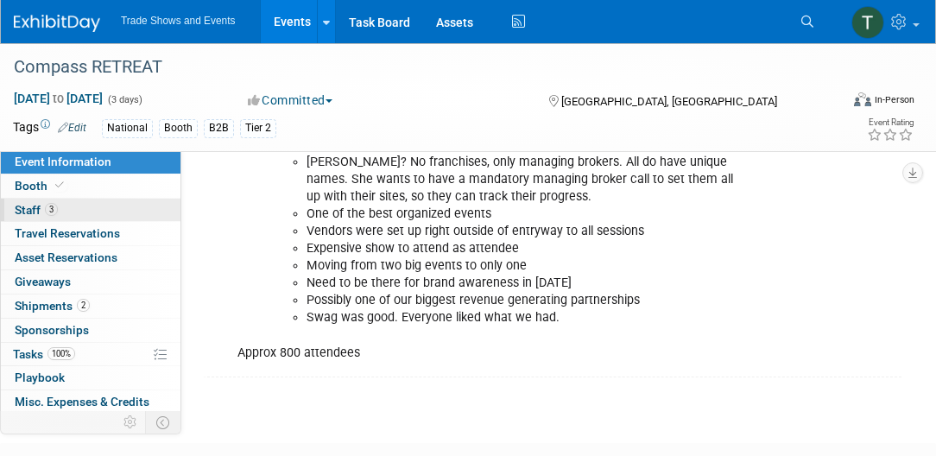
click at [71, 207] on link "3 Staff 3" at bounding box center [91, 210] width 180 height 23
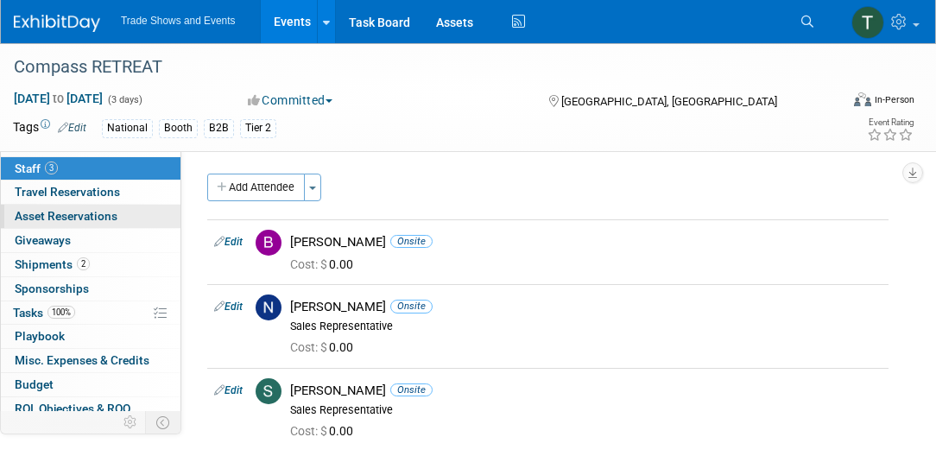
scroll to position [0, 0]
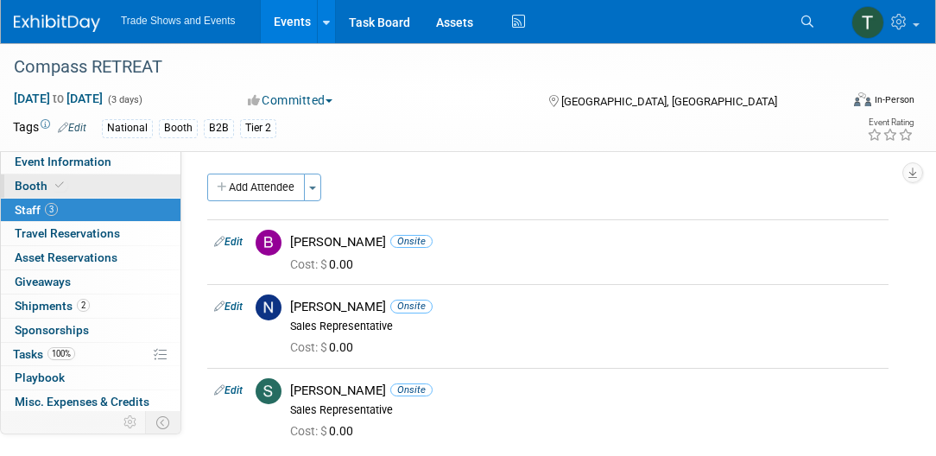
click at [102, 190] on link "Booth" at bounding box center [91, 185] width 180 height 23
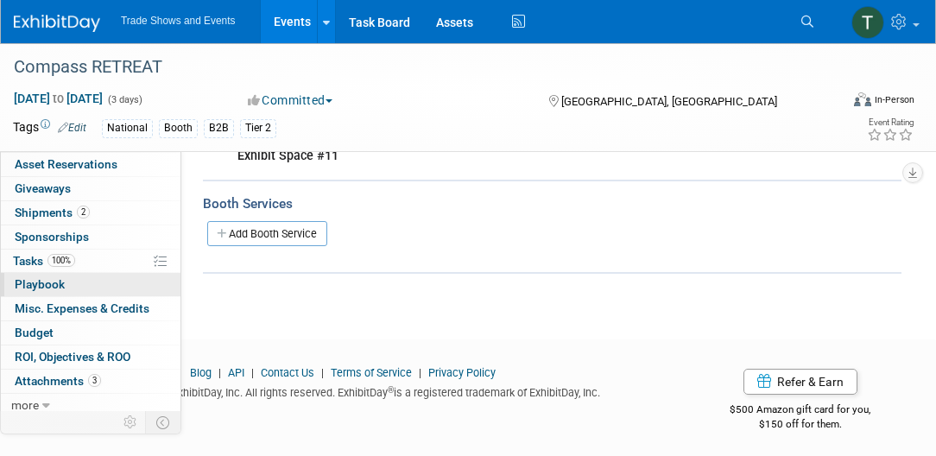
scroll to position [94, 0]
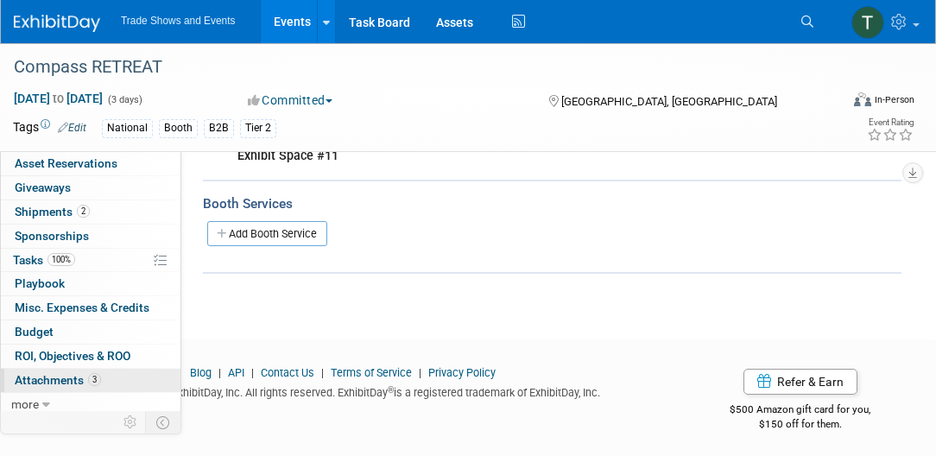
click at [73, 377] on span "Attachments 3" at bounding box center [58, 380] width 86 height 14
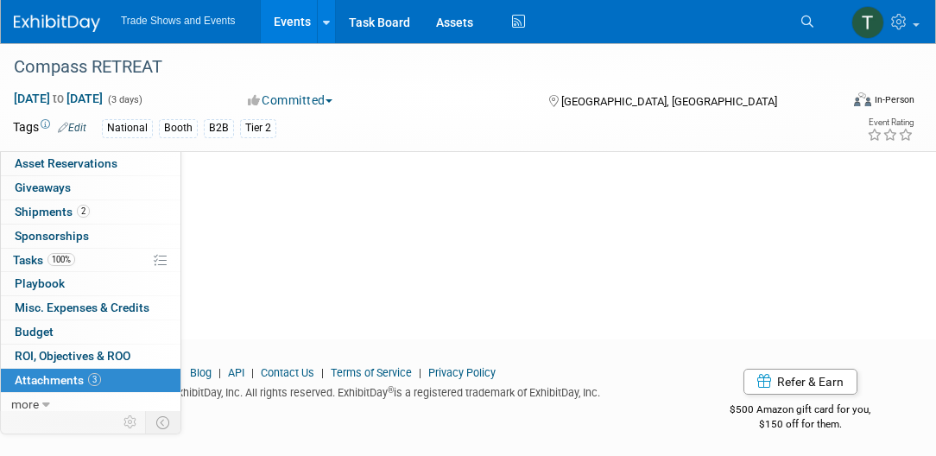
scroll to position [0, 0]
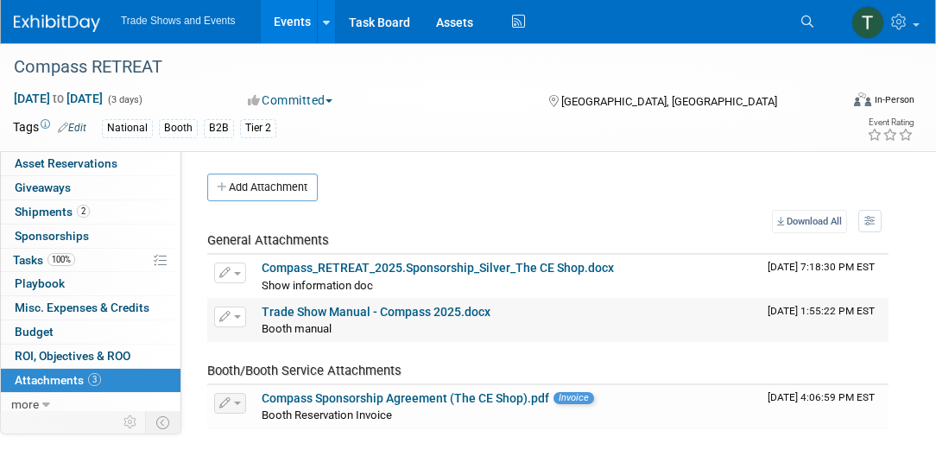
click at [354, 305] on link "Trade Show Manual - Compass 2025.docx" at bounding box center [376, 312] width 229 height 14
click at [359, 309] on link "Trade Show Manual - Compass 2025.docx" at bounding box center [376, 312] width 229 height 14
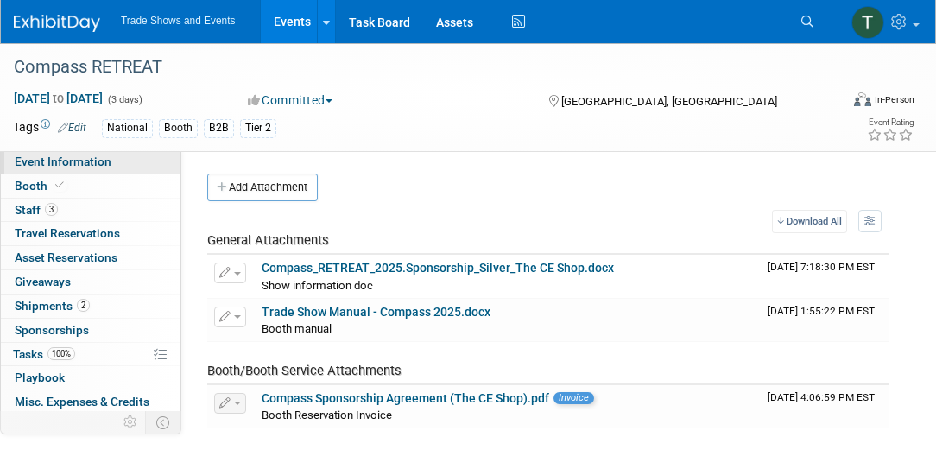
click at [106, 167] on span "Event Information" at bounding box center [63, 162] width 97 height 14
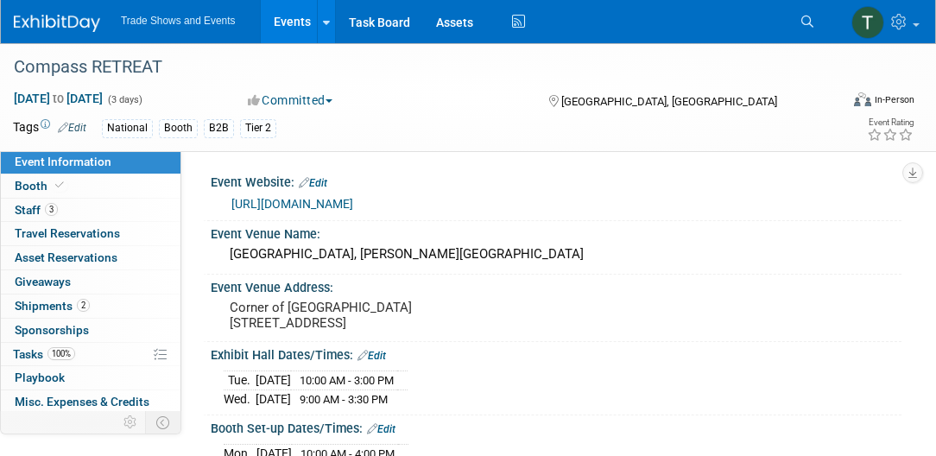
click at [345, 206] on link "https://www.compassretreat.com/event/a7d5d94f-4859-4fa0-991d-0b293c85ce37/home" at bounding box center [292, 204] width 122 height 14
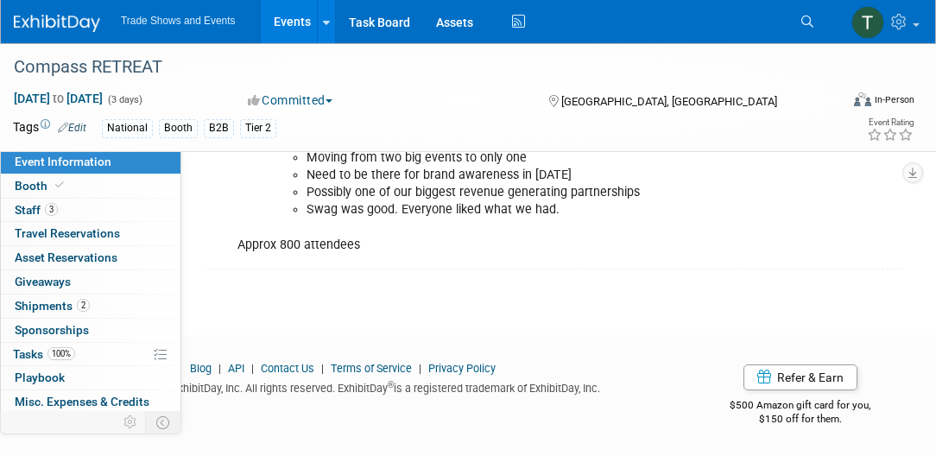
scroll to position [656, 0]
click at [87, 187] on link "Booth" at bounding box center [91, 185] width 180 height 23
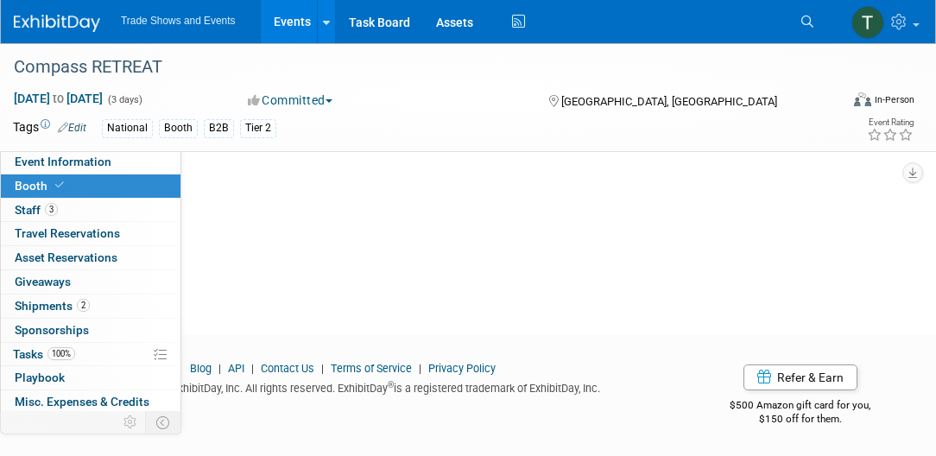
scroll to position [0, 0]
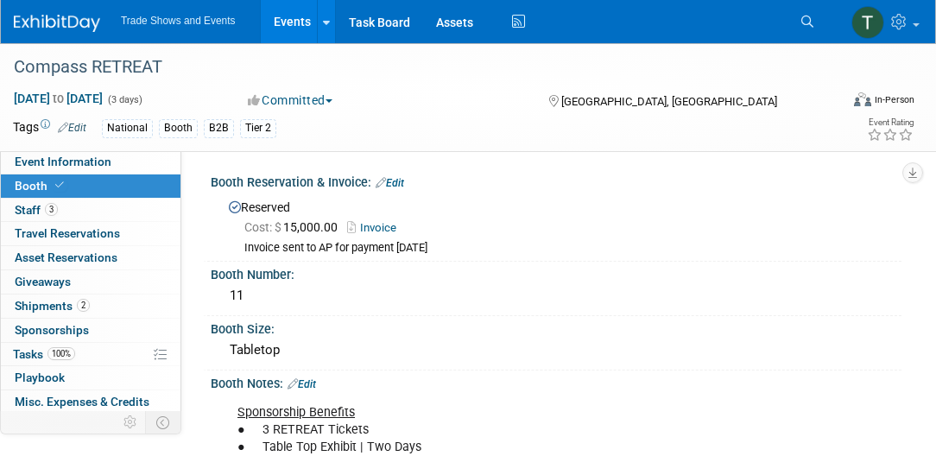
click at [380, 225] on link "Invoice" at bounding box center [376, 227] width 58 height 13
click at [800, 18] on link "Search" at bounding box center [810, 22] width 38 height 28
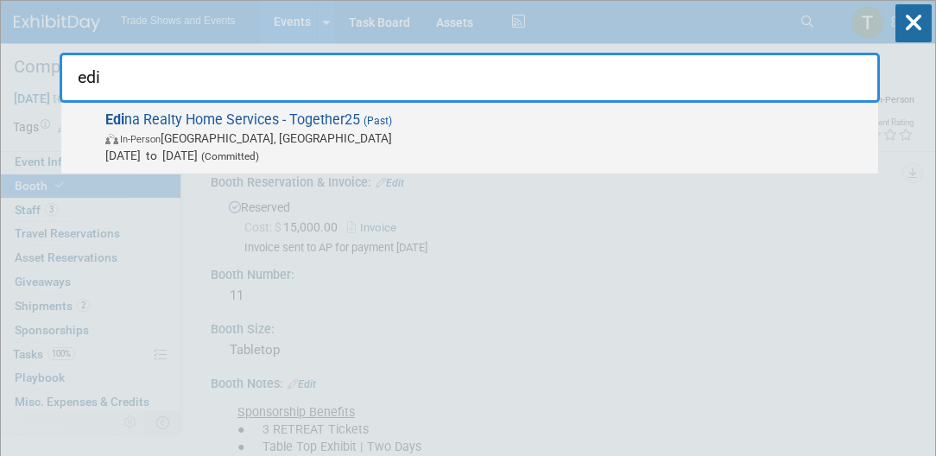
type input "edi"
click at [200, 128] on span "Edi na Realty Home Services - Together25 (Past) In-Person Minneapolis, MN Jan 1…" at bounding box center [485, 137] width 770 height 53
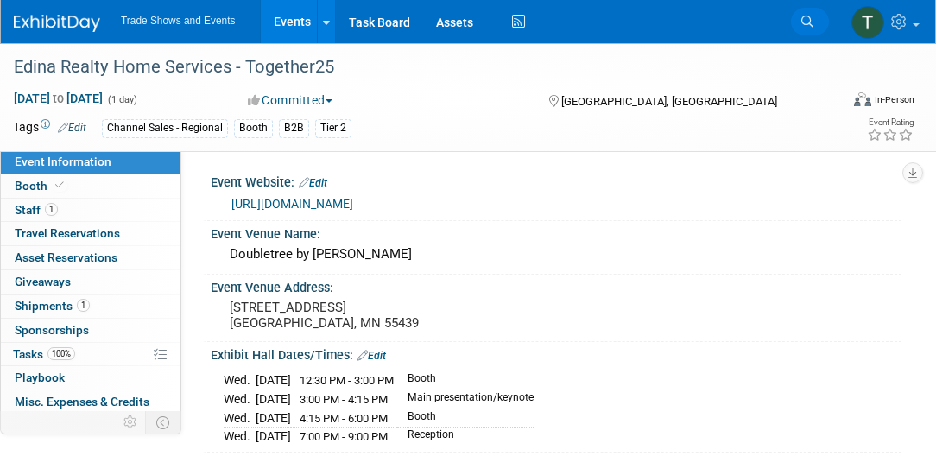
click at [807, 20] on icon at bounding box center [808, 22] width 12 height 12
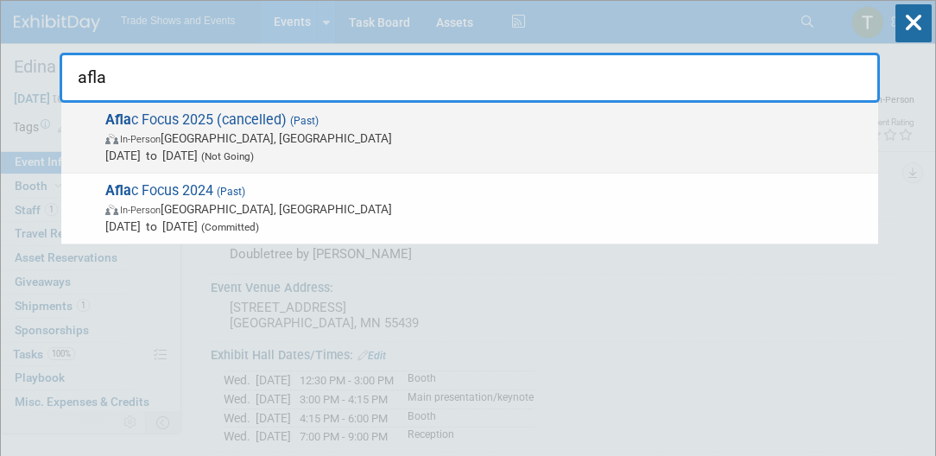
type input "afla"
click at [397, 143] on span "In-Person Dallas, TX" at bounding box center [487, 138] width 764 height 17
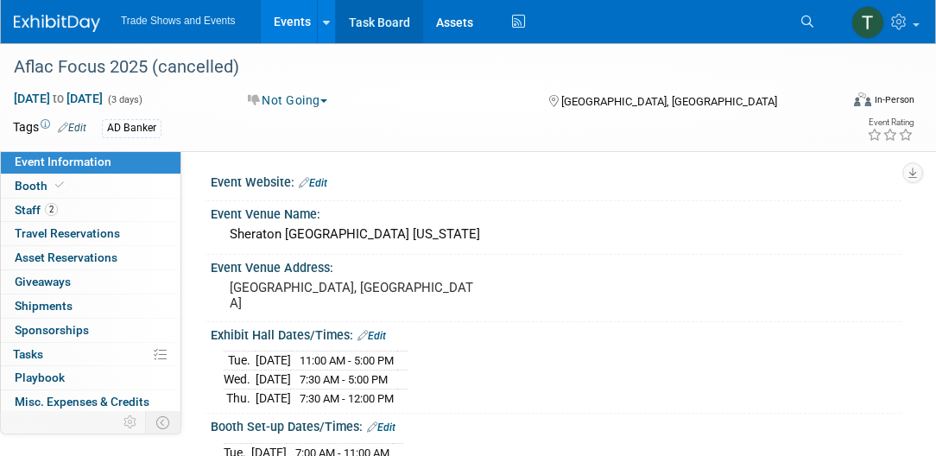
click at [365, 22] on link "Task Board" at bounding box center [379, 21] width 87 height 43
